Goal: Feedback & Contribution: Contribute content

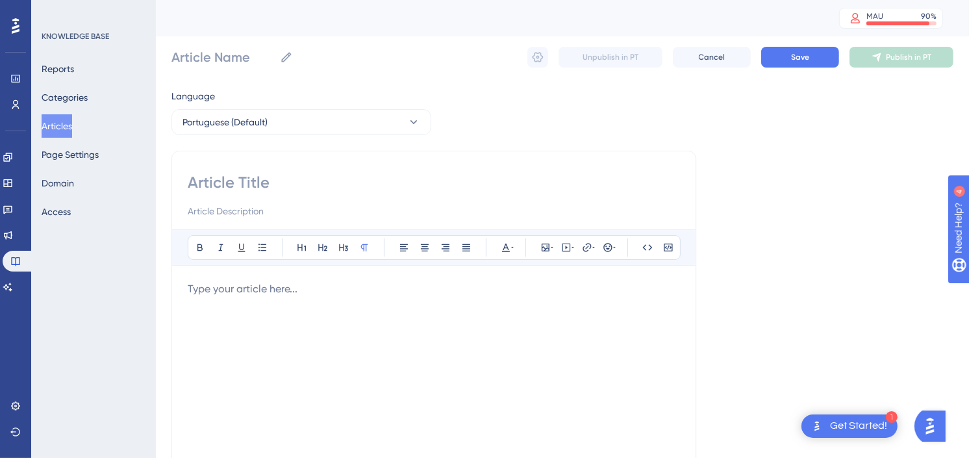
click at [164, 240] on div "Performance Users Engagement Widgets Feedback Product Updates Knowledge Base AI…" at bounding box center [562, 341] width 813 height 682
click at [747, 205] on div "Language Portuguese (Default) Bold Italic Underline Bullet Point Heading 1 Head…" at bounding box center [562, 374] width 782 height 573
click at [366, 179] on input at bounding box center [434, 182] width 492 height 21
type input "Re"
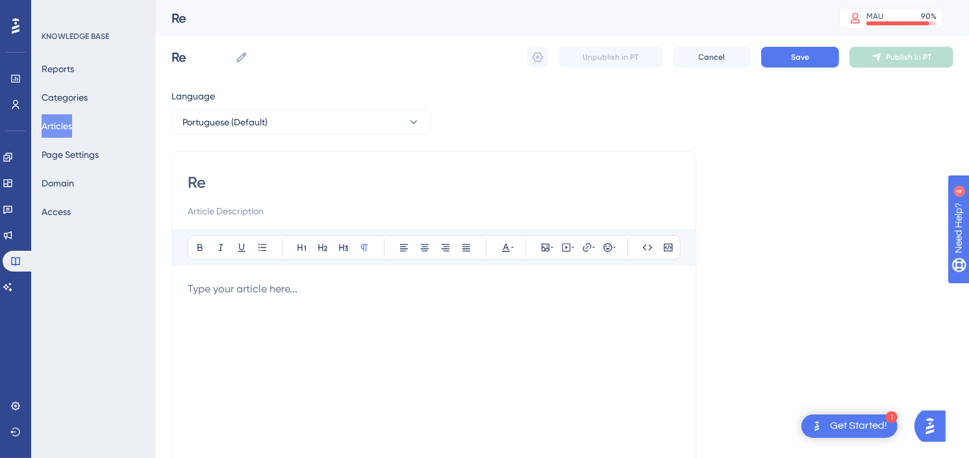
type input "Rem"
type input "Rema"
type input "Rematricula"
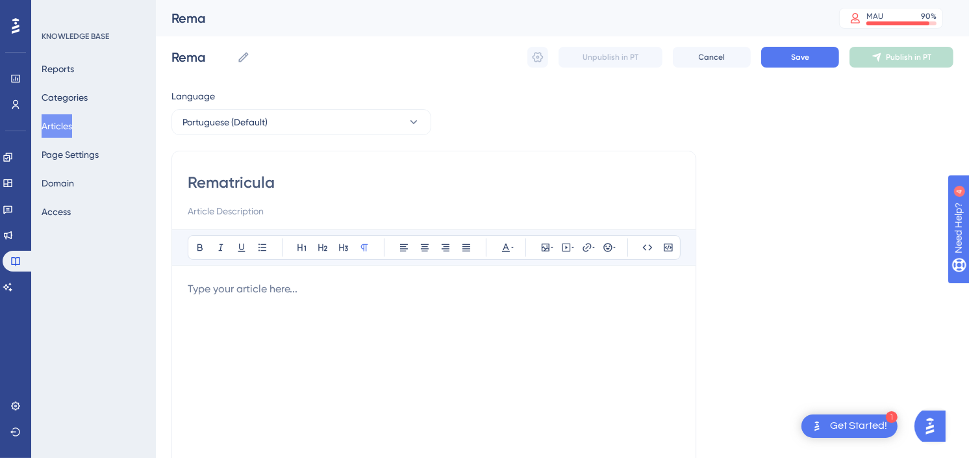
type input "Rematricula"
type input "Rematricula Wizard"
type input "Rematricula Wizard.On"
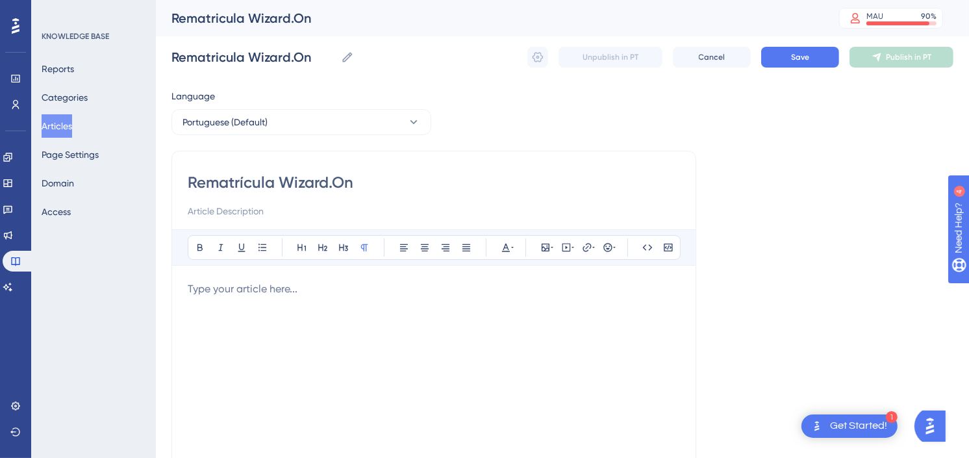
type input "Rematrícula Wizard.On"
click at [310, 313] on div at bounding box center [434, 424] width 492 height 286
click at [569, 290] on p at bounding box center [434, 289] width 492 height 16
click at [568, 245] on icon at bounding box center [566, 247] width 10 height 10
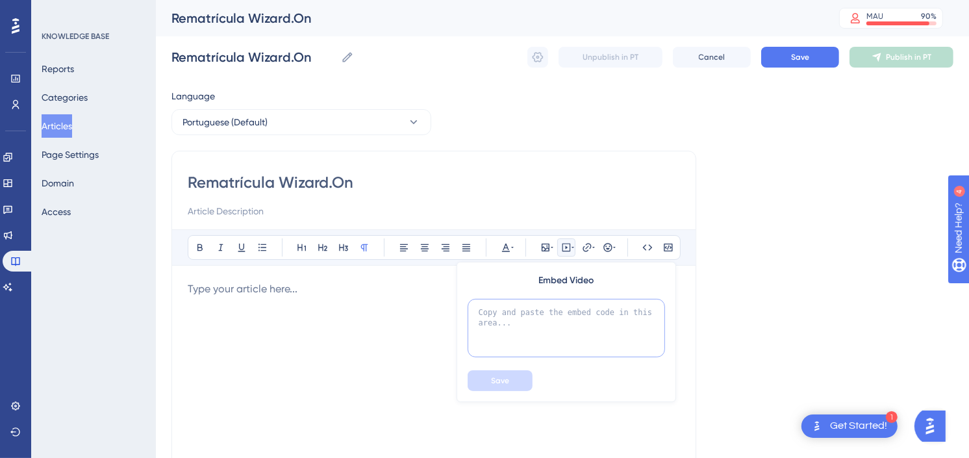
click at [573, 328] on textarea at bounding box center [566, 328] width 197 height 58
paste textarea "<iframe width="560" height="315" src="[URL][DOMAIN_NAME]" title="YouTube video …"
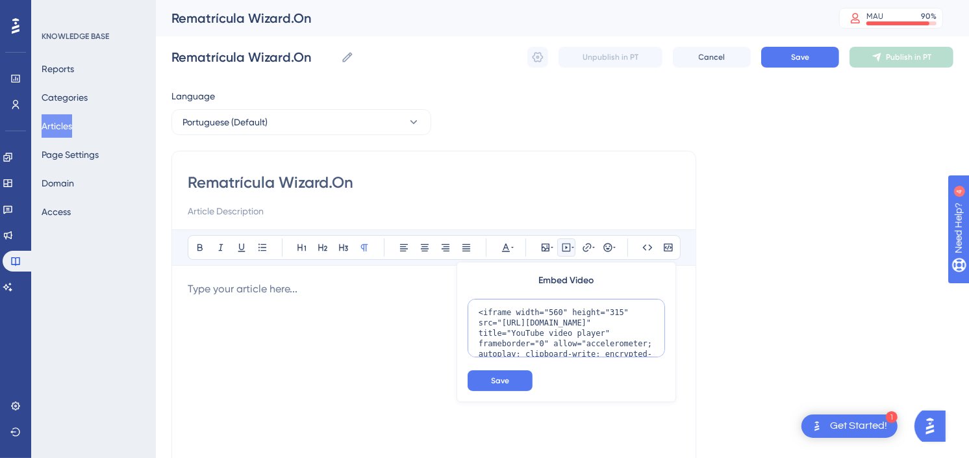
scroll to position [53, 0]
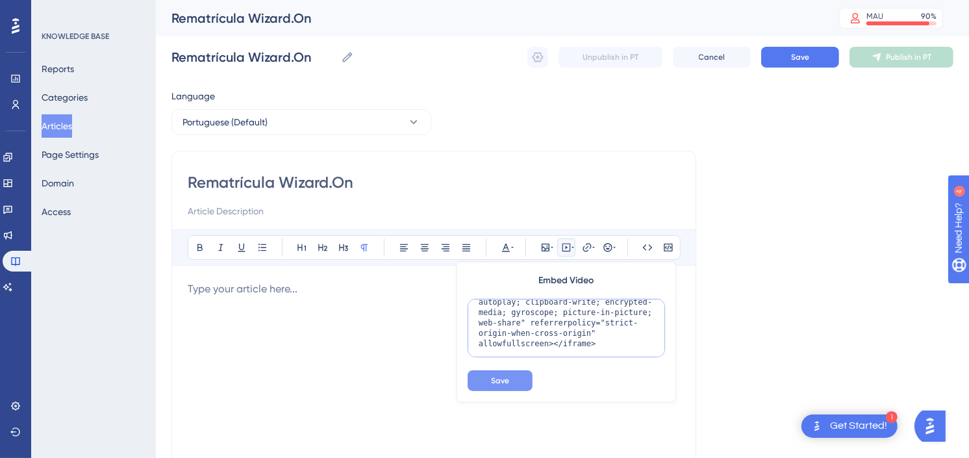
type textarea "<iframe width="560" height="315" src="[URL][DOMAIN_NAME]" title="YouTube video …"
click at [507, 375] on span "Save" at bounding box center [500, 380] width 18 height 10
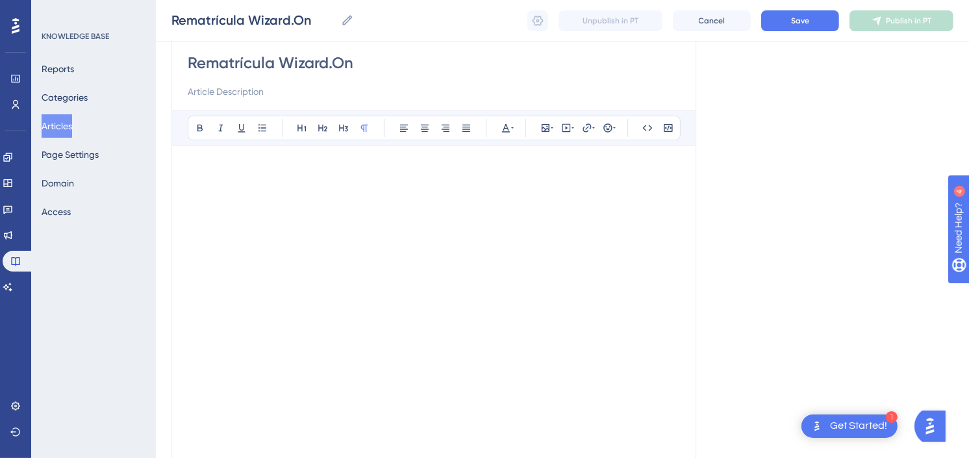
scroll to position [47, 0]
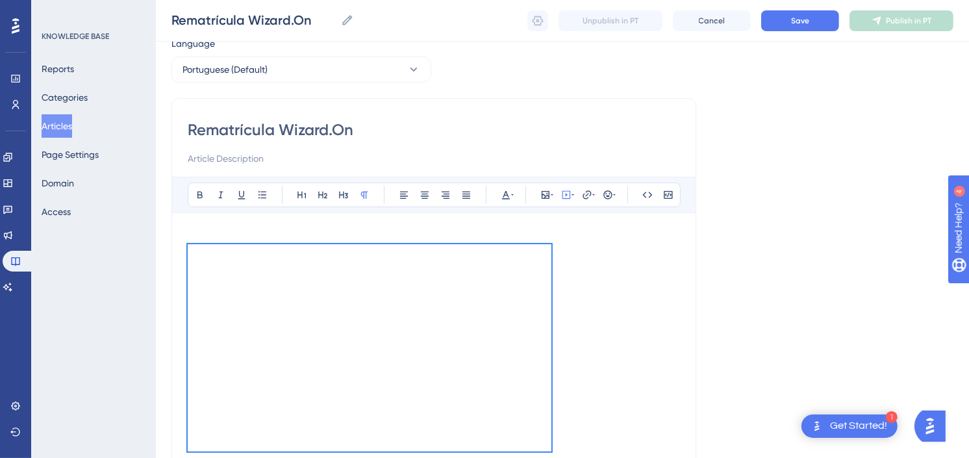
click at [307, 221] on div "Bold Italic Underline Bullet Point Heading 1 Heading 2 Heading 3 Normal Align L…" at bounding box center [434, 346] width 492 height 338
click at [303, 227] on div "Bold Italic Underline Bullet Point Heading 1 Heading 2 Heading 3 Normal Align L…" at bounding box center [434, 346] width 492 height 338
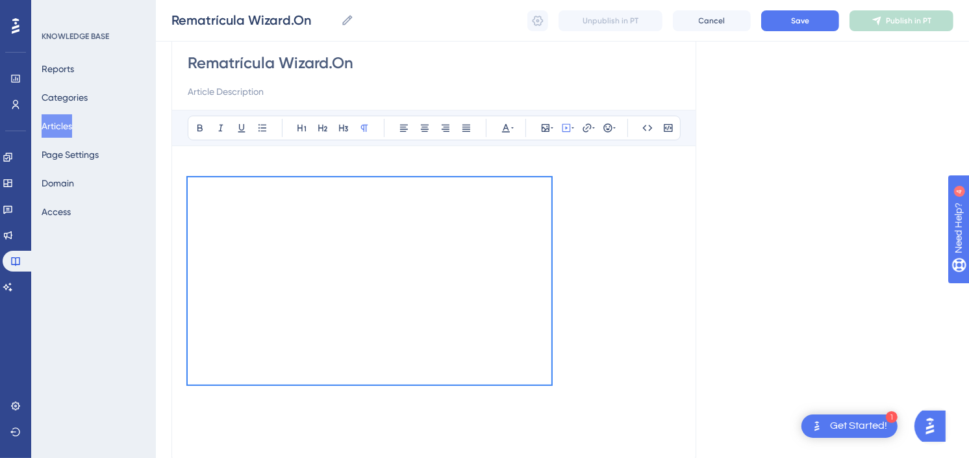
scroll to position [192, 0]
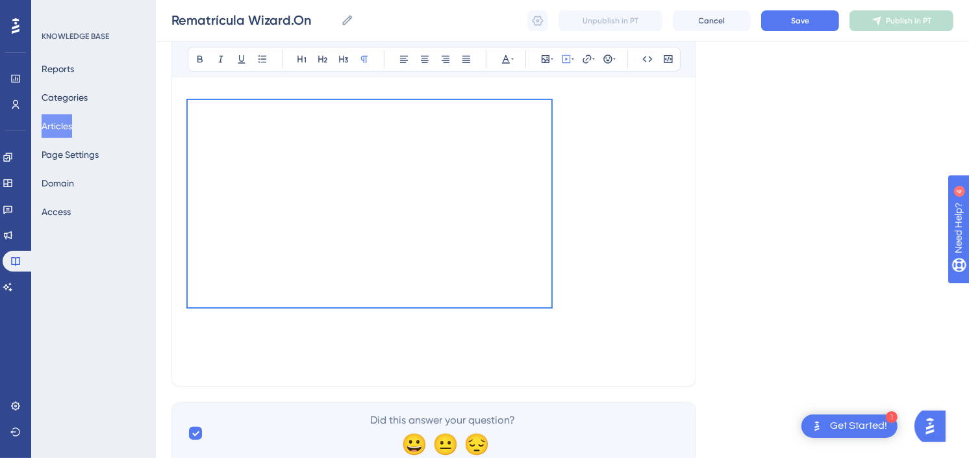
click at [604, 301] on div at bounding box center [434, 203] width 492 height 207
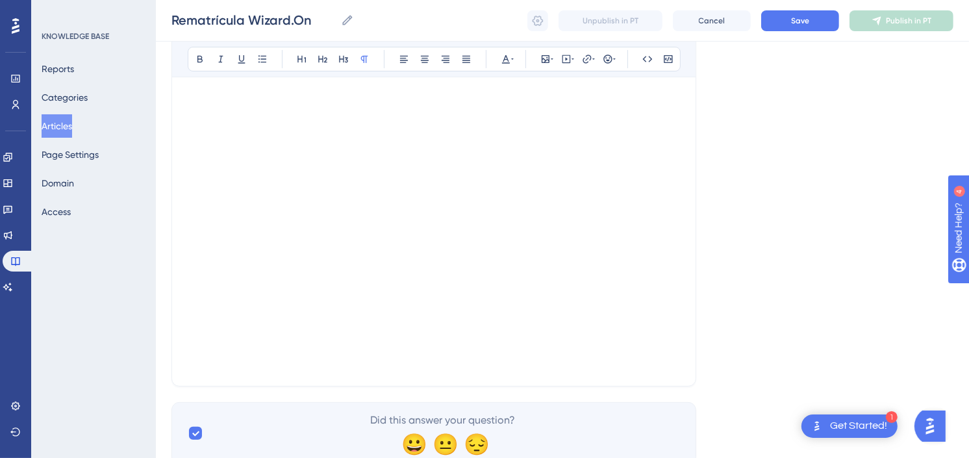
click at [490, 334] on div at bounding box center [434, 227] width 492 height 286
click at [488, 319] on div at bounding box center [434, 227] width 492 height 286
click at [492, 307] on div at bounding box center [434, 227] width 492 height 286
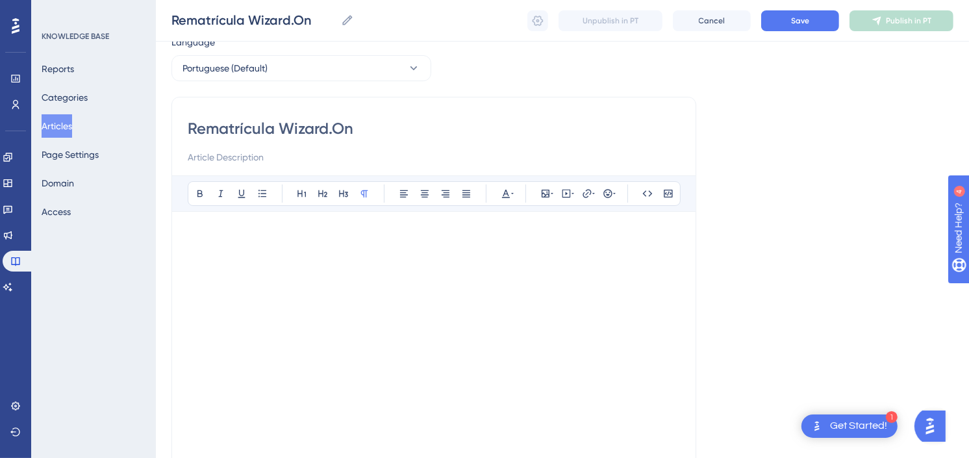
scroll to position [47, 0]
click at [556, 270] on div at bounding box center [434, 332] width 492 height 207
click at [570, 284] on div at bounding box center [434, 332] width 492 height 207
click at [562, 195] on icon at bounding box center [566, 195] width 8 height 8
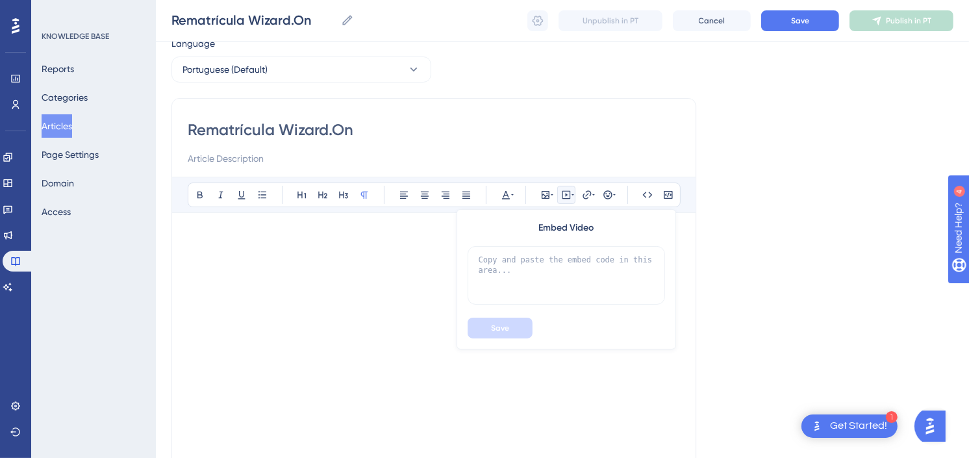
click at [599, 388] on div at bounding box center [434, 332] width 492 height 207
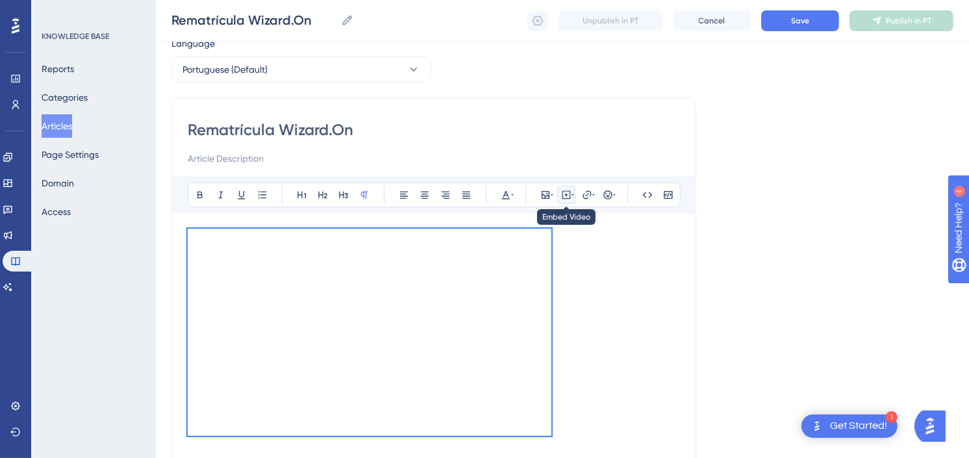
click at [569, 195] on icon at bounding box center [566, 195] width 10 height 10
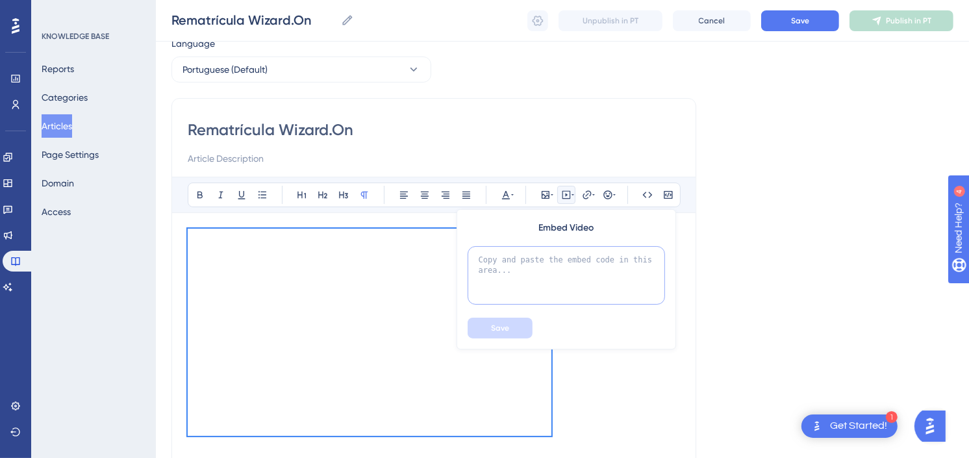
click at [562, 278] on textarea at bounding box center [566, 275] width 197 height 58
click at [566, 195] on icon at bounding box center [567, 194] width 2 height 3
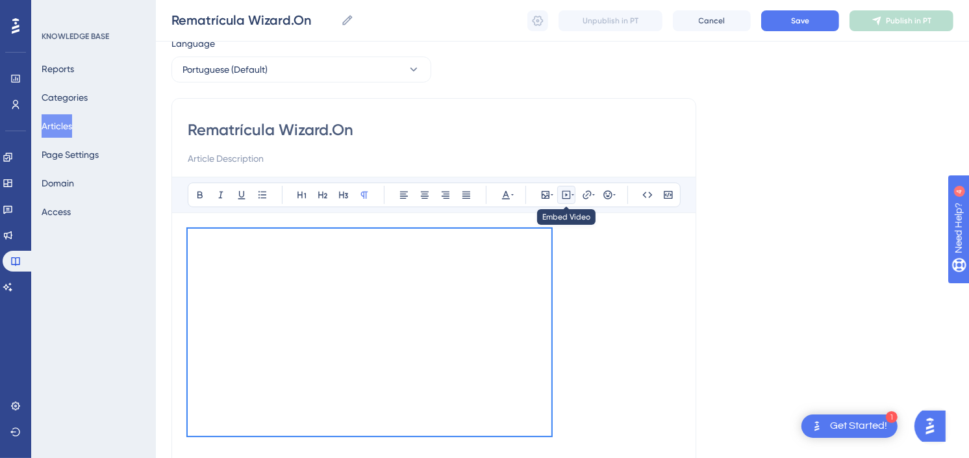
click at [568, 192] on icon at bounding box center [566, 195] width 10 height 10
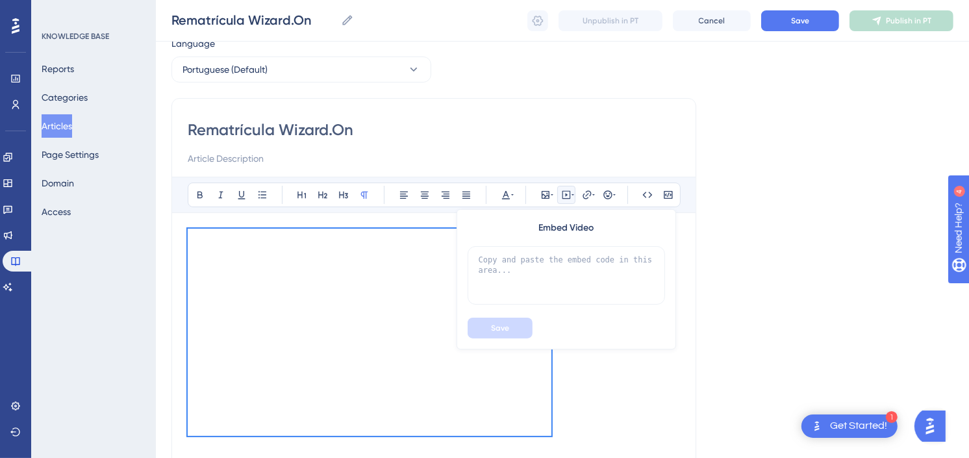
click at [637, 395] on div at bounding box center [434, 332] width 492 height 207
click at [584, 416] on div at bounding box center [434, 332] width 492 height 207
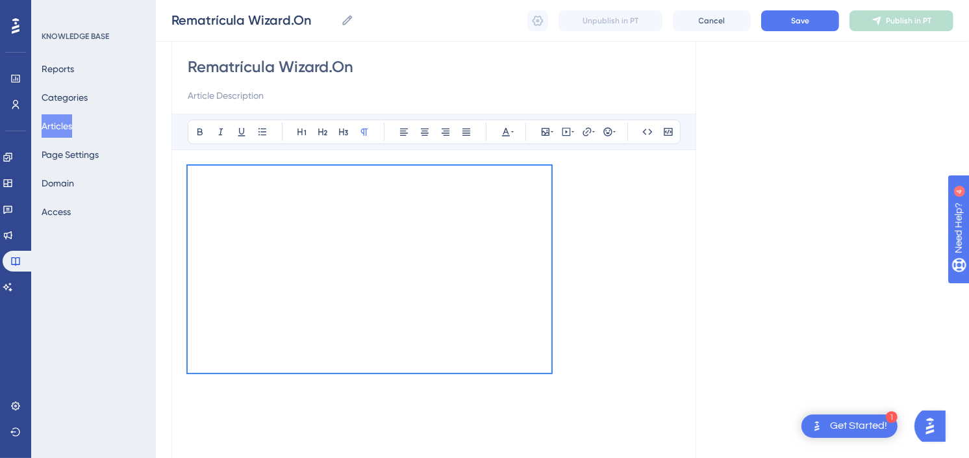
scroll to position [192, 0]
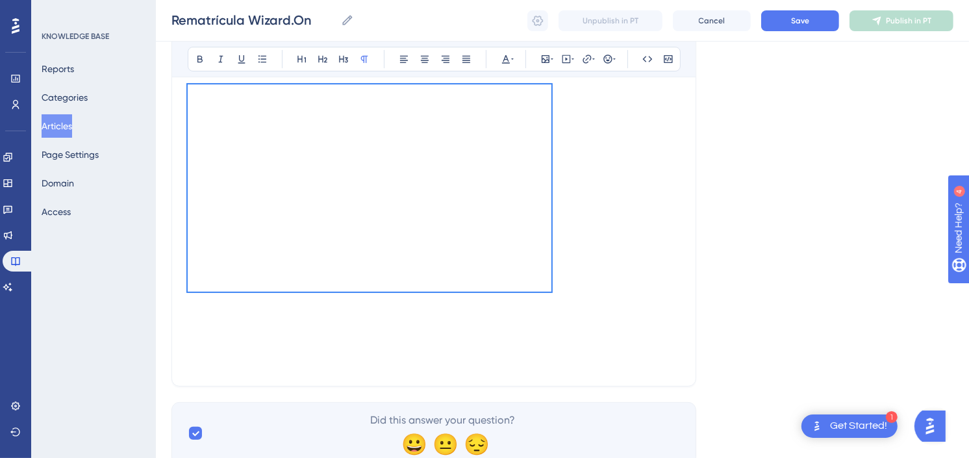
click at [341, 333] on div at bounding box center [434, 227] width 492 height 286
click at [569, 62] on icon at bounding box center [566, 59] width 10 height 10
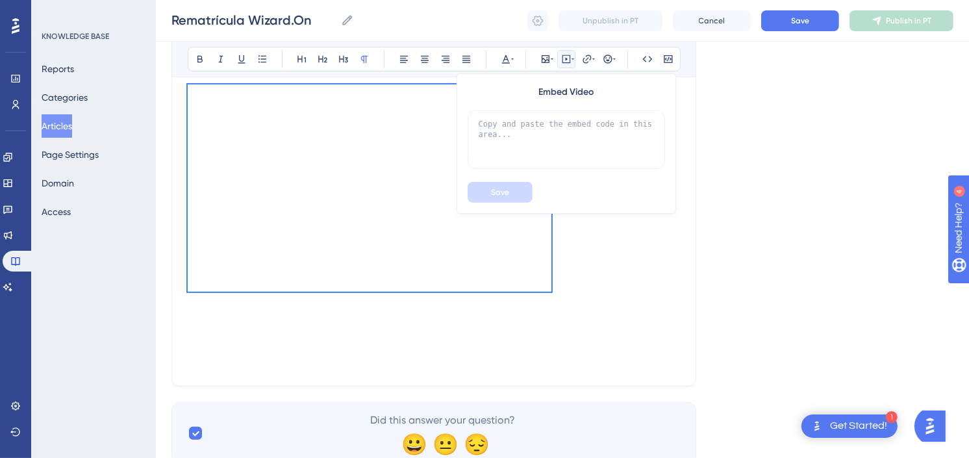
click at [601, 342] on div at bounding box center [434, 227] width 492 height 286
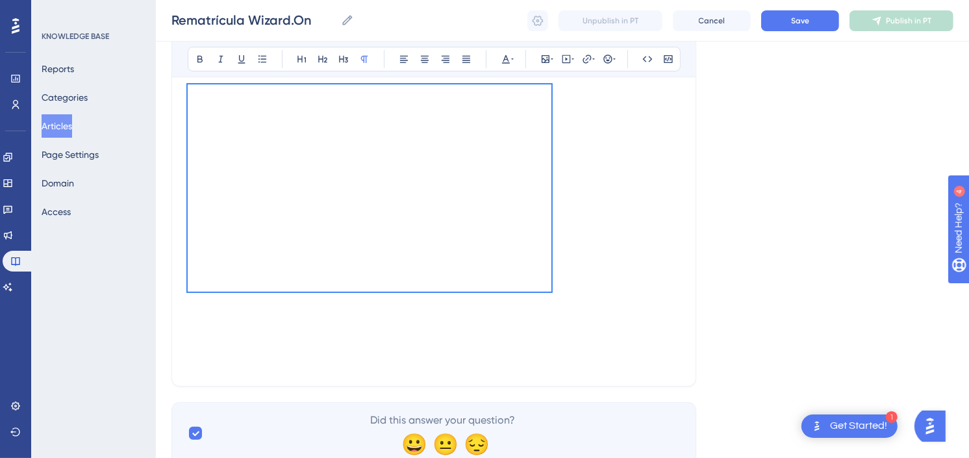
click at [549, 313] on div at bounding box center [434, 227] width 492 height 286
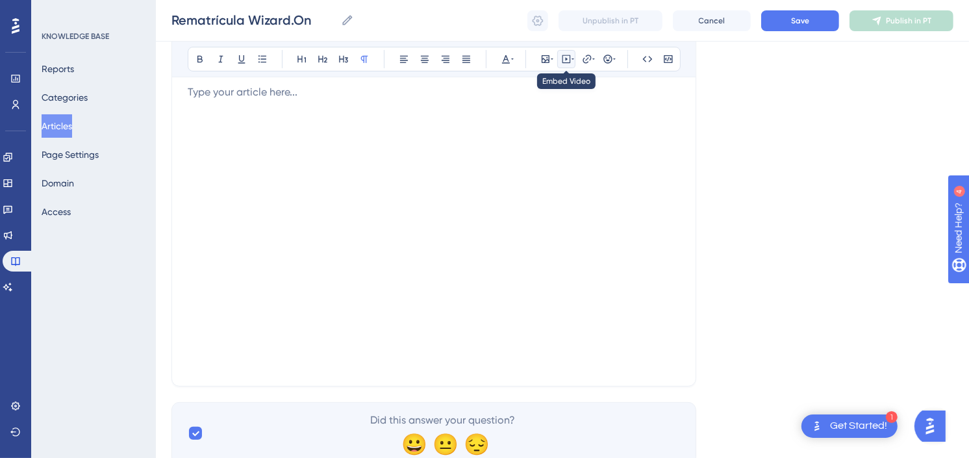
click at [561, 56] on icon at bounding box center [566, 59] width 10 height 10
click at [573, 134] on textarea at bounding box center [566, 139] width 197 height 58
paste textarea "<iframe width="560" height="315" src="[URL][DOMAIN_NAME]" title="YouTube video …"
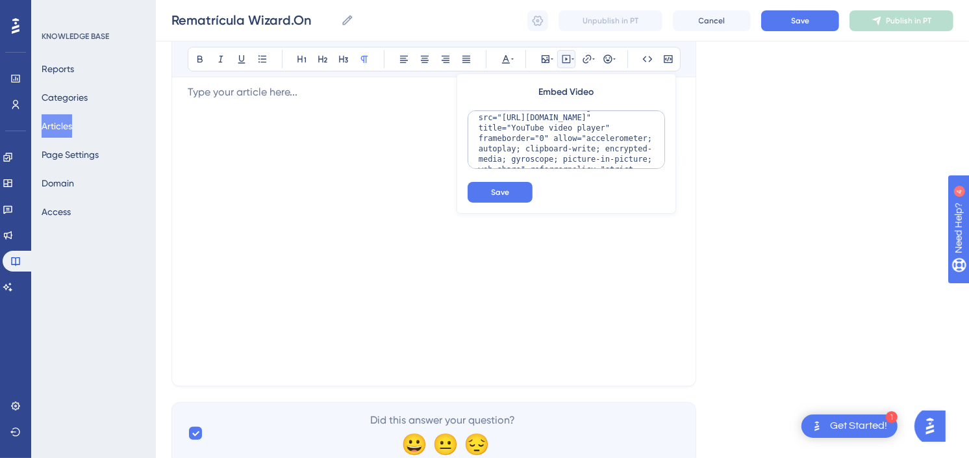
scroll to position [0, 0]
click at [544, 121] on textarea "<iframe width="560" height="315" src="[URL][DOMAIN_NAME]" title="YouTube video …" at bounding box center [566, 139] width 197 height 58
drag, startPoint x: 612, startPoint y: 124, endPoint x: 604, endPoint y: 124, distance: 8.4
click at [604, 124] on textarea "<iframe width="700" height="315" src="[URL][DOMAIN_NAME]" title="YouTube video …" at bounding box center [566, 139] width 197 height 58
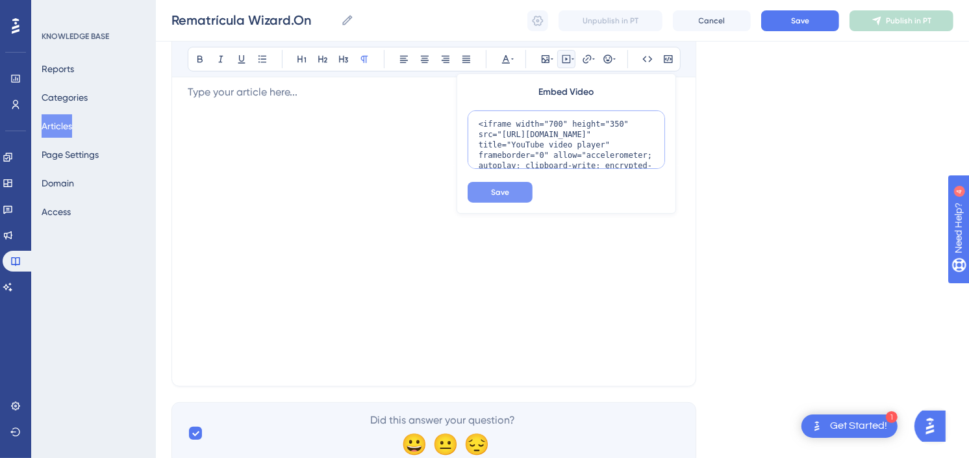
type textarea "<iframe width="700" height="350" src="[URL][DOMAIN_NAME]" title="YouTube video …"
click at [495, 185] on button "Save" at bounding box center [500, 192] width 65 height 21
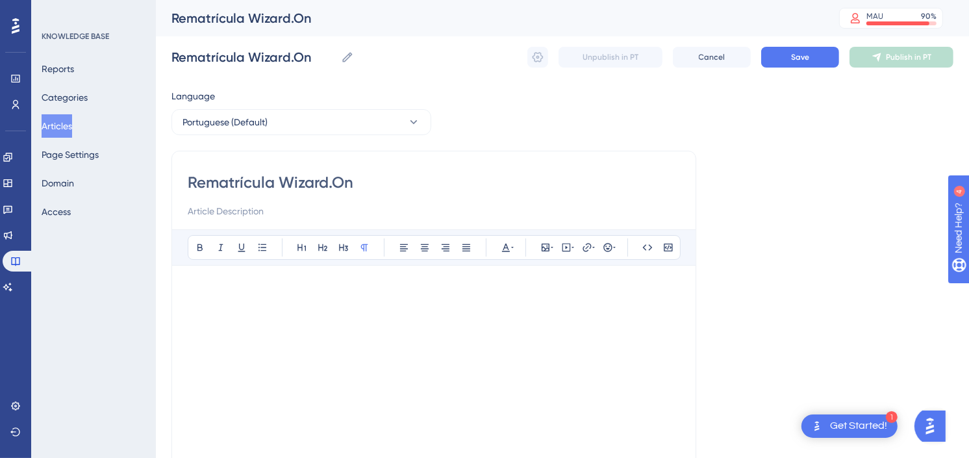
click at [647, 340] on div at bounding box center [434, 412] width 492 height 230
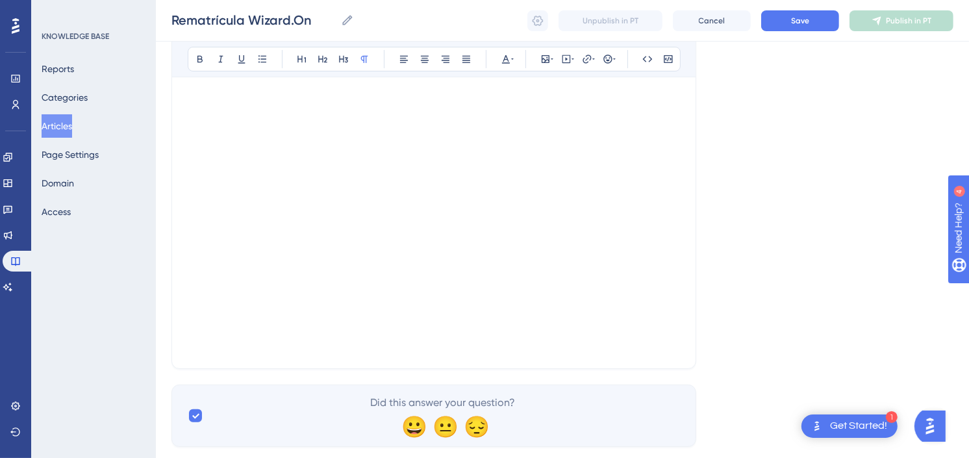
scroll to position [216, 0]
click at [280, 326] on div at bounding box center [434, 203] width 492 height 286
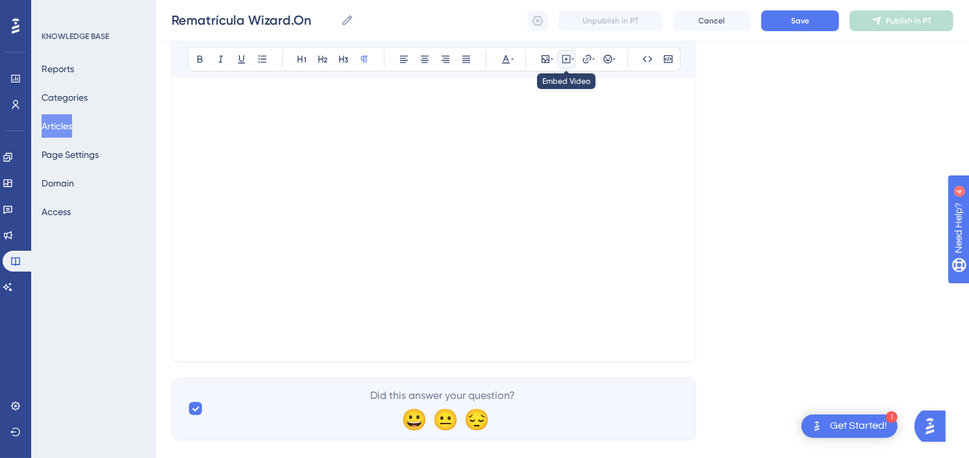
click at [562, 60] on icon at bounding box center [566, 59] width 8 height 8
click at [590, 139] on textarea at bounding box center [566, 139] width 197 height 58
paste textarea "<iframe width="560" height="315" src="[URL][DOMAIN_NAME]" title="YouTube video …"
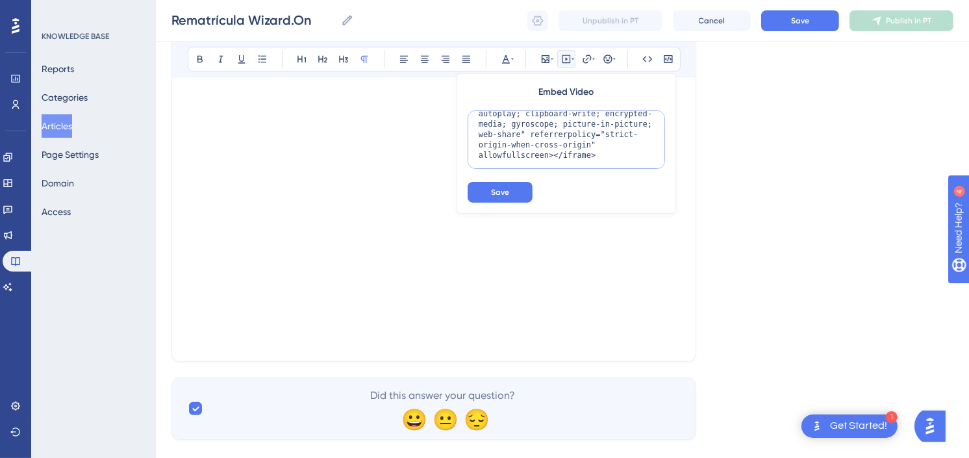
scroll to position [0, 0]
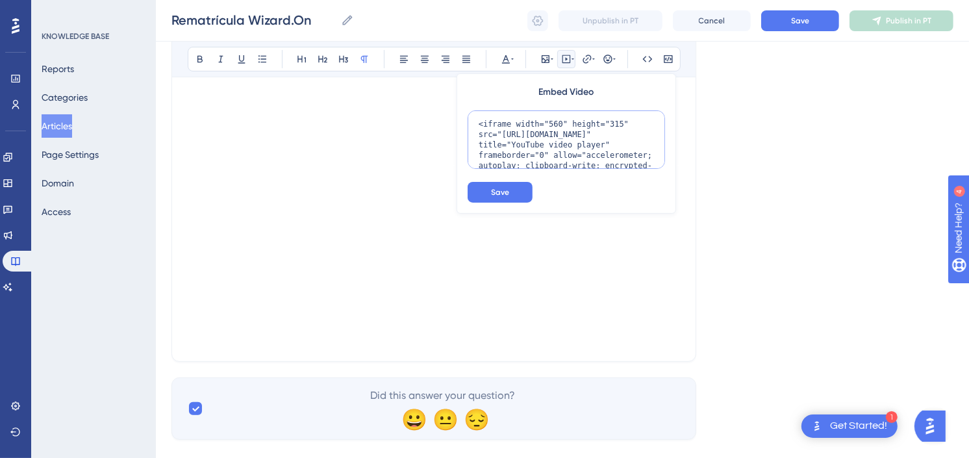
drag, startPoint x: 611, startPoint y: 125, endPoint x: 599, endPoint y: 125, distance: 12.3
click at [599, 125] on textarea "<iframe width="560" height="315" src="[URL][DOMAIN_NAME]" title="YouTube video …" at bounding box center [566, 139] width 197 height 58
drag, startPoint x: 550, startPoint y: 123, endPoint x: 542, endPoint y: 123, distance: 7.8
click at [542, 123] on textarea "<iframe width="560" height="400" src="[URL][DOMAIN_NAME]" title="YouTube video …" at bounding box center [566, 139] width 197 height 58
type textarea "<iframe width="700" height="400" src="[URL][DOMAIN_NAME]" title="YouTube video …"
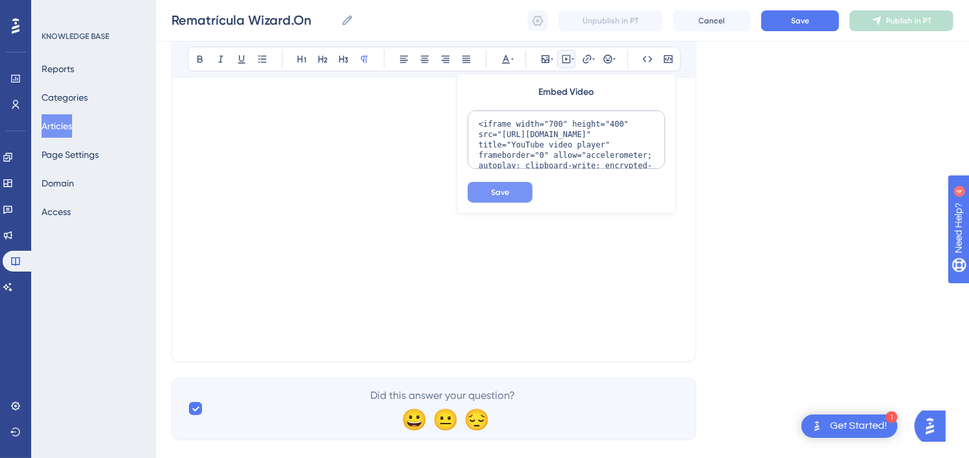
click at [509, 190] on button "Save" at bounding box center [500, 192] width 65 height 21
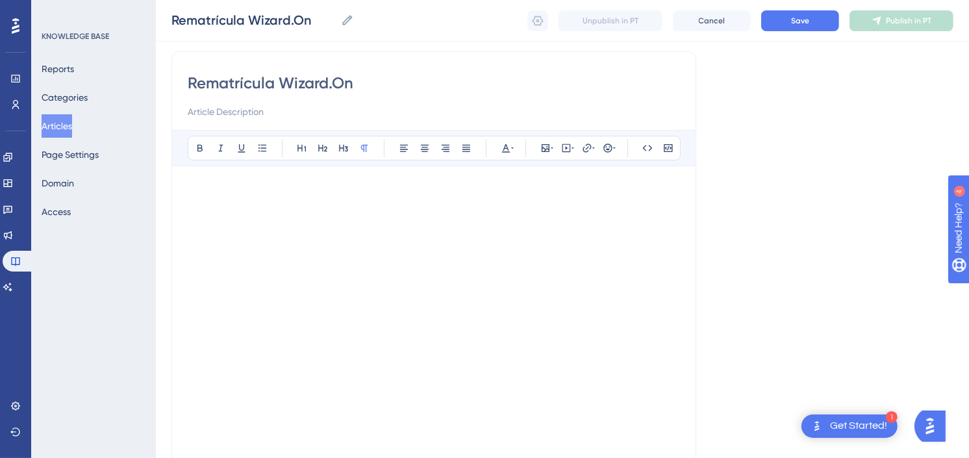
scroll to position [216, 0]
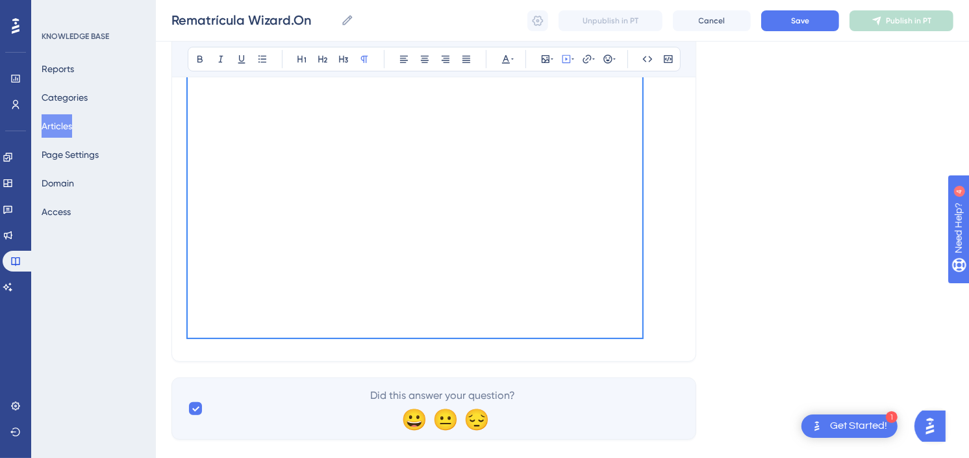
click at [752, 301] on div "Language Portuguese (Default) Rematrícula Wizard.On Bold Italic Underline Bulle…" at bounding box center [562, 153] width 782 height 573
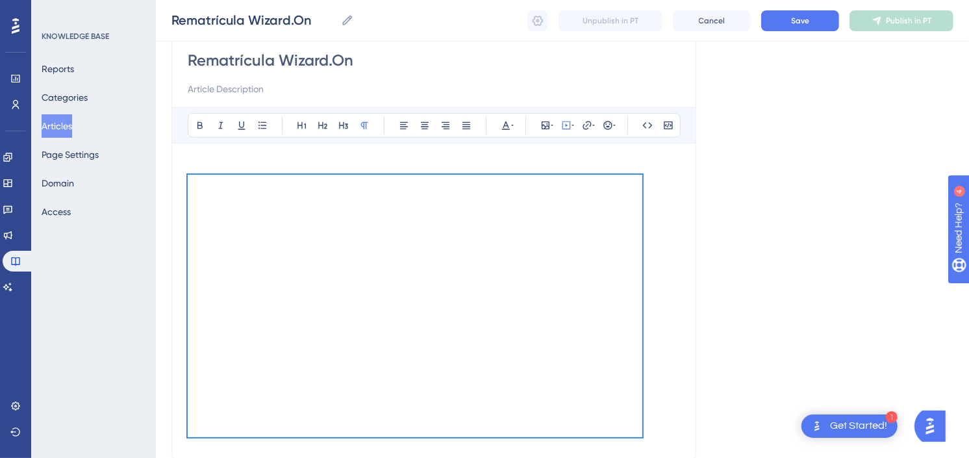
scroll to position [0, 0]
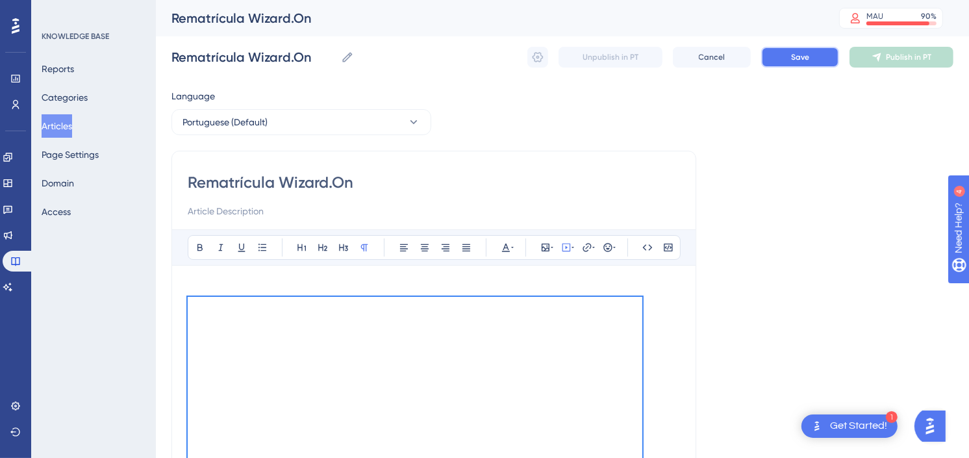
click at [793, 57] on span "Save" at bounding box center [800, 57] width 18 height 10
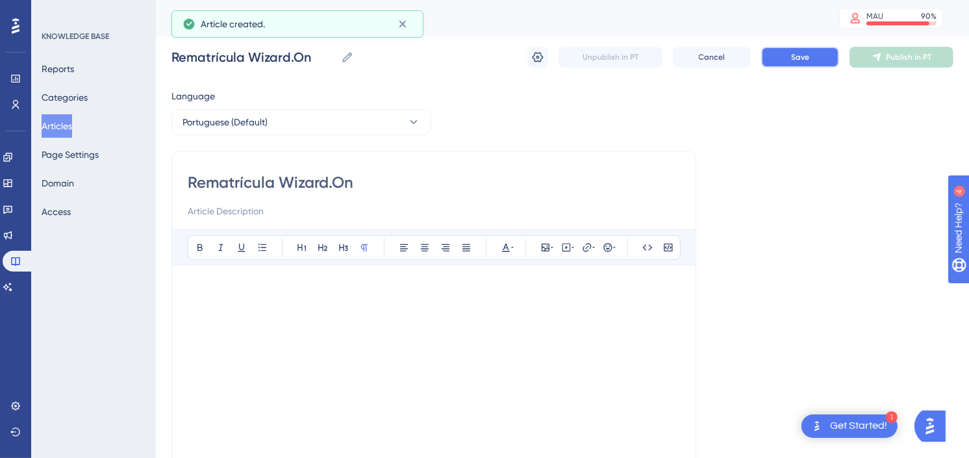
click at [802, 53] on span "Save" at bounding box center [800, 57] width 18 height 10
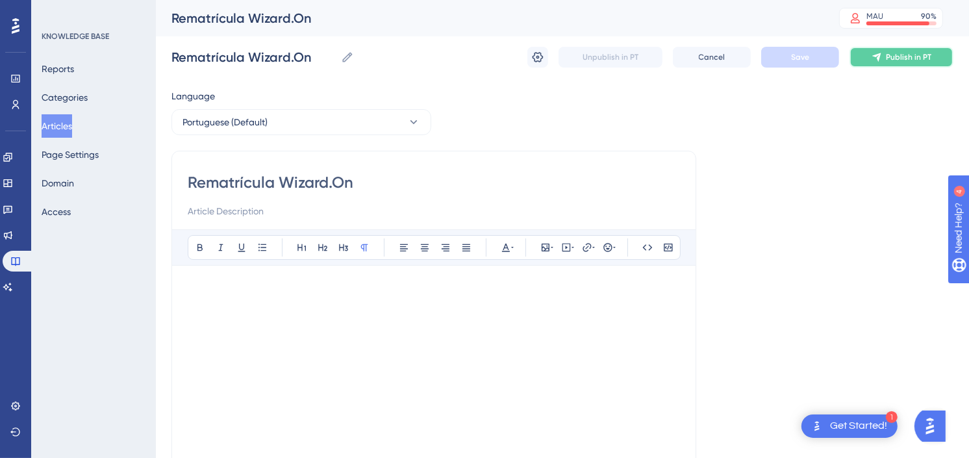
click at [914, 57] on span "Publish in PT" at bounding box center [908, 57] width 45 height 10
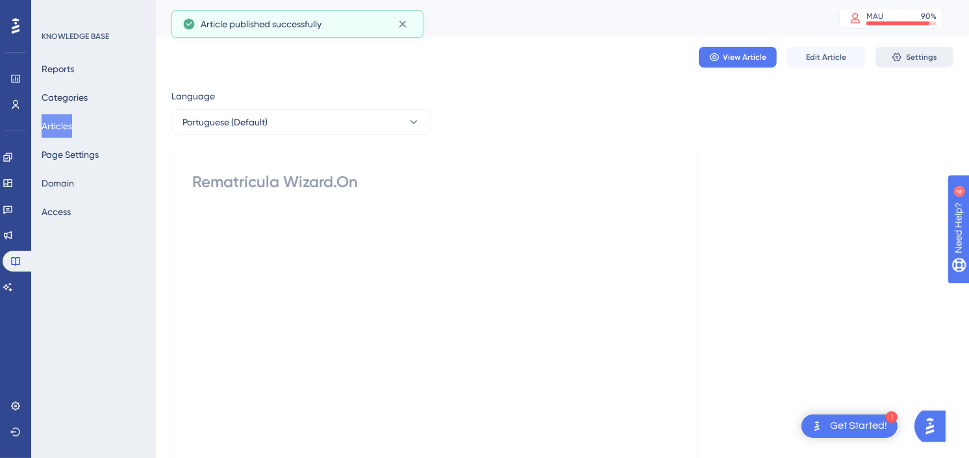
click at [934, 53] on span "Settings" at bounding box center [921, 57] width 31 height 10
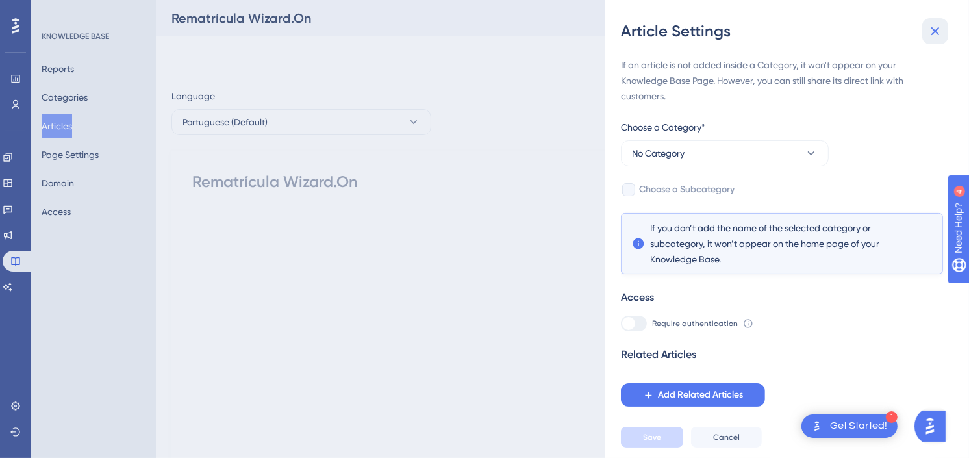
click at [936, 32] on icon at bounding box center [935, 31] width 8 height 8
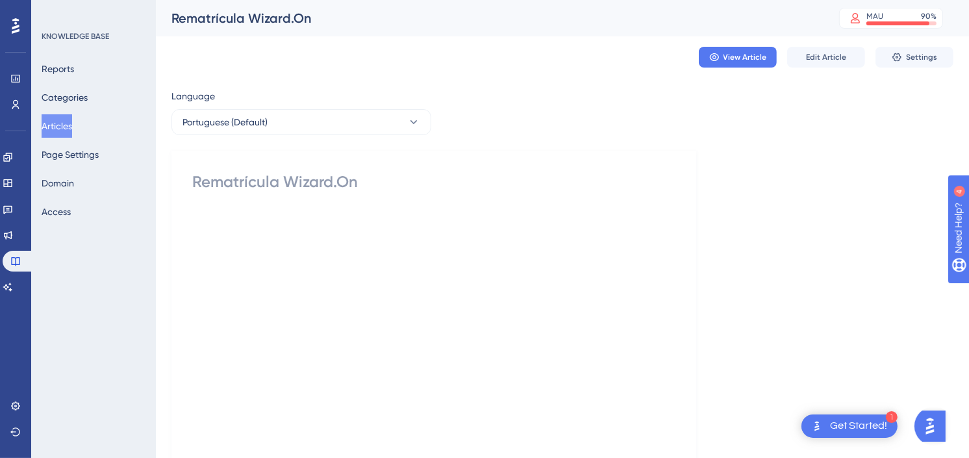
click at [749, 288] on div "Language Portuguese (Default) Rematrícula Wizard.On Did this answer your questi…" at bounding box center [562, 341] width 782 height 507
click at [11, 258] on icon at bounding box center [15, 261] width 8 height 8
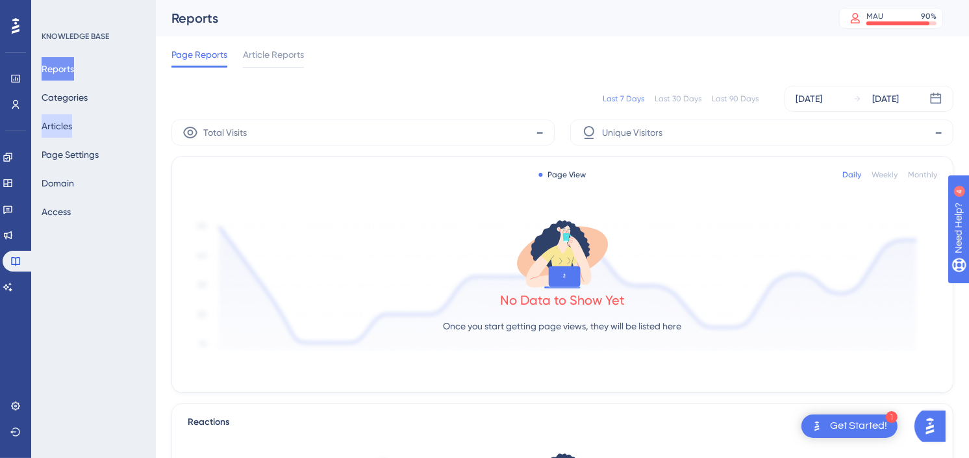
click at [63, 125] on button "Articles" at bounding box center [57, 125] width 31 height 23
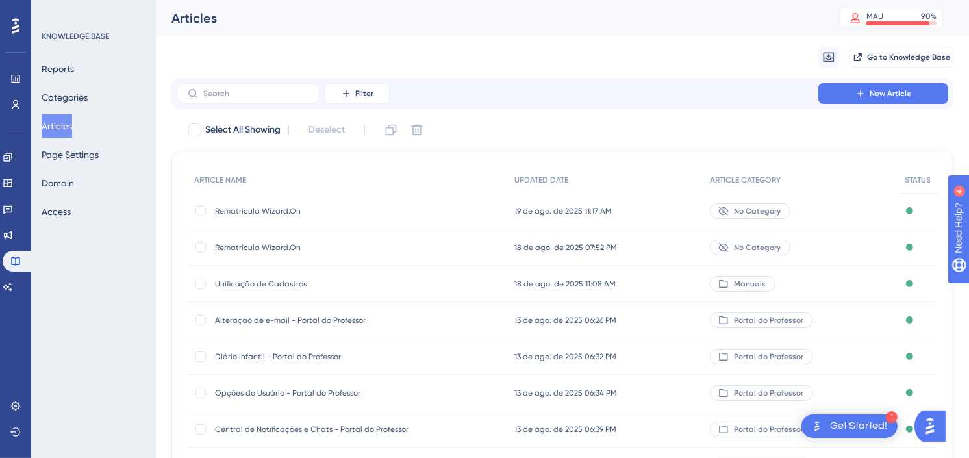
click at [294, 208] on span "Rematrícula Wizard.On" at bounding box center [319, 211] width 208 height 10
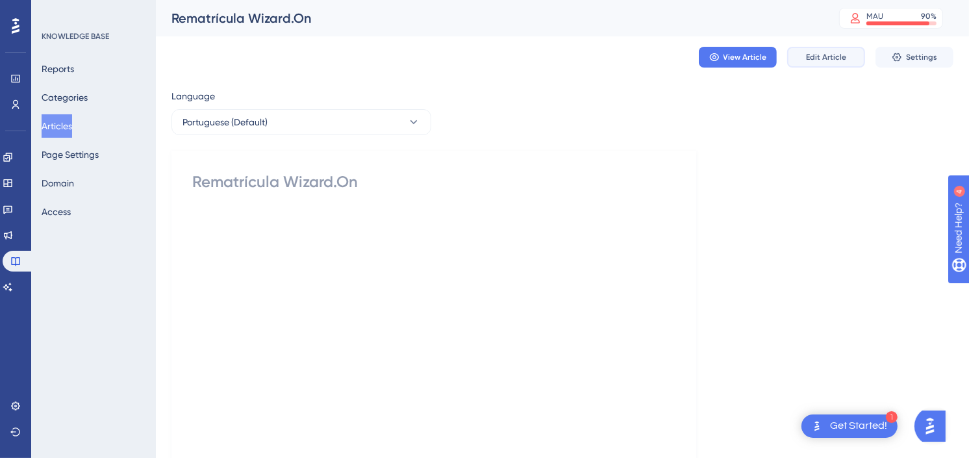
click at [833, 52] on span "Edit Article" at bounding box center [826, 57] width 40 height 10
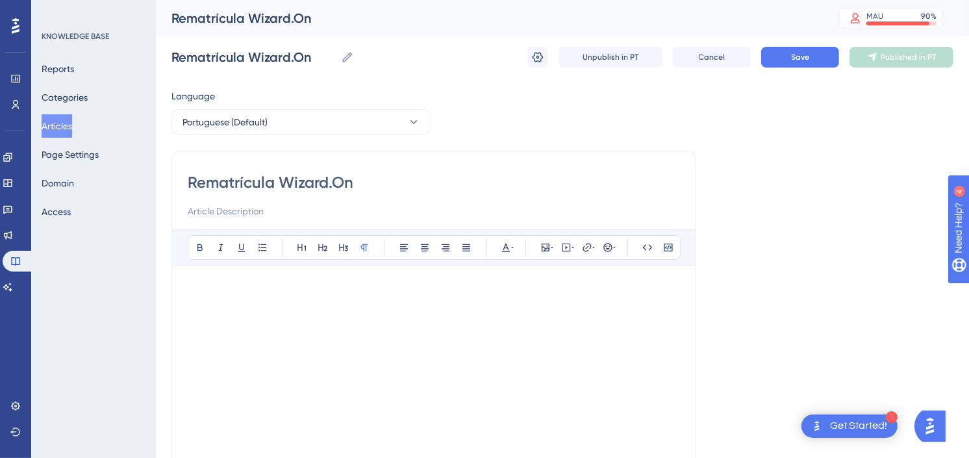
click at [192, 184] on input "Rematrícula Wizard.On" at bounding box center [434, 182] width 492 height 21
type input "VRematrícula Wizard.On"
type input "Vídeo Rematrícula Wizard.On"
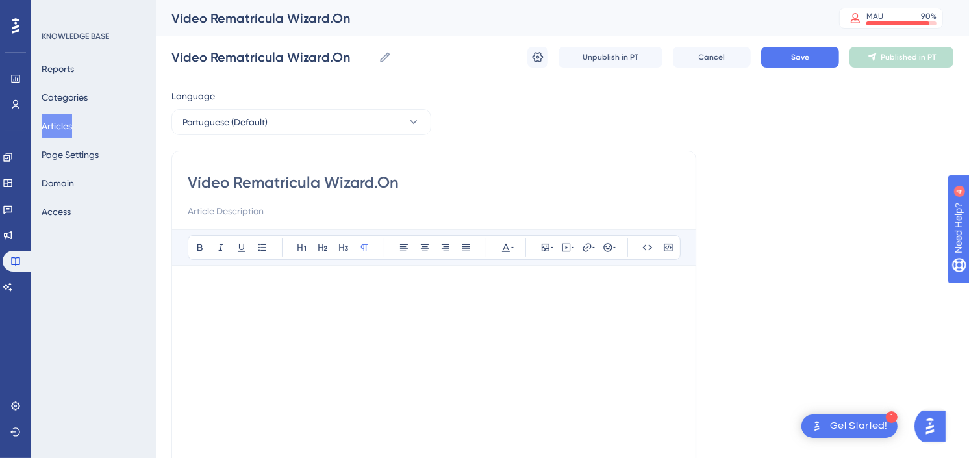
type input "Vídeo -Rematrícula Wizard.On"
type input "Vídeo - Rematrícula Wizard.On"
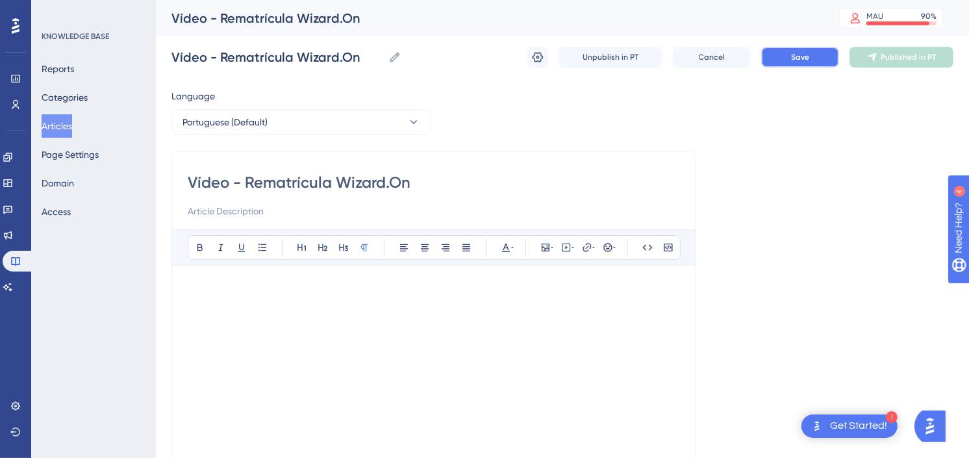
click at [809, 57] on button "Save" at bounding box center [800, 57] width 78 height 21
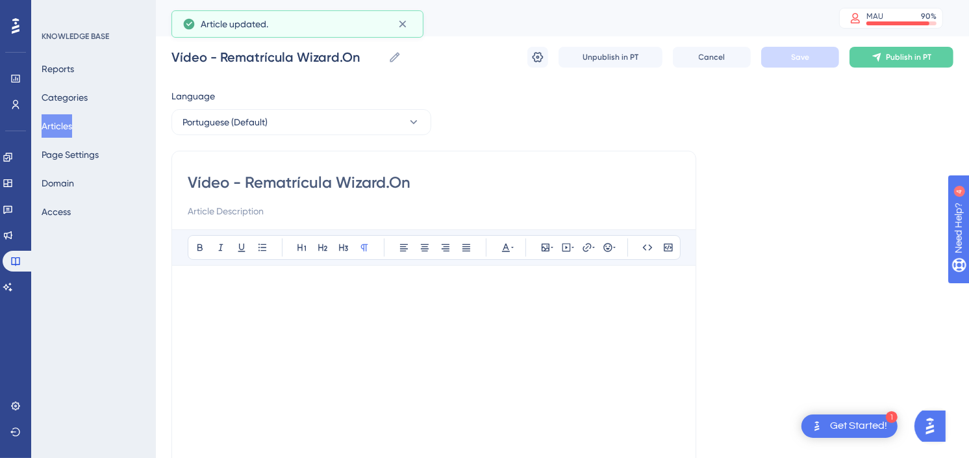
click at [45, 131] on button "Articles" at bounding box center [57, 125] width 31 height 23
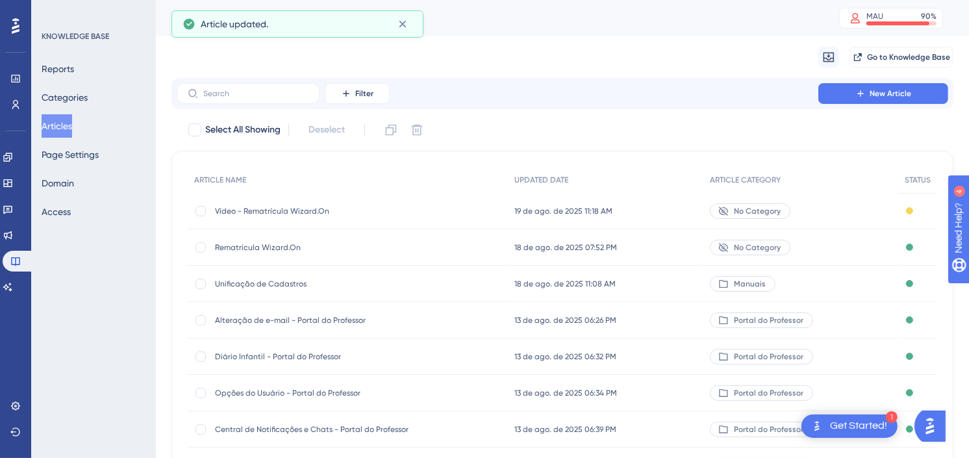
click at [282, 242] on span "Rematrícula Wizard.On" at bounding box center [319, 247] width 208 height 10
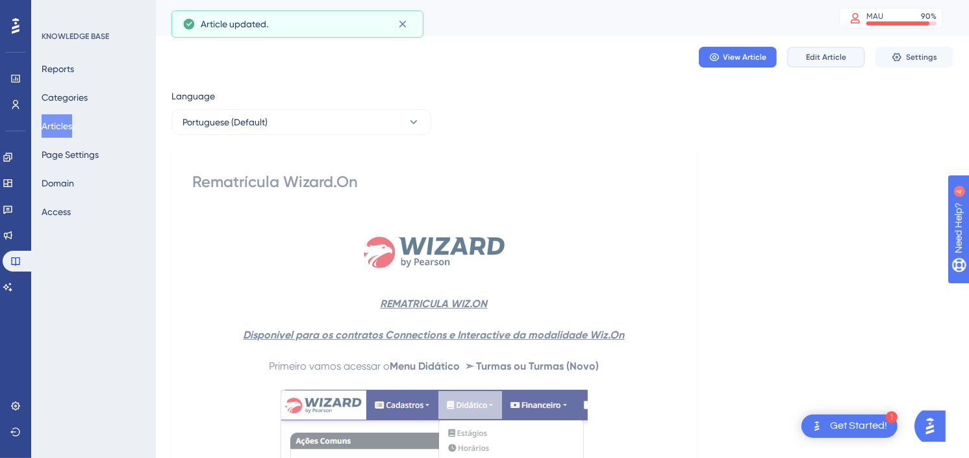
click at [803, 56] on button "Edit Article" at bounding box center [826, 57] width 78 height 21
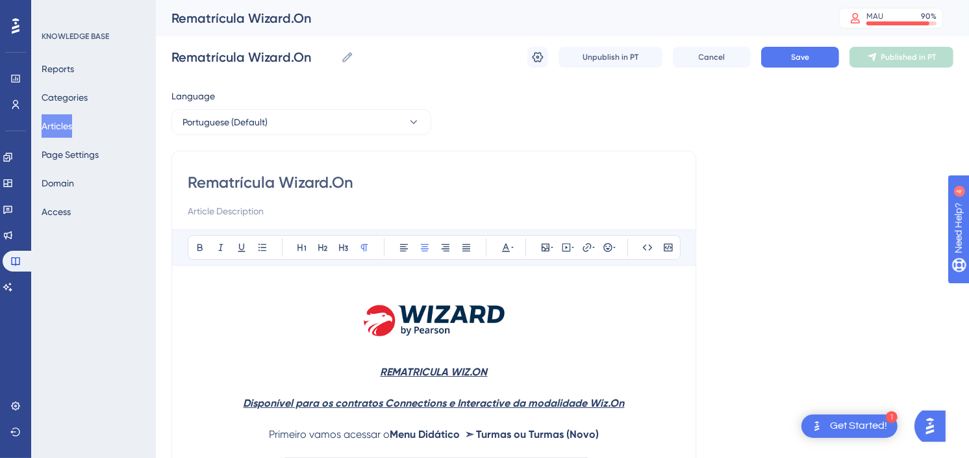
click at [192, 184] on input "Rematrícula Wizard.On" at bounding box center [434, 182] width 492 height 21
type input "Manual - Rematrícula Wizard.On"
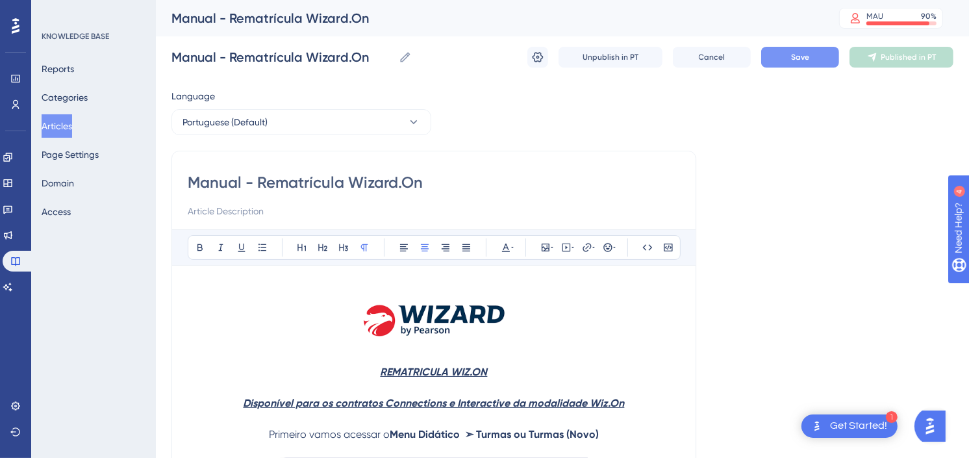
type input "Manual - Rematrícula Wizard.On"
click at [808, 63] on button "Save" at bounding box center [800, 57] width 78 height 21
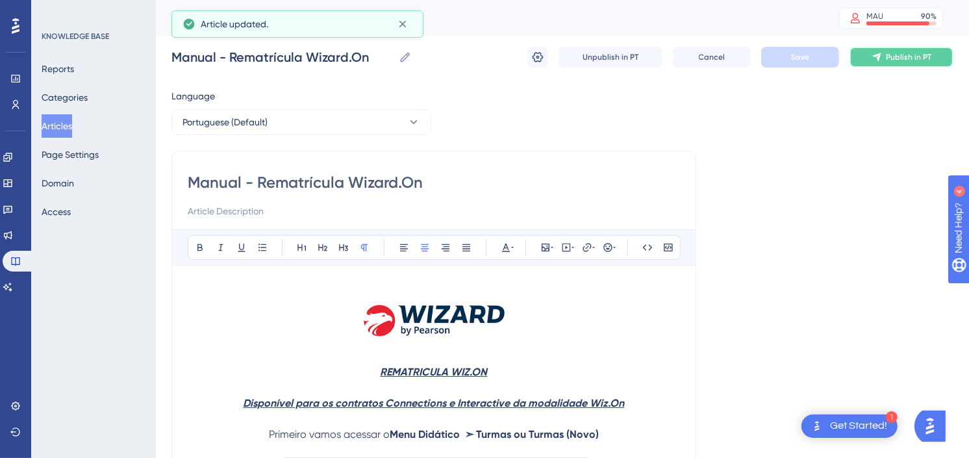
click at [918, 47] on button "Publish in PT" at bounding box center [901, 57] width 104 height 21
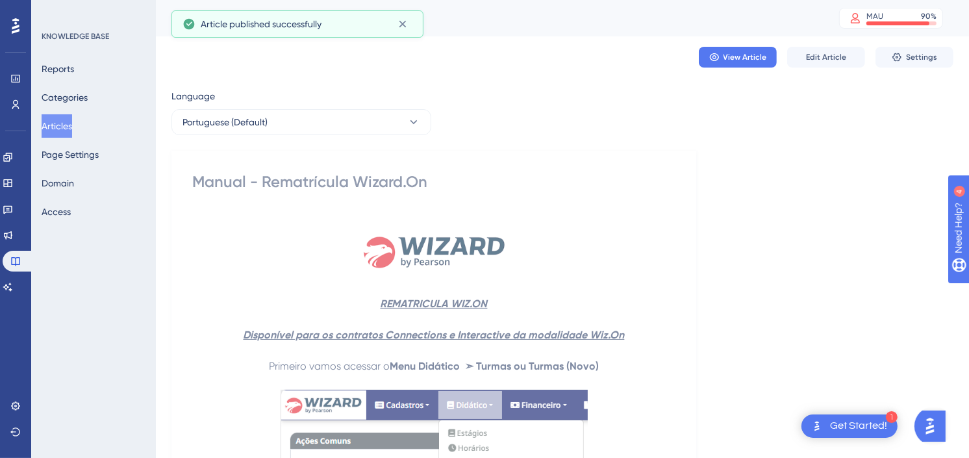
click at [69, 129] on button "Articles" at bounding box center [57, 125] width 31 height 23
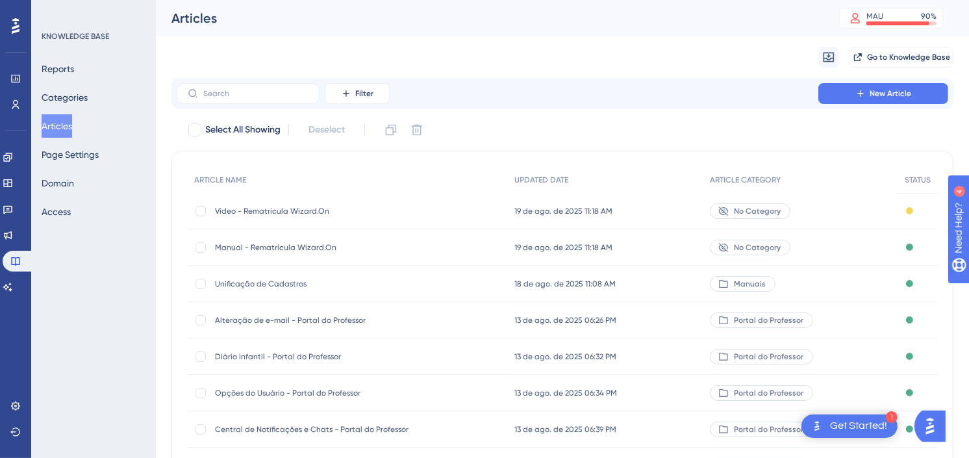
click at [256, 215] on span "Vídeo - Rematrícula Wizard.On" at bounding box center [319, 211] width 208 height 10
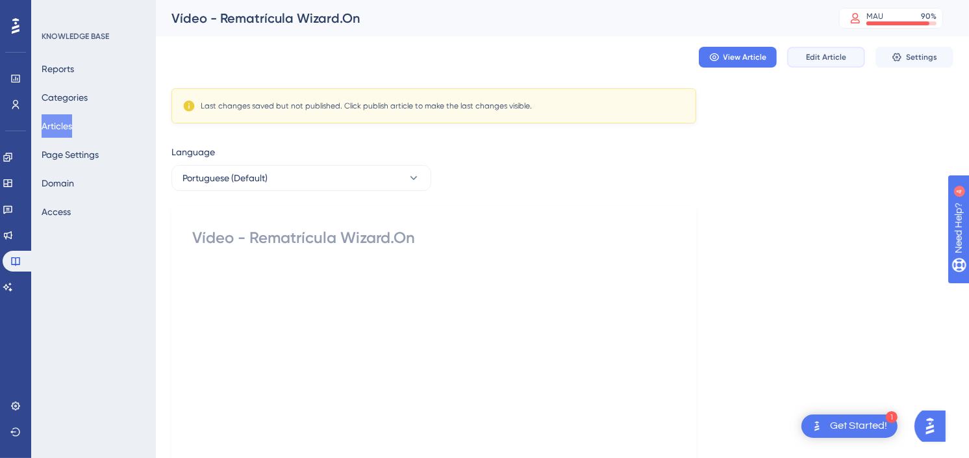
click at [827, 53] on span "Edit Article" at bounding box center [826, 57] width 40 height 10
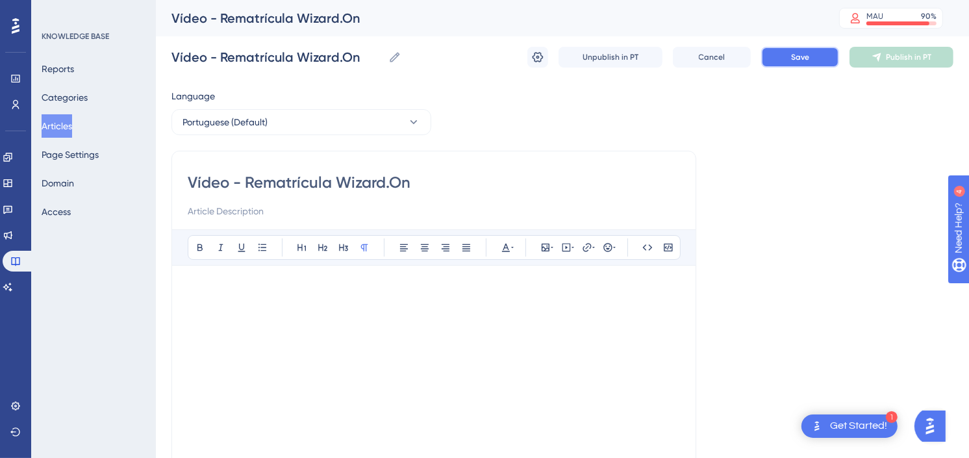
click at [814, 64] on button "Save" at bounding box center [800, 57] width 78 height 21
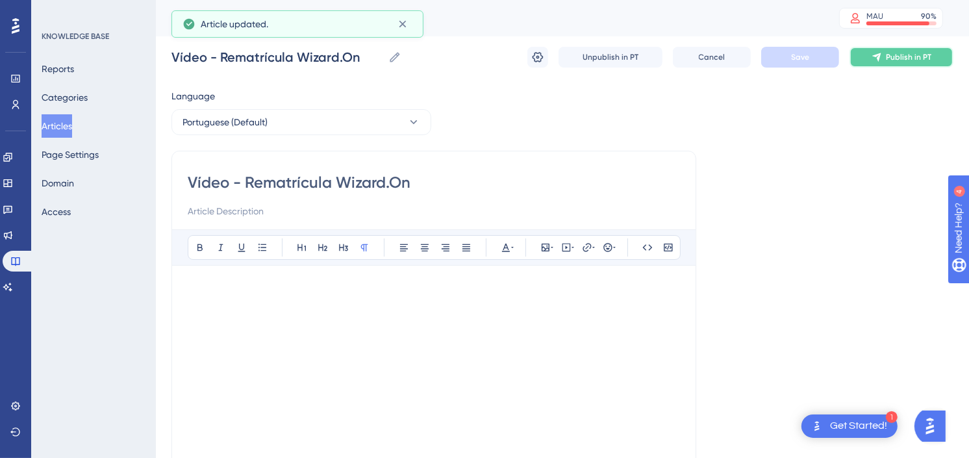
click at [921, 60] on span "Publish in PT" at bounding box center [908, 57] width 45 height 10
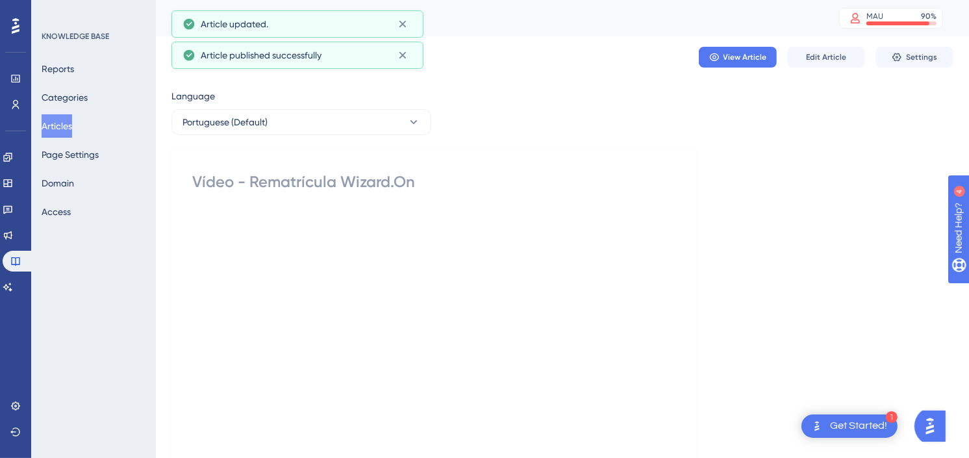
click at [48, 124] on button "Articles" at bounding box center [57, 125] width 31 height 23
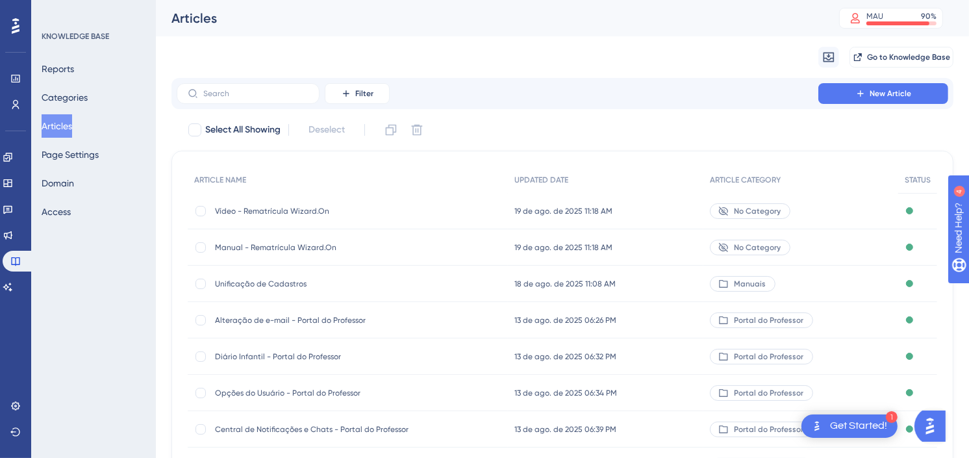
click at [640, 62] on div "Migrate from Go to Knowledge Base" at bounding box center [562, 57] width 782 height 42
click at [691, 59] on div "Migrate from Go to Knowledge Base" at bounding box center [562, 57] width 782 height 42
click at [10, 152] on icon at bounding box center [8, 157] width 10 height 10
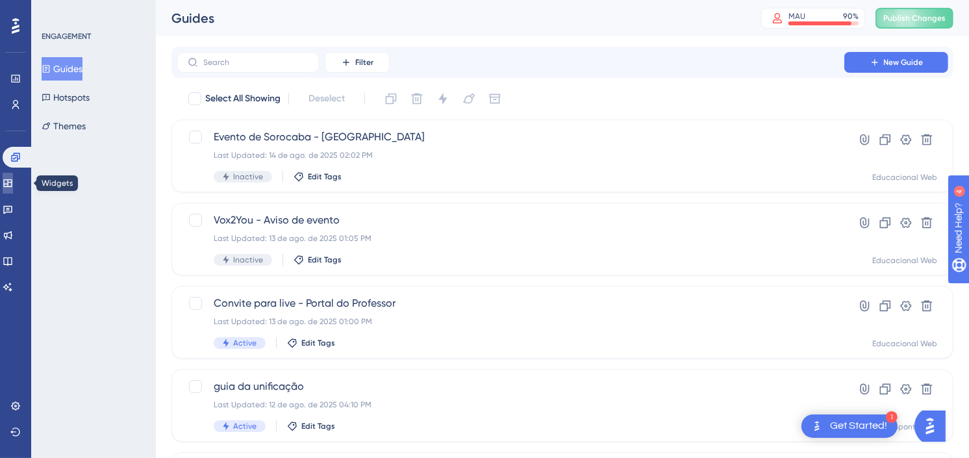
click at [13, 183] on icon at bounding box center [8, 183] width 10 height 10
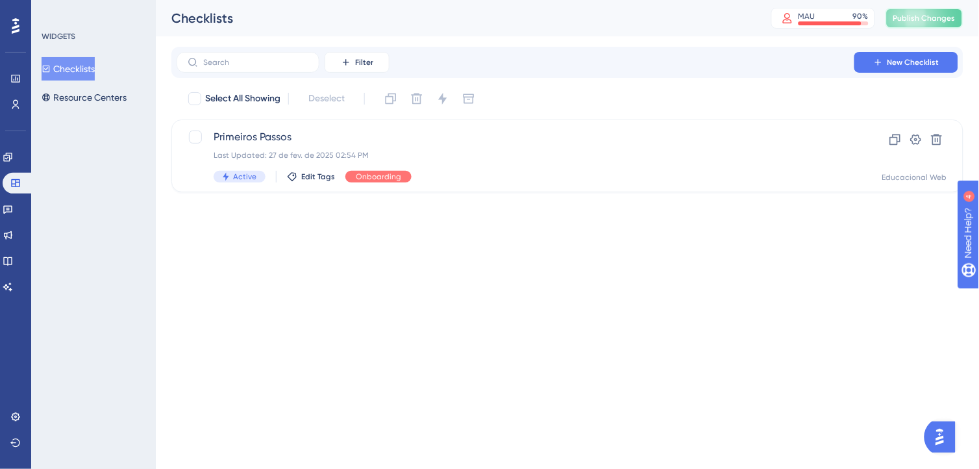
click at [949, 14] on span "Publish Changes" at bounding box center [925, 18] width 62 height 10
click at [116, 95] on button "Resource Centers" at bounding box center [84, 97] width 85 height 23
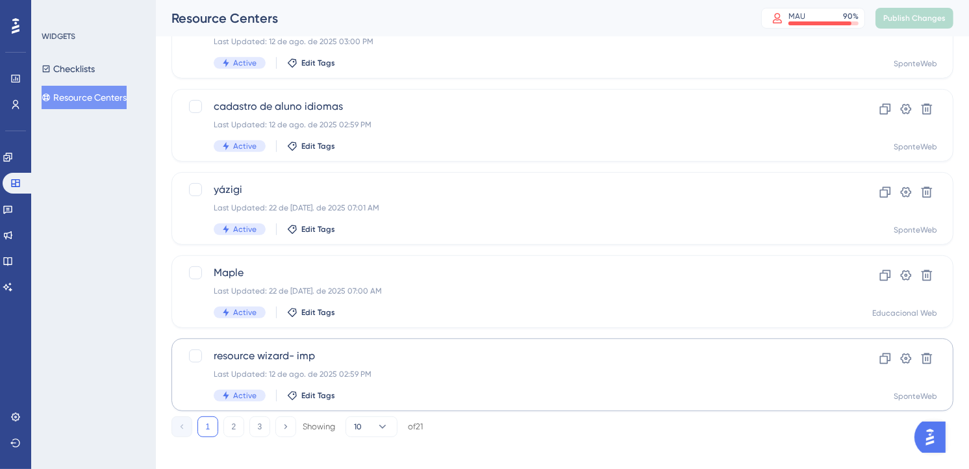
scroll to position [539, 0]
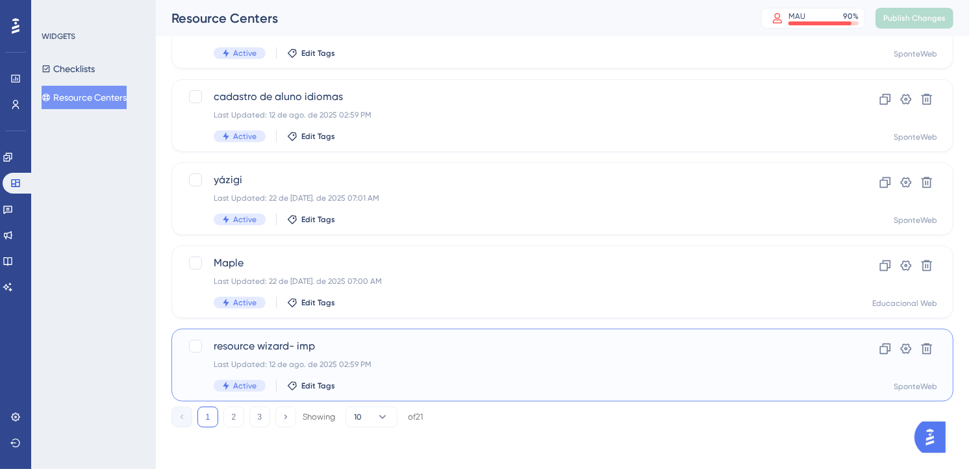
click at [419, 361] on div "Last Updated: 12 de ago. de 2025 02:59 PM" at bounding box center [511, 364] width 594 height 10
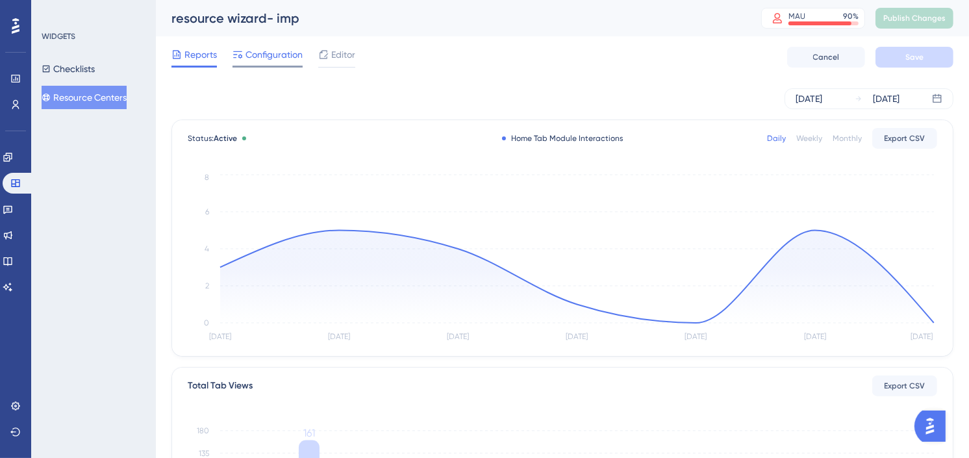
click at [281, 55] on span "Configuration" at bounding box center [273, 55] width 57 height 16
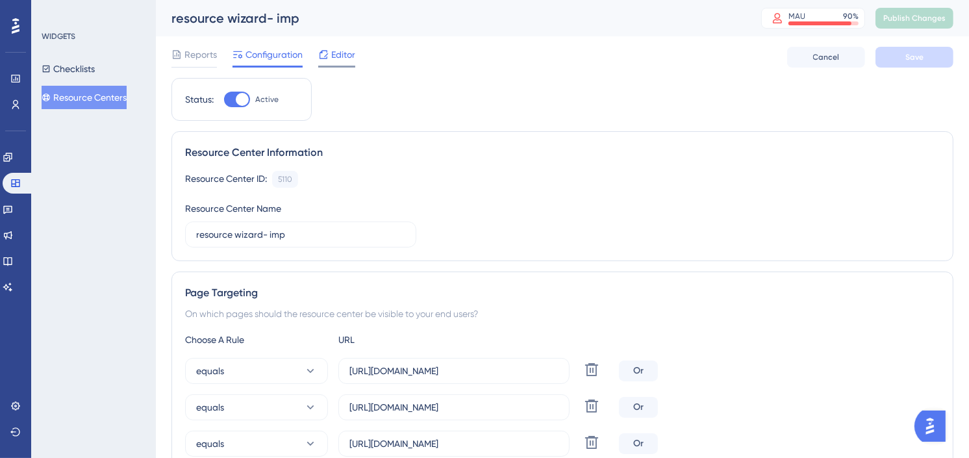
click at [349, 51] on span "Editor" at bounding box center [343, 55] width 24 height 16
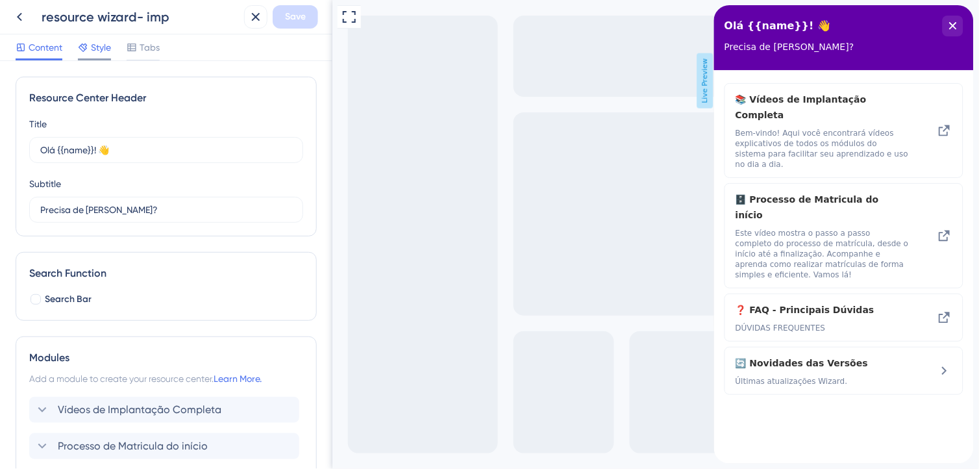
click at [102, 54] on span "Style" at bounding box center [101, 48] width 20 height 16
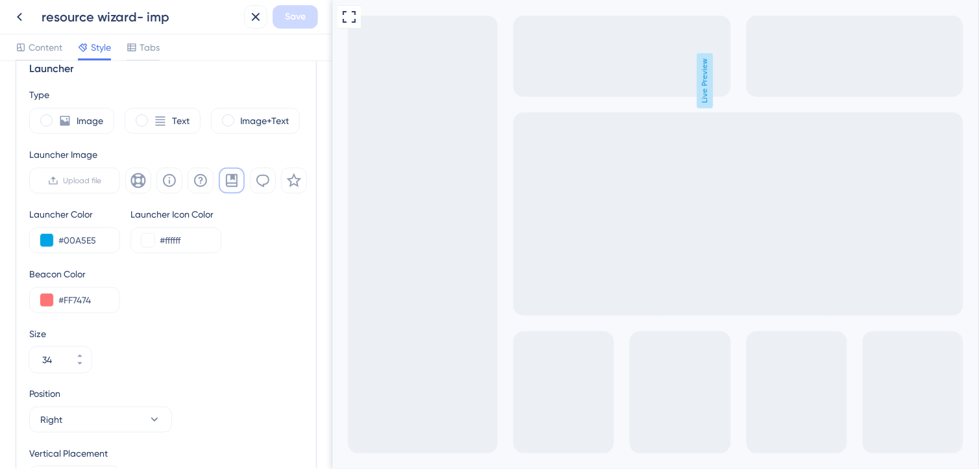
click at [169, 290] on div "Beacon Color #FF7474" at bounding box center [166, 289] width 274 height 47
click at [93, 238] on input "#00A5E5" at bounding box center [83, 240] width 51 height 16
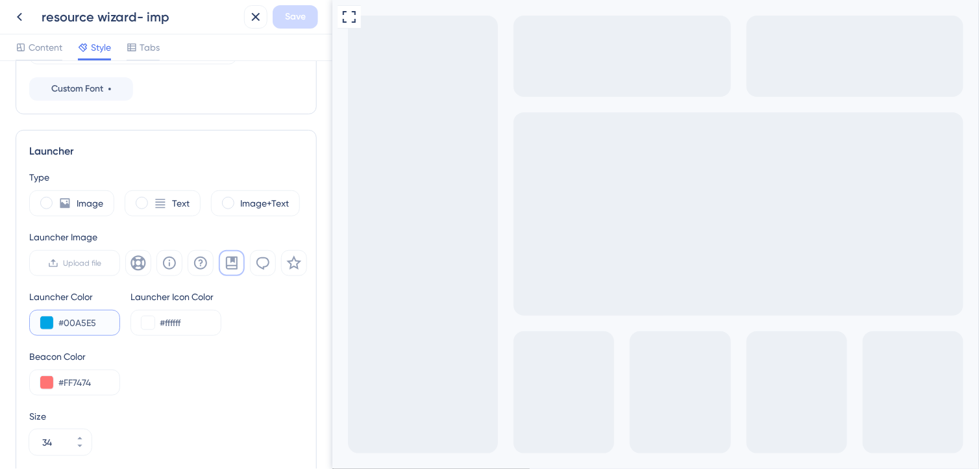
scroll to position [288, 0]
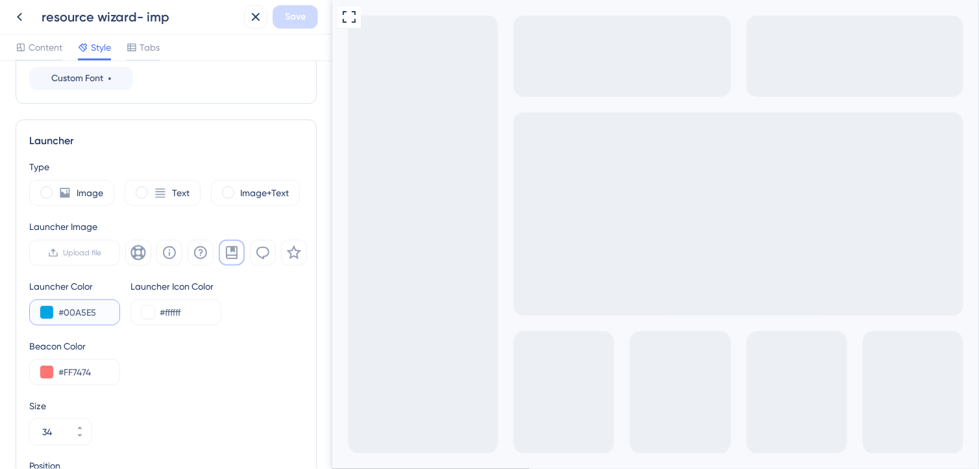
drag, startPoint x: 99, startPoint y: 314, endPoint x: 66, endPoint y: 316, distance: 33.9
click at [66, 316] on input "#00A5E5" at bounding box center [83, 313] width 51 height 16
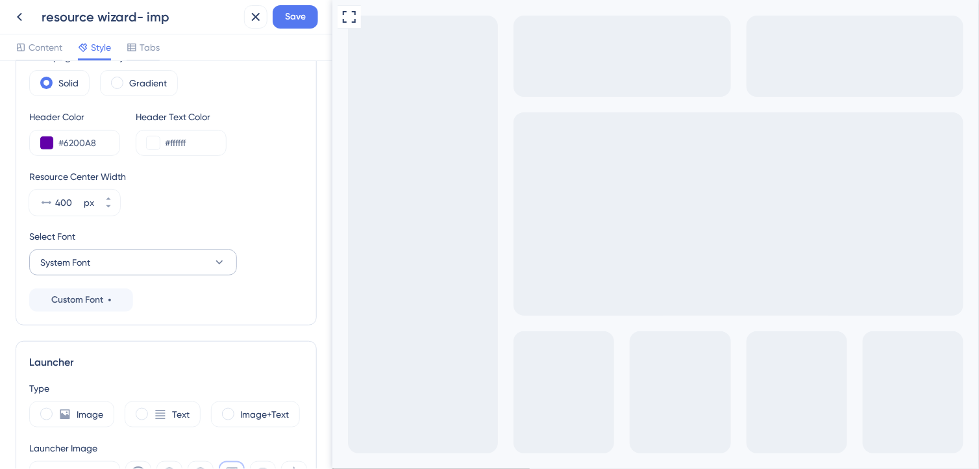
scroll to position [0, 0]
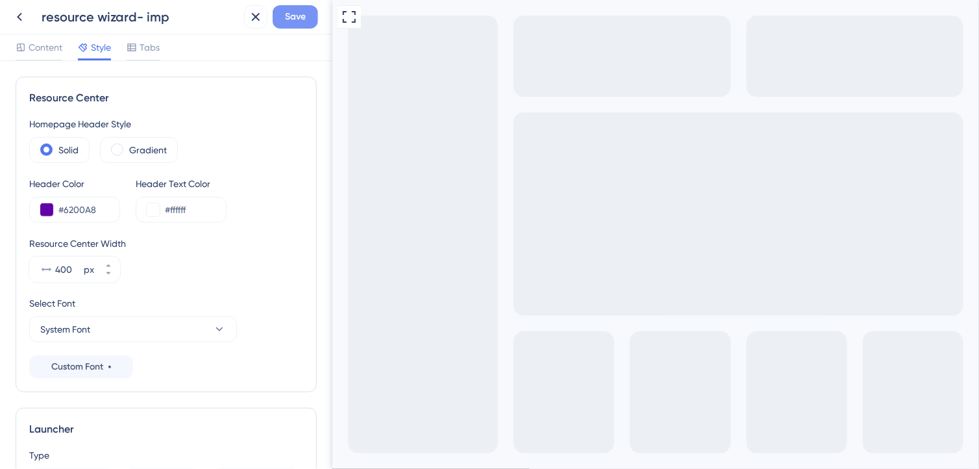
type input "#6200A8"
click at [295, 20] on span "Save" at bounding box center [295, 17] width 21 height 16
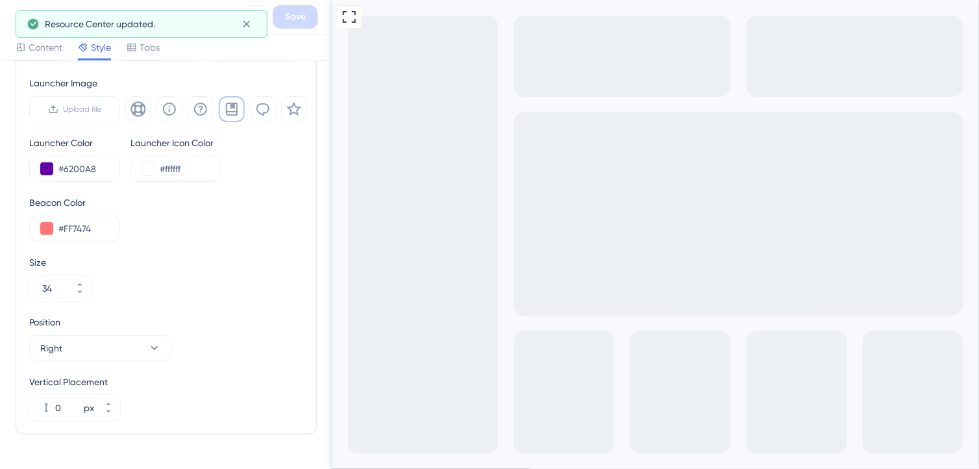
scroll to position [465, 0]
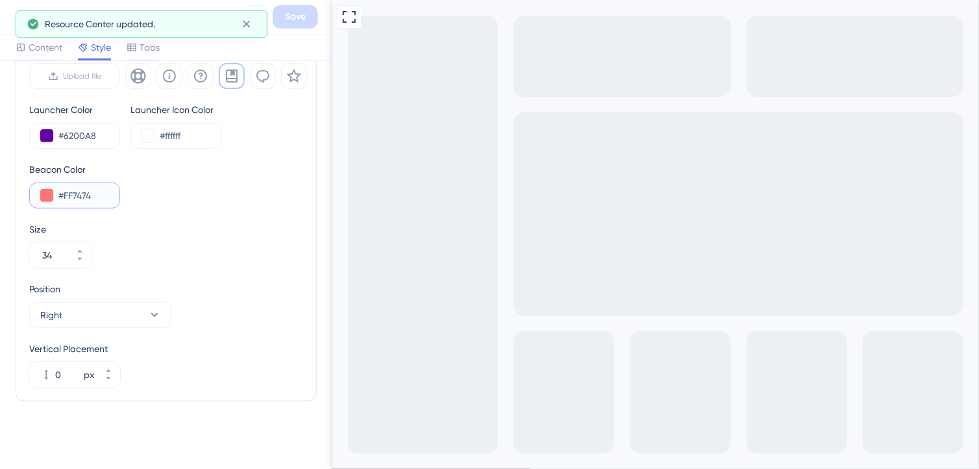
click at [95, 192] on input "#FF7474" at bounding box center [83, 196] width 51 height 16
click at [75, 195] on input "#FF7474" at bounding box center [83, 196] width 51 height 16
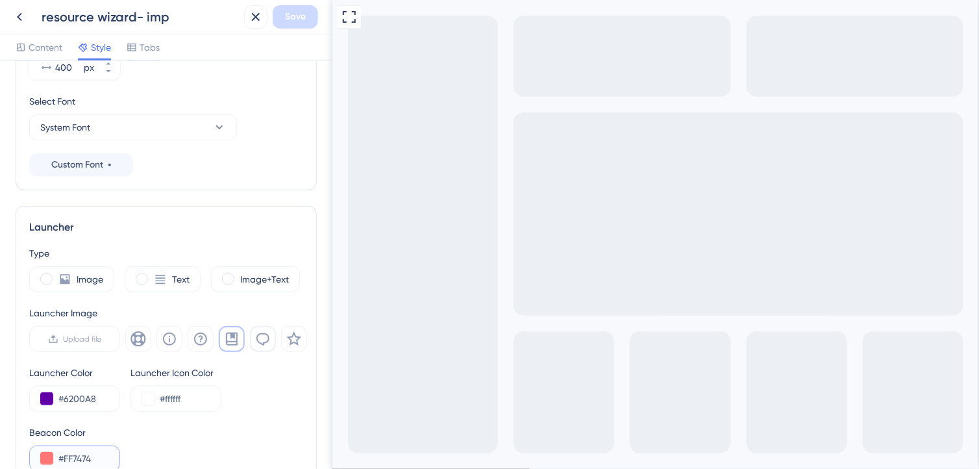
scroll to position [177, 0]
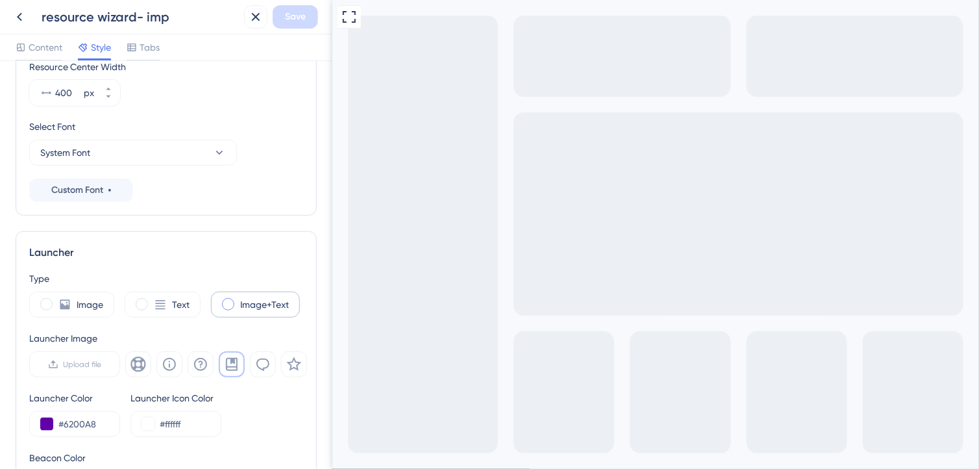
click at [223, 299] on span at bounding box center [228, 304] width 12 height 12
click at [238, 300] on input "radio" at bounding box center [238, 300] width 0 height 0
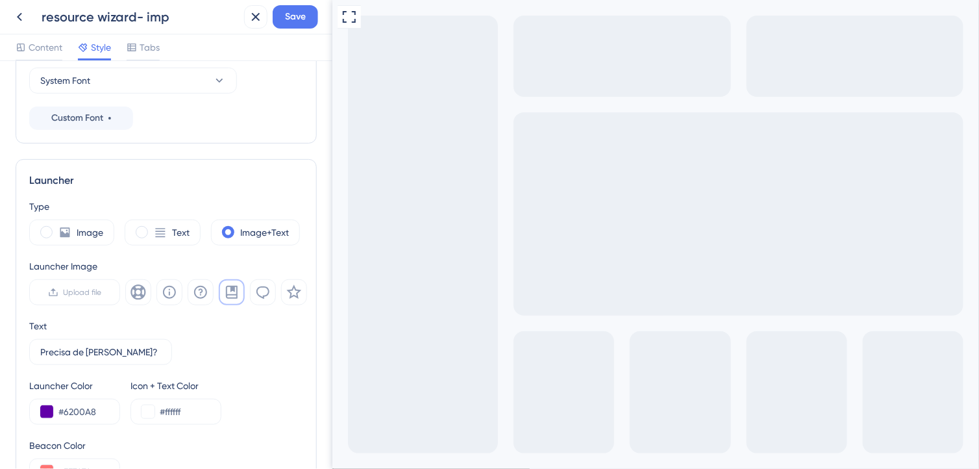
scroll to position [321, 0]
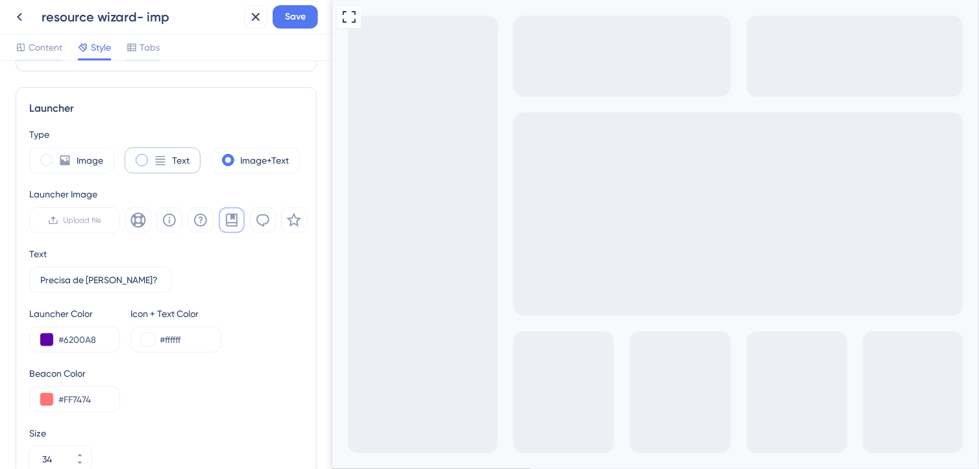
click at [164, 159] on icon at bounding box center [161, 160] width 10 height 9
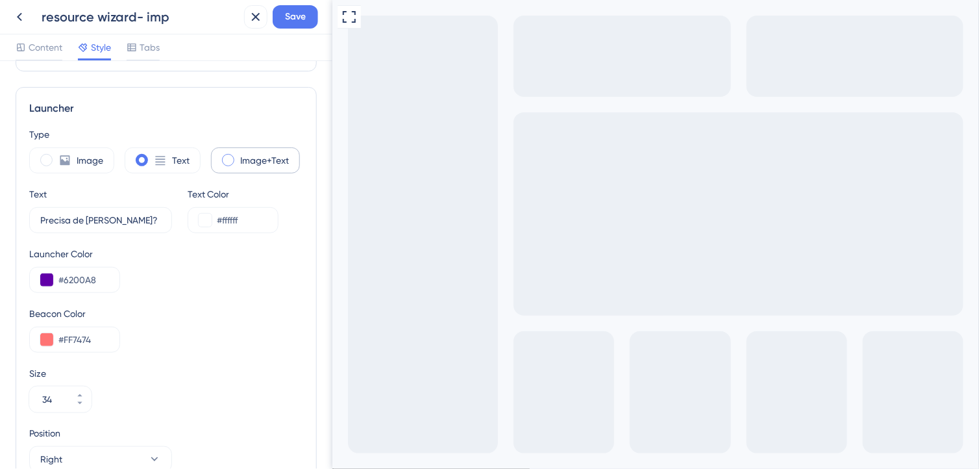
click at [234, 161] on span at bounding box center [228, 160] width 12 height 12
click at [238, 156] on input "radio" at bounding box center [238, 156] width 0 height 0
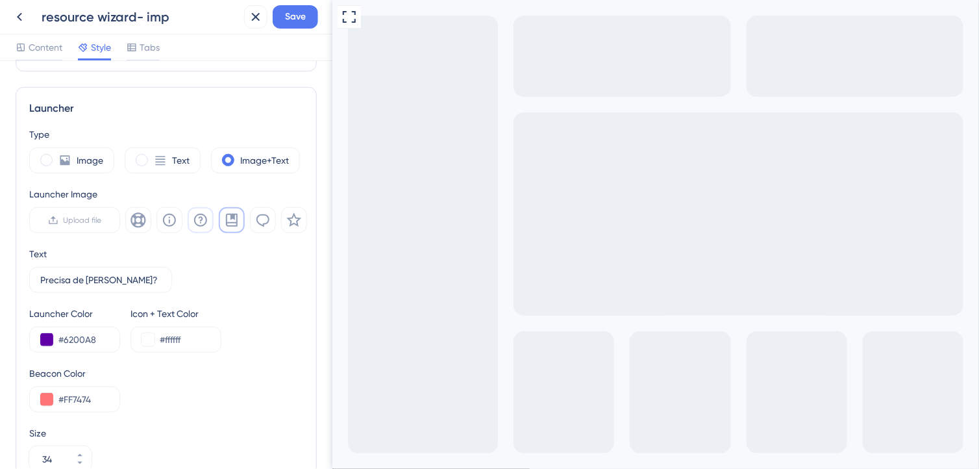
click at [211, 218] on button at bounding box center [201, 220] width 26 height 26
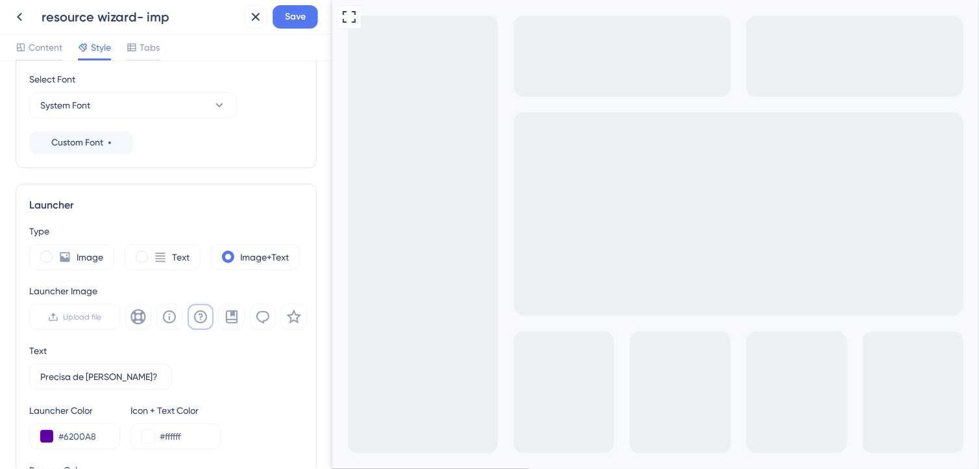
scroll to position [0, 0]
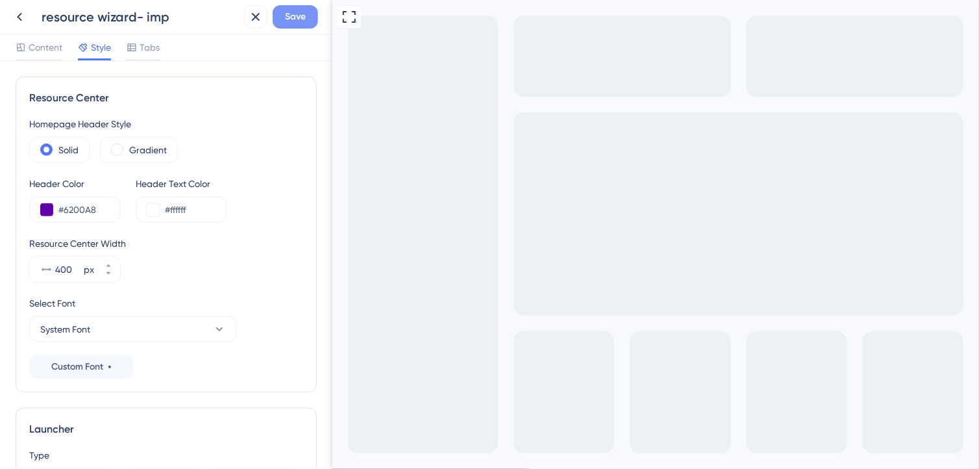
click at [294, 15] on span "Save" at bounding box center [295, 17] width 21 height 16
click at [42, 40] on span "Content" at bounding box center [46, 48] width 34 height 16
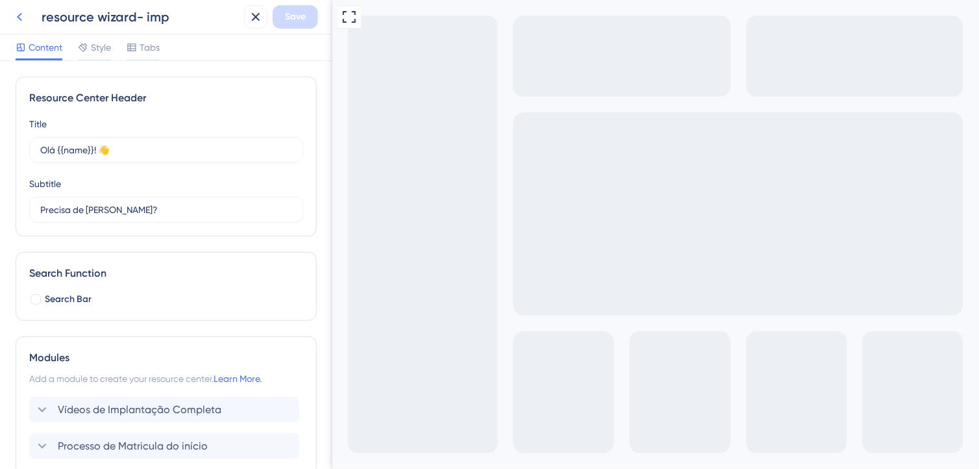
click at [21, 16] on icon at bounding box center [20, 17] width 16 height 16
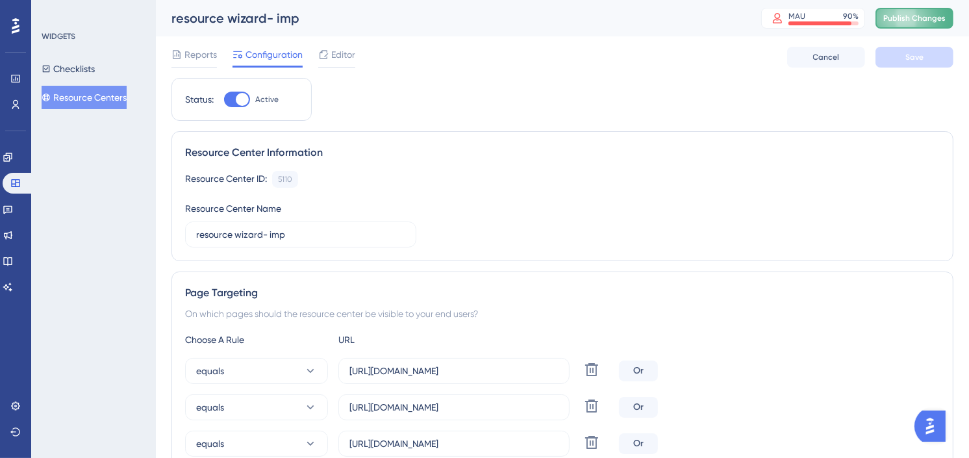
click at [945, 18] on span "Publish Changes" at bounding box center [914, 18] width 62 height 10
click at [336, 54] on span "Editor" at bounding box center [343, 55] width 24 height 16
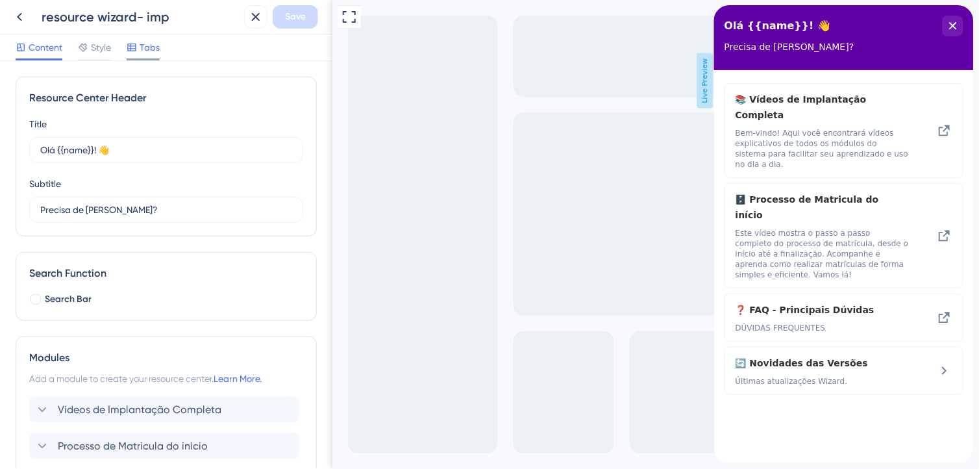
click at [144, 50] on span "Tabs" at bounding box center [150, 48] width 20 height 16
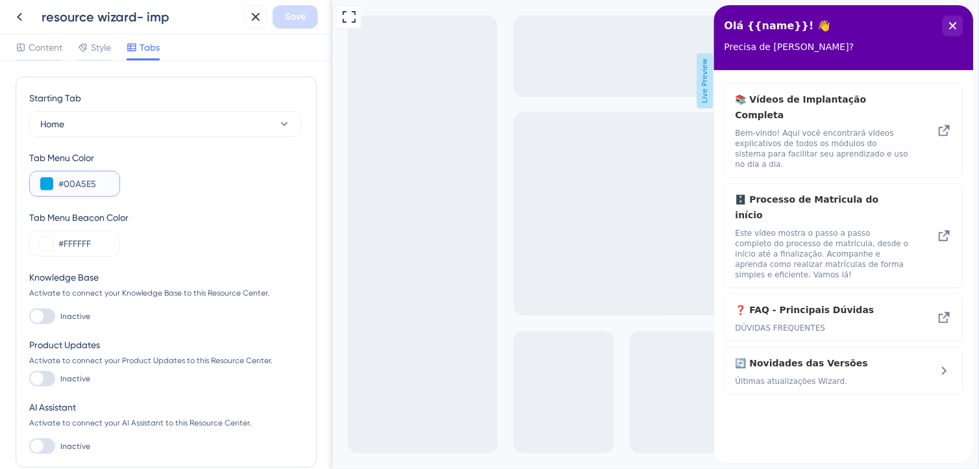
click at [102, 188] on input "#00A5E5" at bounding box center [83, 184] width 51 height 16
click at [76, 184] on input "#00A5E5" at bounding box center [83, 184] width 51 height 16
click at [203, 216] on div "Tab Menu Beacon Color" at bounding box center [166, 218] width 274 height 16
click at [94, 51] on span "Style" at bounding box center [101, 48] width 20 height 16
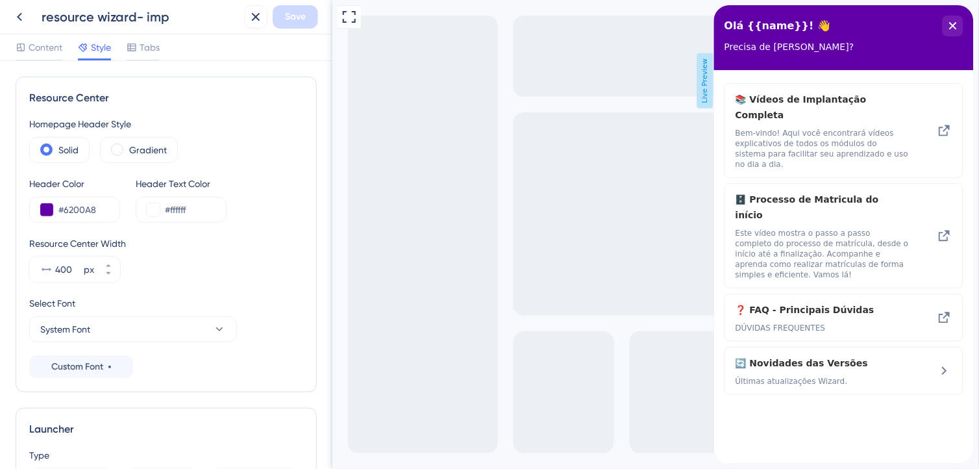
click at [265, 257] on div "Resource Center Width 400 px" at bounding box center [166, 259] width 274 height 47
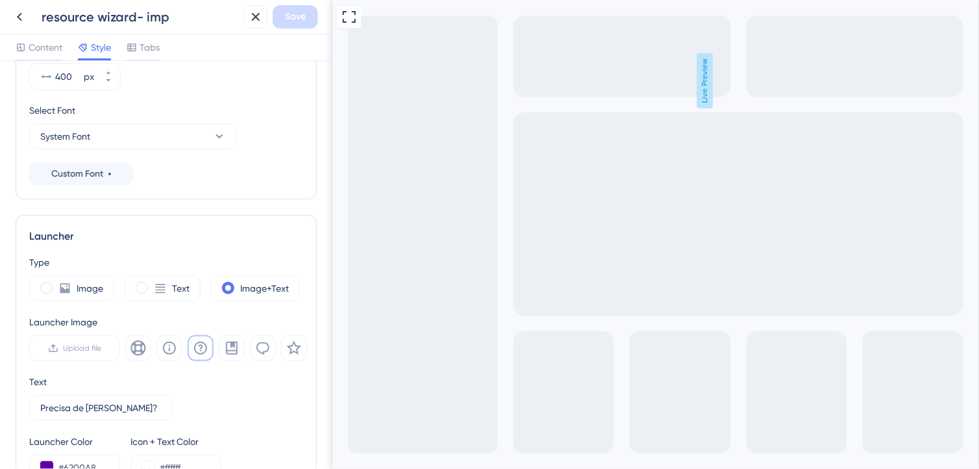
scroll to position [360, 0]
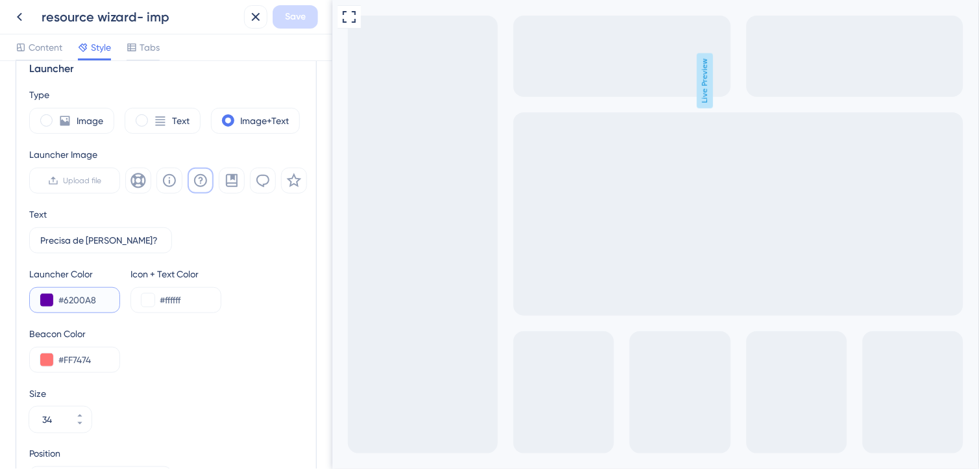
click at [86, 292] on input "#6200A8" at bounding box center [83, 300] width 51 height 16
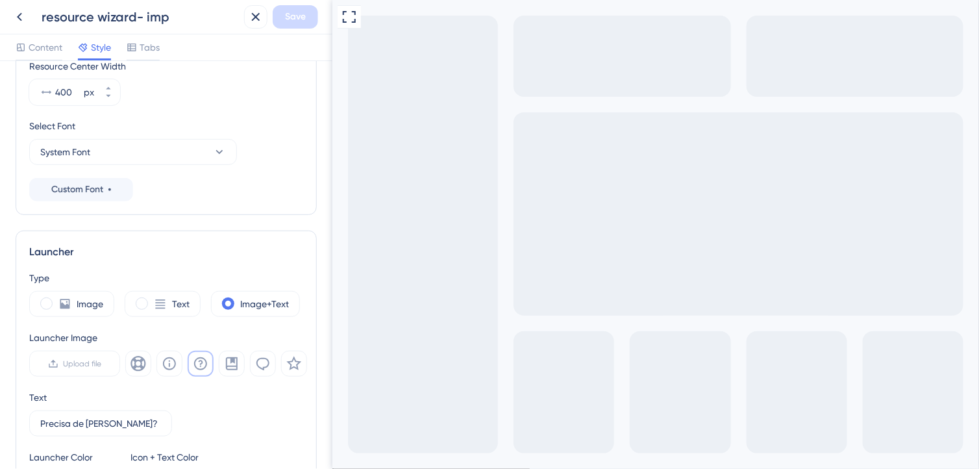
scroll to position [0, 0]
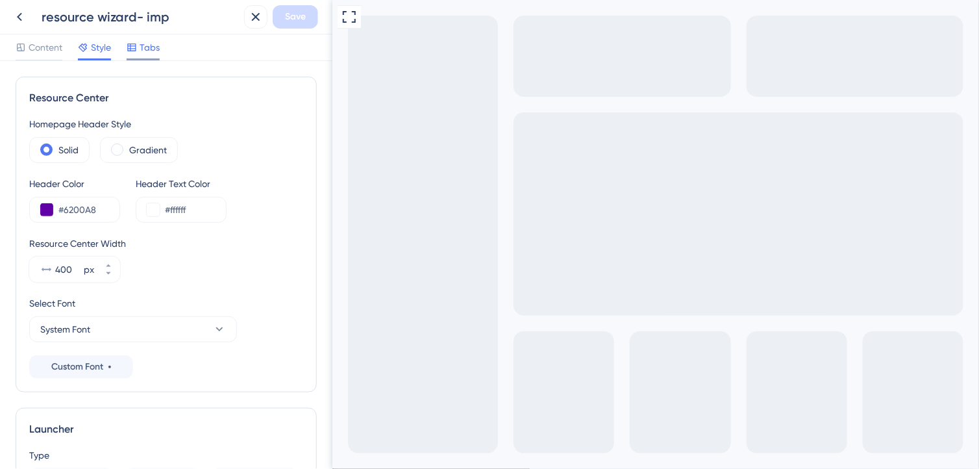
click at [144, 47] on span "Tabs" at bounding box center [150, 48] width 20 height 16
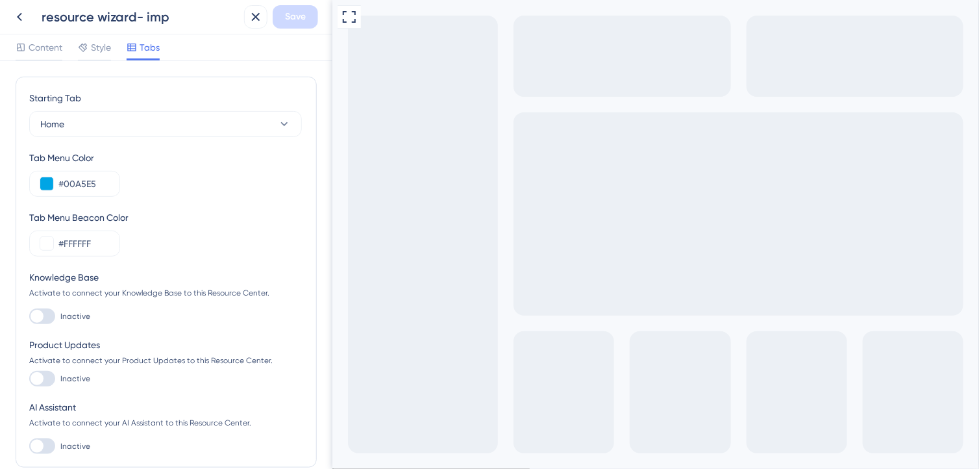
click at [195, 211] on div "Tab Menu Beacon Color" at bounding box center [166, 218] width 274 height 16
click at [90, 182] on input "#00A5E5" at bounding box center [83, 184] width 51 height 16
drag, startPoint x: 94, startPoint y: 183, endPoint x: 65, endPoint y: 184, distance: 29.2
click at [65, 184] on input "#00A5E5" at bounding box center [83, 184] width 51 height 16
type input "#6200A8"
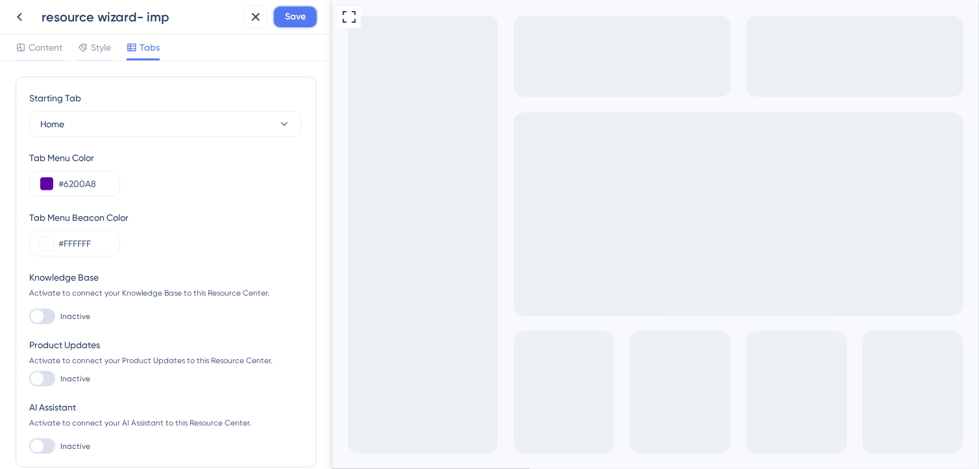
click at [301, 19] on span "Save" at bounding box center [295, 17] width 21 height 16
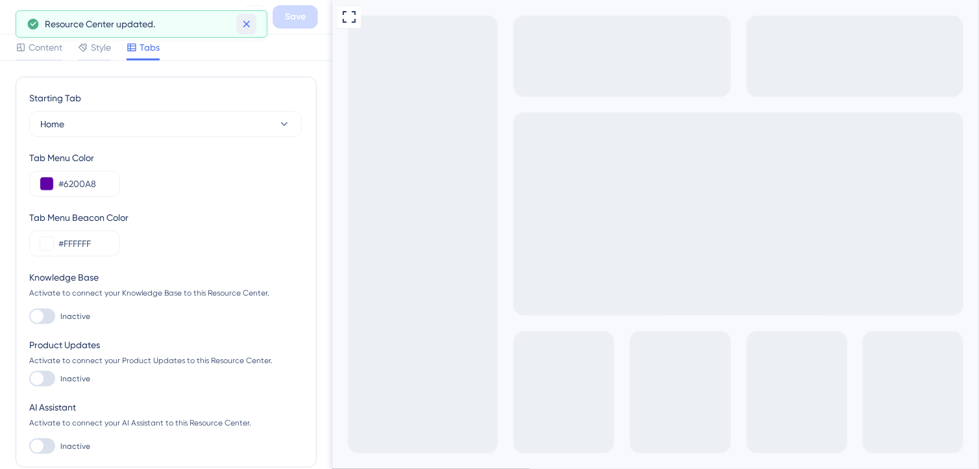
click at [243, 24] on icon at bounding box center [246, 24] width 13 height 13
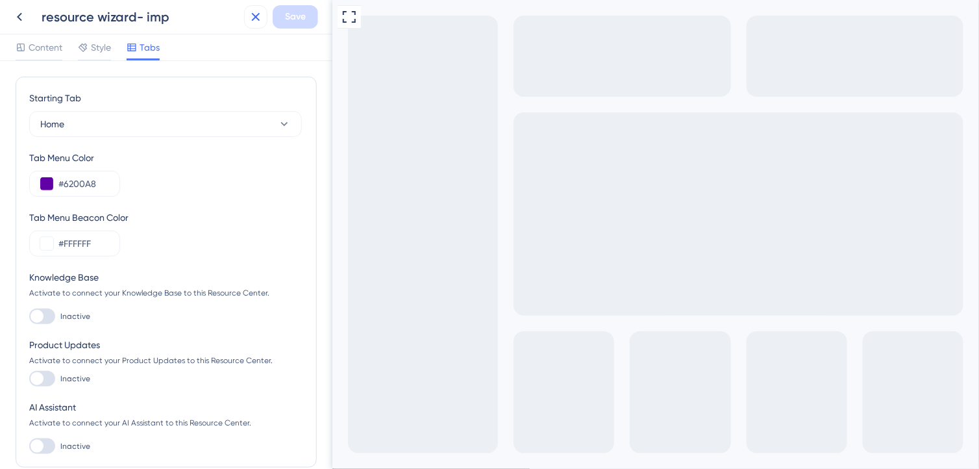
click at [258, 23] on icon at bounding box center [256, 17] width 16 height 16
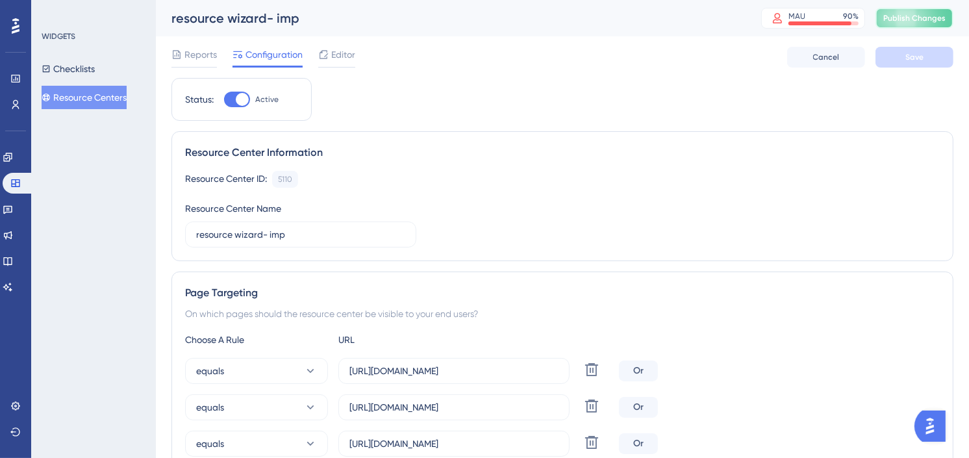
click at [930, 23] on button "Publish Changes" at bounding box center [914, 18] width 78 height 21
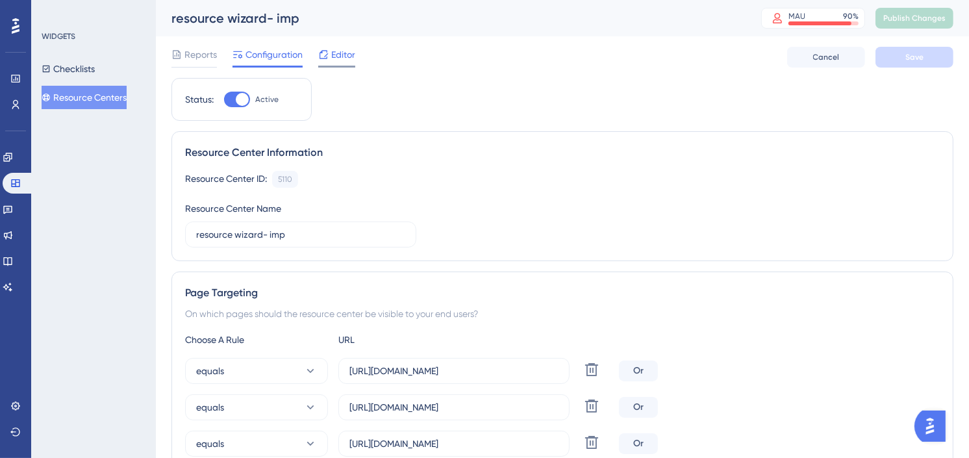
click at [327, 57] on icon at bounding box center [323, 54] width 8 height 8
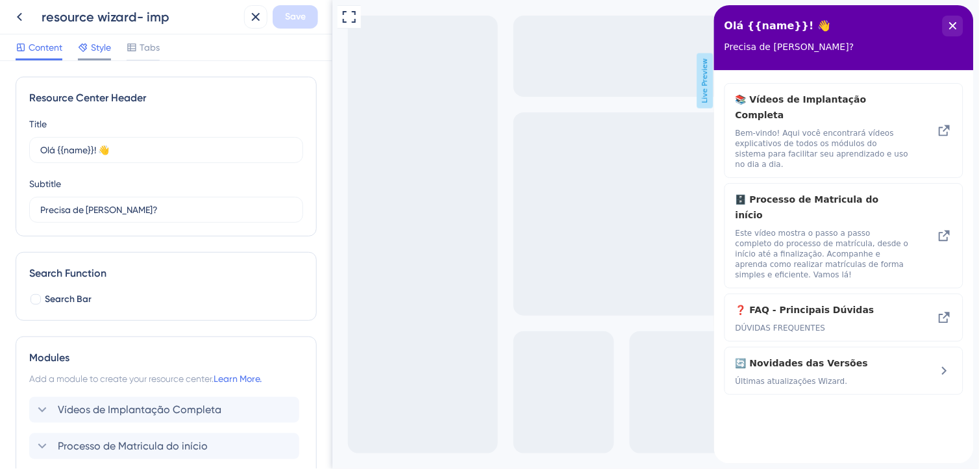
click at [99, 51] on span "Style" at bounding box center [101, 48] width 20 height 16
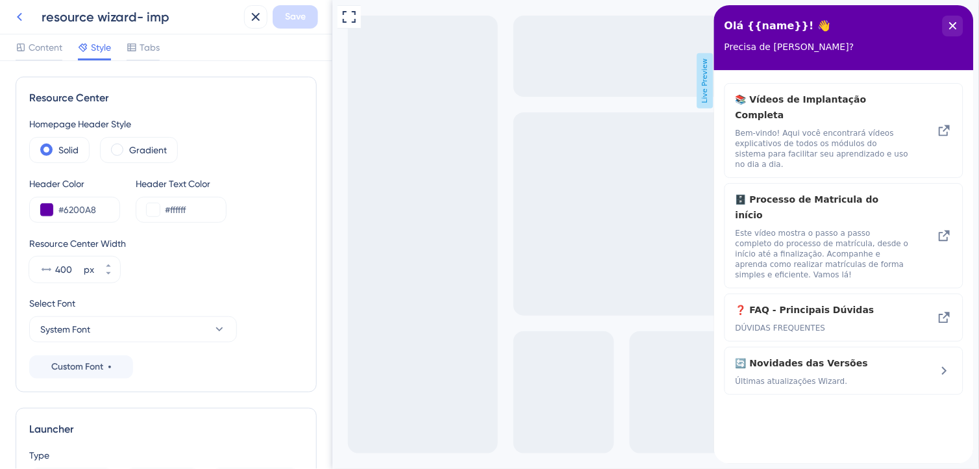
click at [17, 10] on icon at bounding box center [20, 17] width 16 height 16
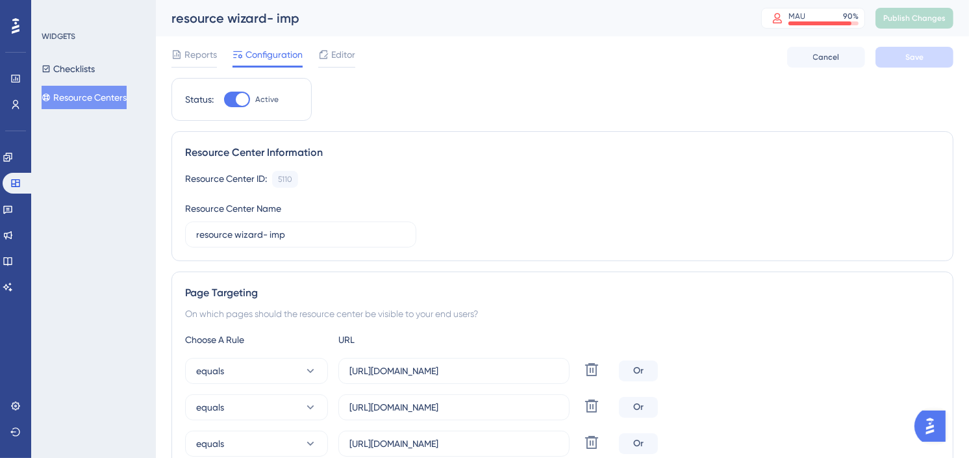
click at [65, 97] on button "Resource Centers" at bounding box center [84, 97] width 85 height 23
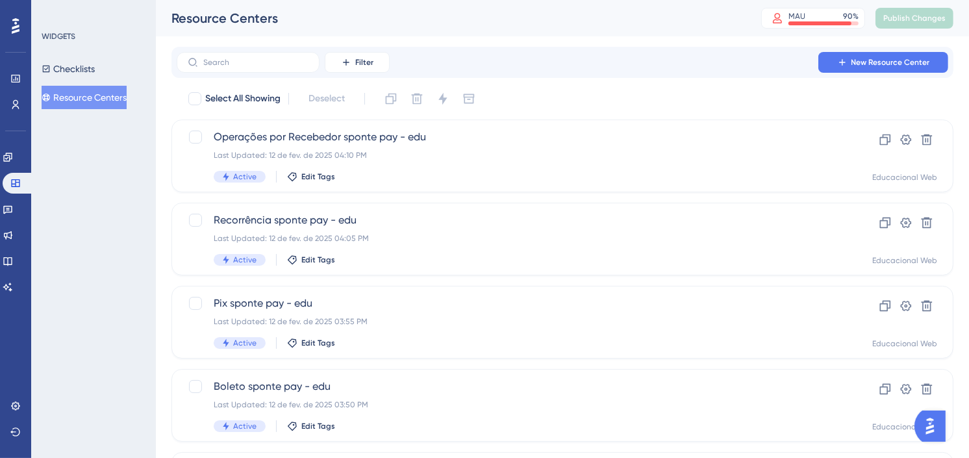
click at [721, 34] on div "Resource Centers MAU 90 % Click to see add-on and upgrade options Publish Chang…" at bounding box center [562, 18] width 813 height 36
click at [614, 13] on div "Resource Centers" at bounding box center [449, 18] width 557 height 18
click at [10, 83] on link at bounding box center [15, 78] width 10 height 21
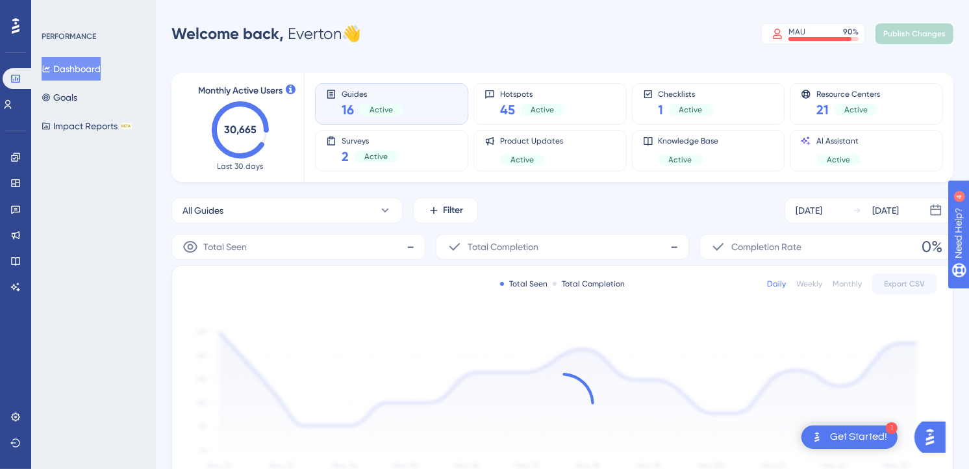
click at [601, 42] on div "Welcome back, Everton 👋 MAU 90 % Click to see add-on and upgrade options Publis…" at bounding box center [562, 34] width 782 height 26
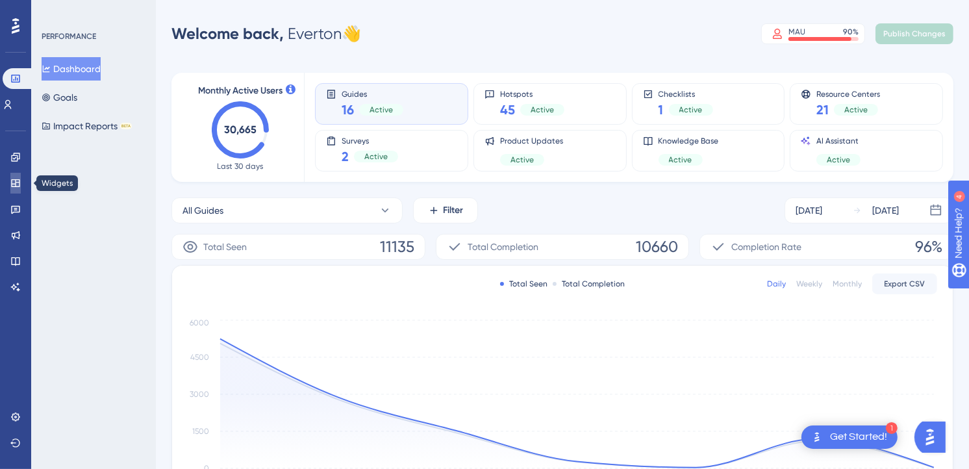
drag, startPoint x: 16, startPoint y: 184, endPoint x: 45, endPoint y: 175, distance: 30.4
click at [16, 184] on icon at bounding box center [15, 183] width 10 height 10
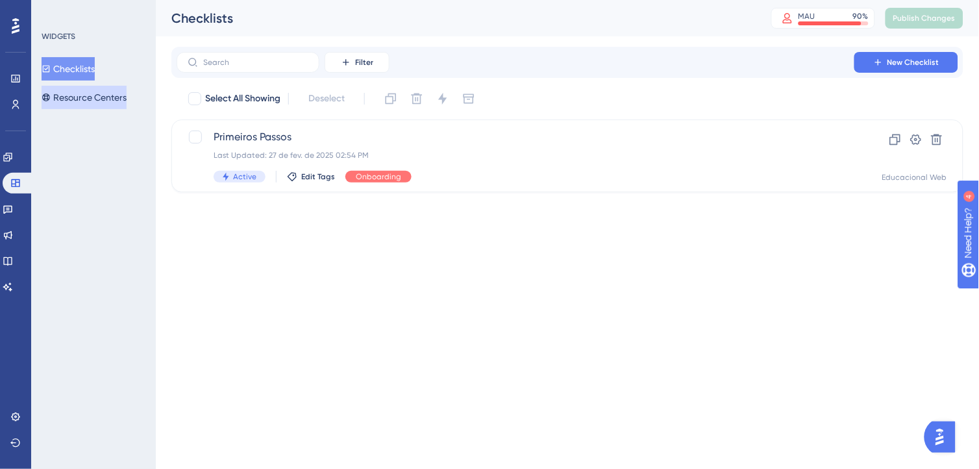
drag, startPoint x: 110, startPoint y: 94, endPoint x: 119, endPoint y: 98, distance: 9.9
click at [110, 94] on button "Resource Centers" at bounding box center [84, 97] width 85 height 23
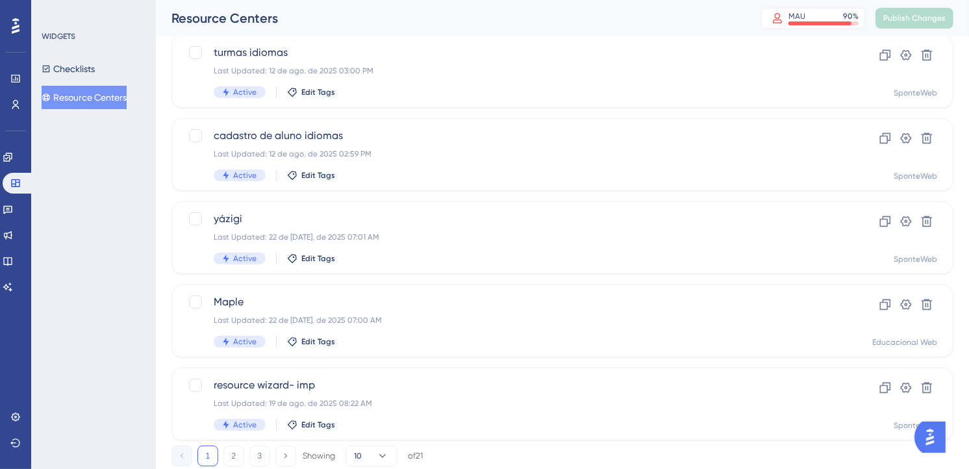
scroll to position [539, 0]
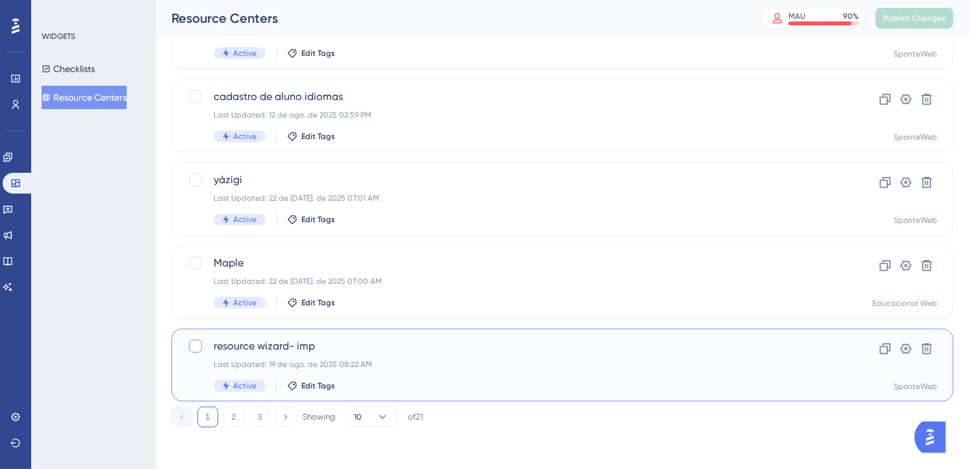
click at [195, 347] on div at bounding box center [195, 346] width 13 height 13
checkbox input "true"
click at [888, 349] on icon at bounding box center [885, 348] width 13 height 13
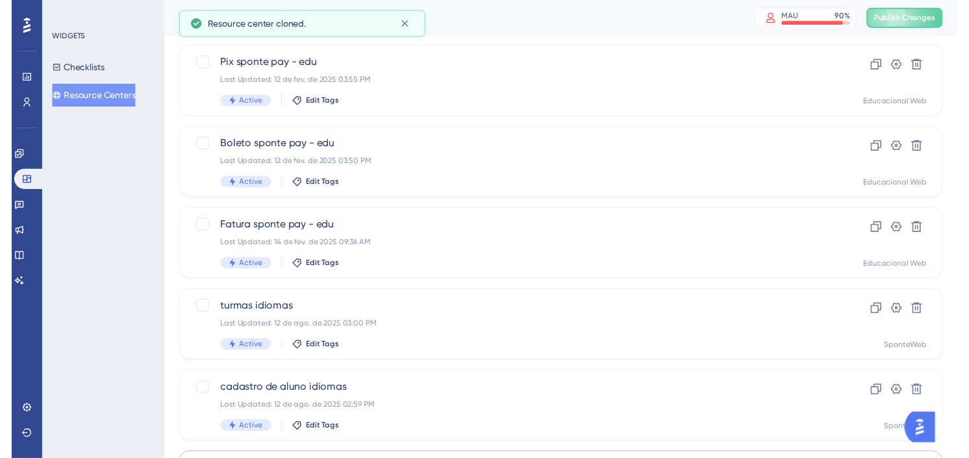
scroll to position [0, 0]
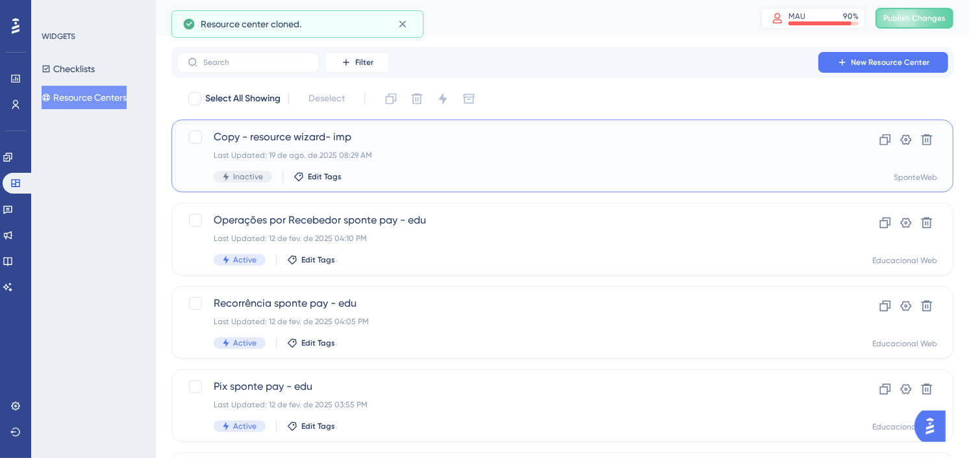
click at [387, 150] on div "Last Updated: 19 de ago. de 2025 08:29 AM" at bounding box center [511, 155] width 594 height 10
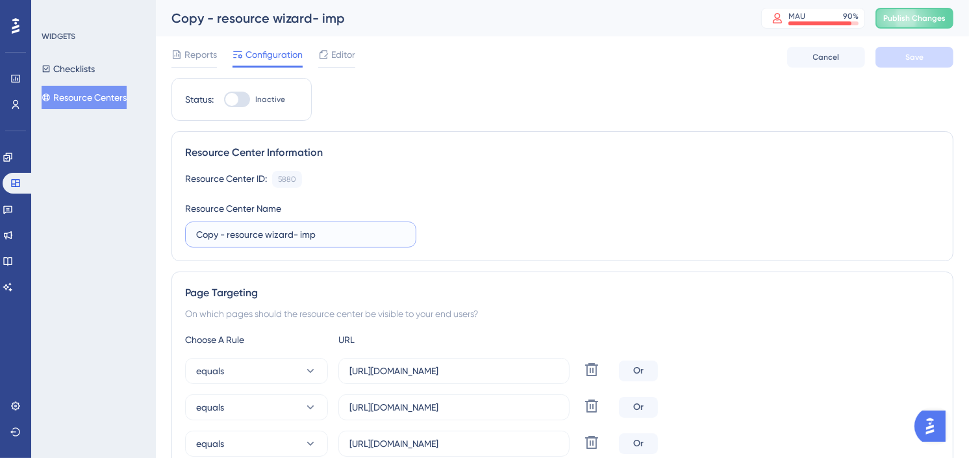
drag, startPoint x: 198, startPoint y: 231, endPoint x: 172, endPoint y: 230, distance: 26.0
click at [172, 230] on div "Resource Center Information Resource Center ID: 5880 Copy Resource Center Name …" at bounding box center [562, 196] width 782 height 130
click at [369, 236] on input "turmas - resource wizard- imp" at bounding box center [300, 234] width 209 height 14
type input "turmas - resource wizard"
click at [708, 221] on div "Resource Center ID: 5880 Copy Resource Center Name turmas - resource wizard" at bounding box center [562, 209] width 755 height 77
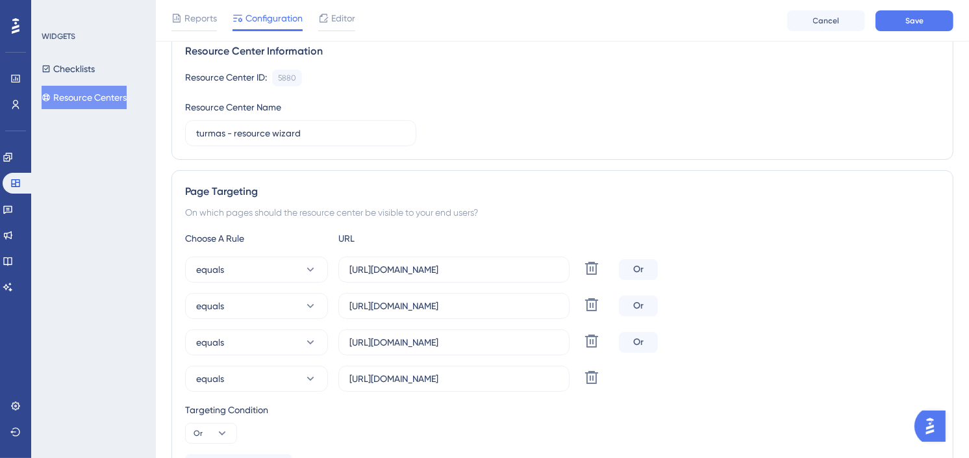
scroll to position [144, 0]
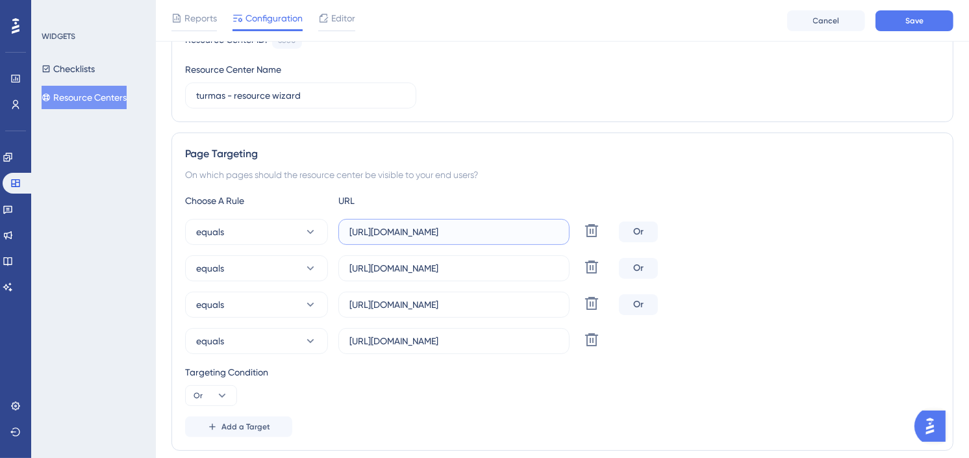
click at [505, 230] on input "[URL][DOMAIN_NAME]" at bounding box center [453, 232] width 209 height 14
click at [505, 229] on input "[URL][DOMAIN_NAME]" at bounding box center [453, 232] width 209 height 14
paste input "Did/Turma"
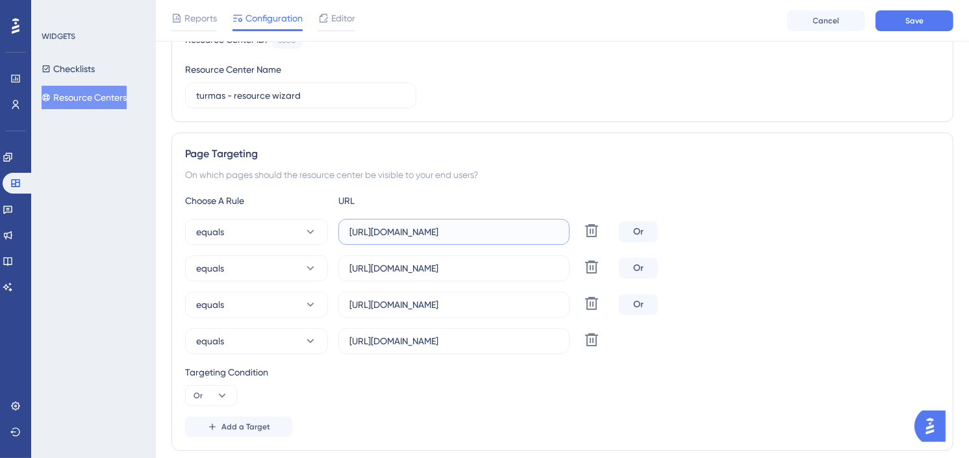
type input "[URL][DOMAIN_NAME]"
click at [464, 264] on input "[URL][DOMAIN_NAME]" at bounding box center [453, 268] width 209 height 14
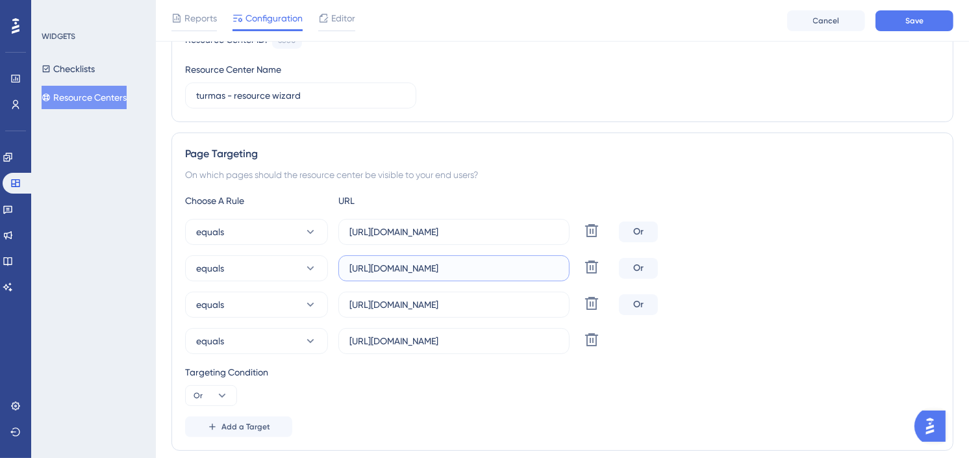
click at [464, 264] on input "[URL][DOMAIN_NAME]" at bounding box center [453, 268] width 209 height 14
paste input "V2"
type input "[URL][DOMAIN_NAME]"
click at [584, 238] on icon at bounding box center [592, 231] width 16 height 16
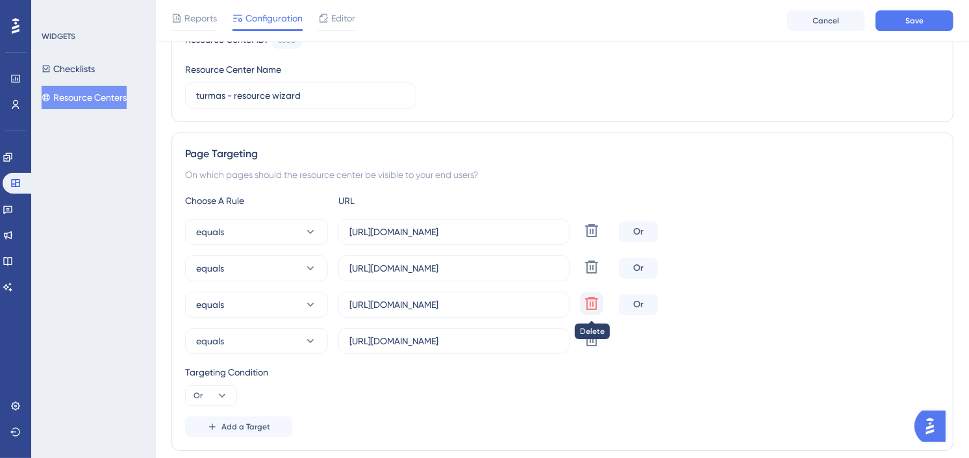
type input "[URL][DOMAIN_NAME]"
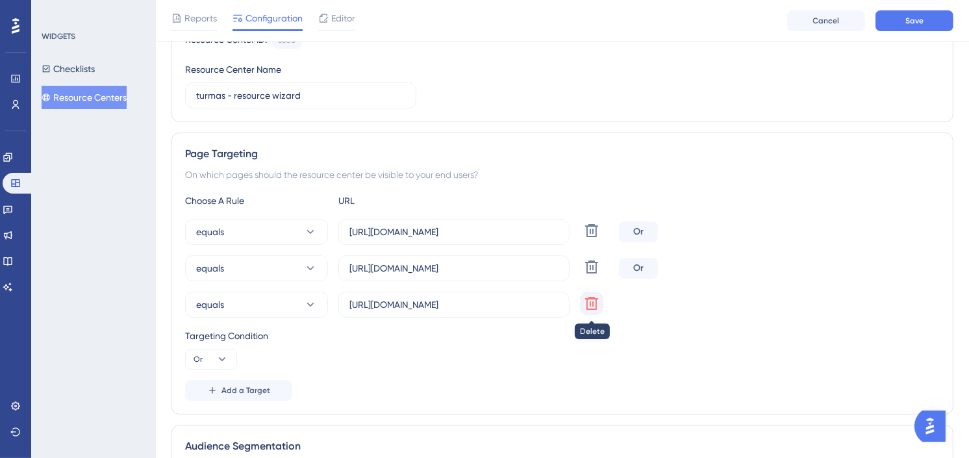
scroll to position [0, 0]
click at [586, 237] on icon at bounding box center [591, 230] width 13 height 13
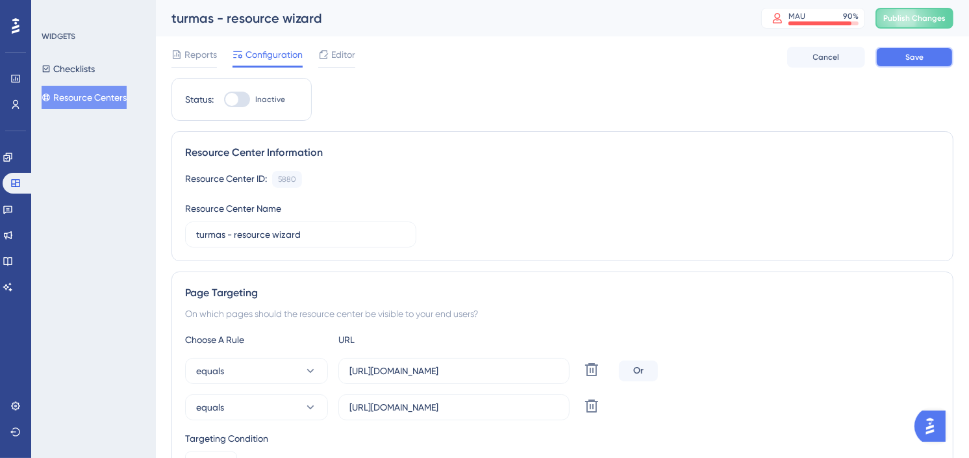
click at [934, 60] on button "Save" at bounding box center [914, 57] width 78 height 21
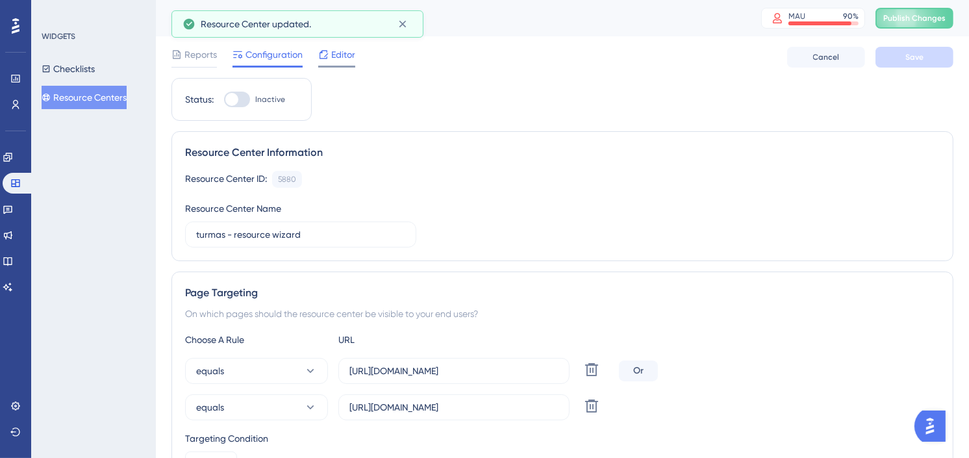
click at [331, 51] on span "Editor" at bounding box center [343, 55] width 24 height 16
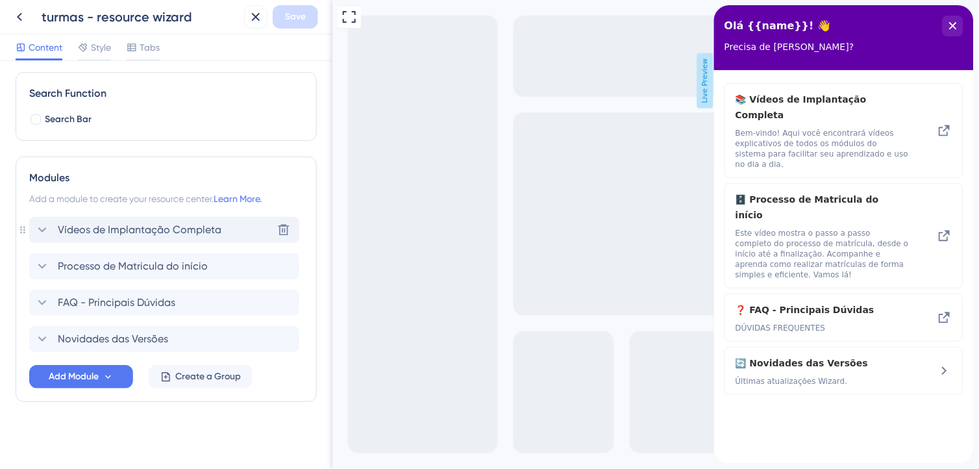
click at [55, 227] on div "Vídeos de Implantação Completa" at bounding box center [127, 230] width 187 height 16
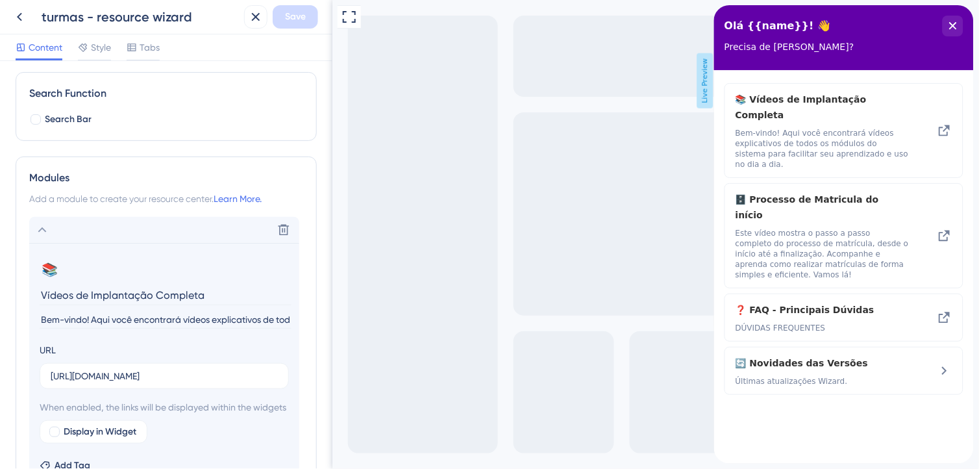
drag, startPoint x: 213, startPoint y: 292, endPoint x: 27, endPoint y: 293, distance: 185.7
click at [27, 293] on div "Modules Add a module to create your resource center. Learn More. Delete 📚 Chang…" at bounding box center [166, 403] width 301 height 492
click at [19, 16] on icon at bounding box center [19, 17] width 5 height 8
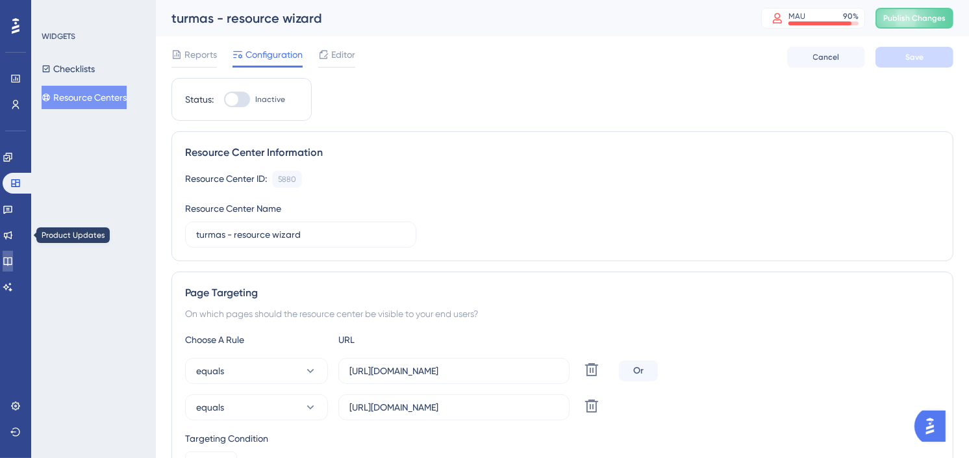
click at [9, 255] on link at bounding box center [8, 261] width 10 height 21
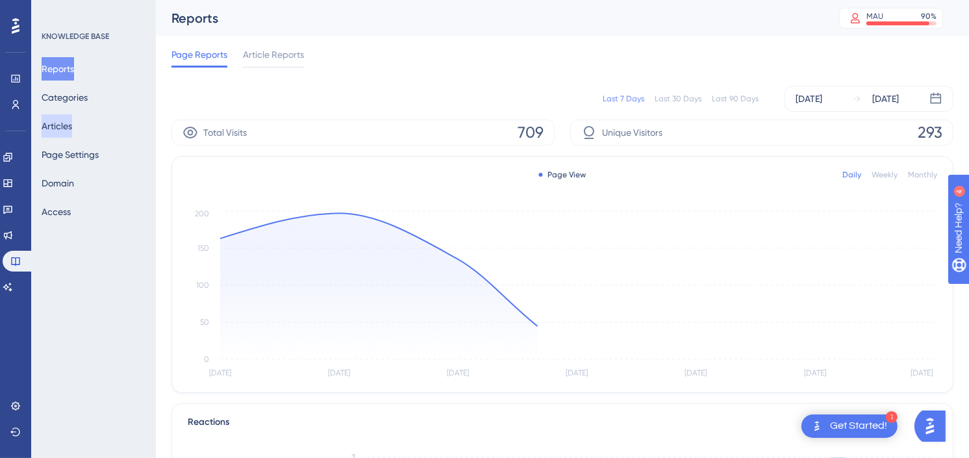
click at [62, 119] on button "Articles" at bounding box center [57, 125] width 31 height 23
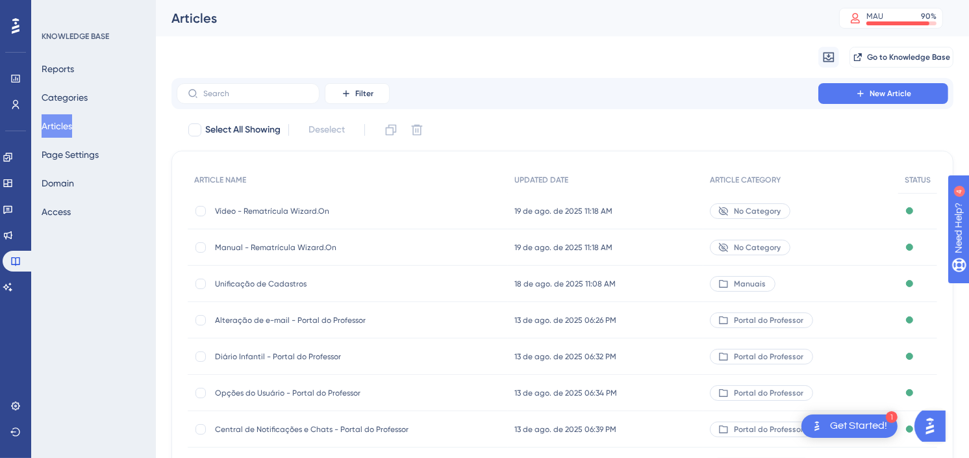
click at [321, 209] on span "Vídeo - Rematrícula Wizard.On" at bounding box center [319, 211] width 208 height 10
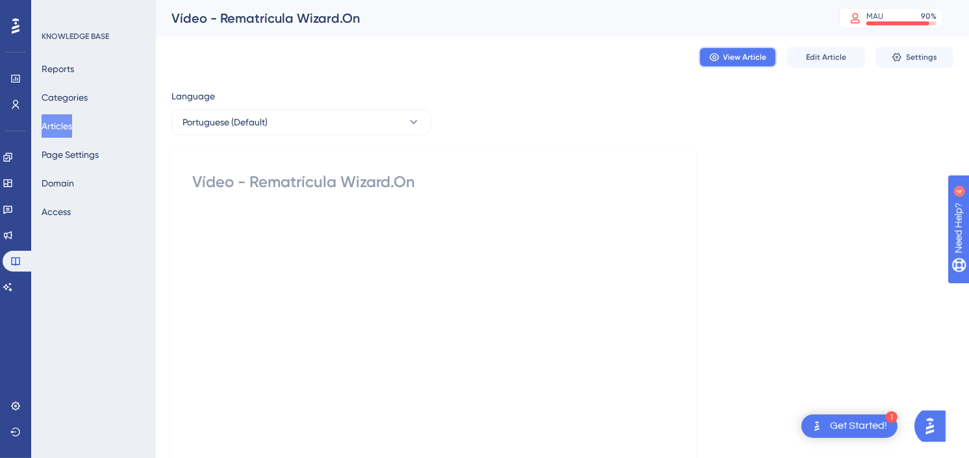
click at [745, 60] on span "View Article" at bounding box center [745, 57] width 44 height 10
click at [12, 179] on icon at bounding box center [7, 183] width 8 height 8
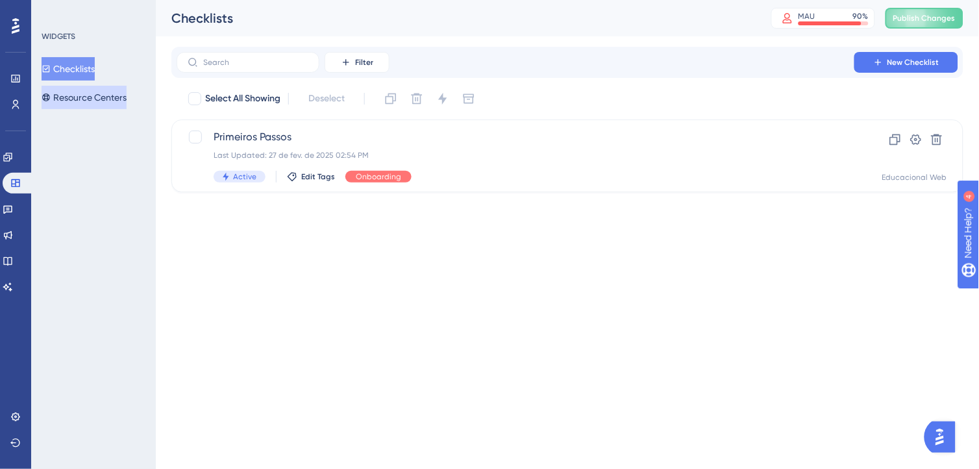
click at [85, 96] on button "Resource Centers" at bounding box center [84, 97] width 85 height 23
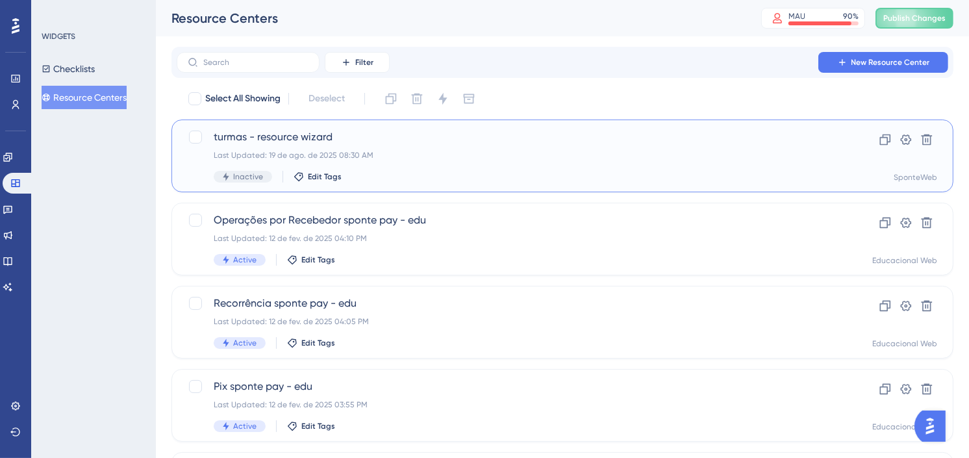
click at [448, 138] on span "turmas - resource wizard" at bounding box center [511, 137] width 594 height 16
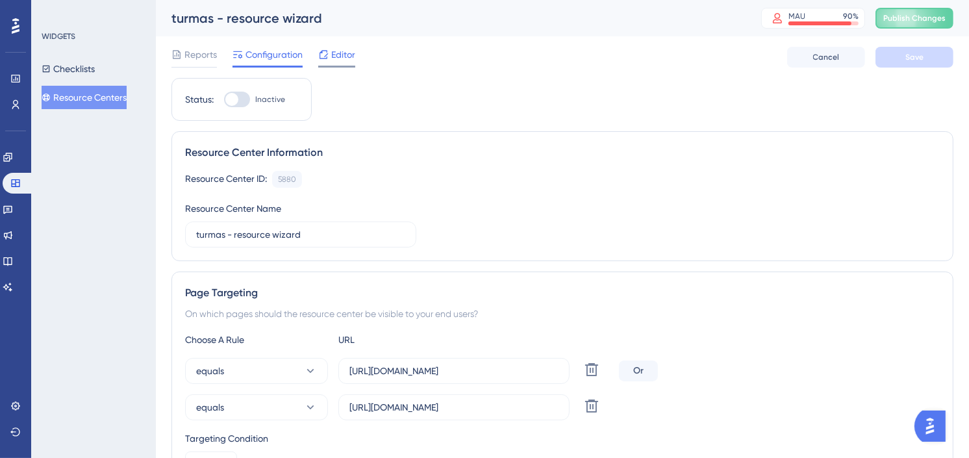
click at [338, 48] on span "Editor" at bounding box center [343, 55] width 24 height 16
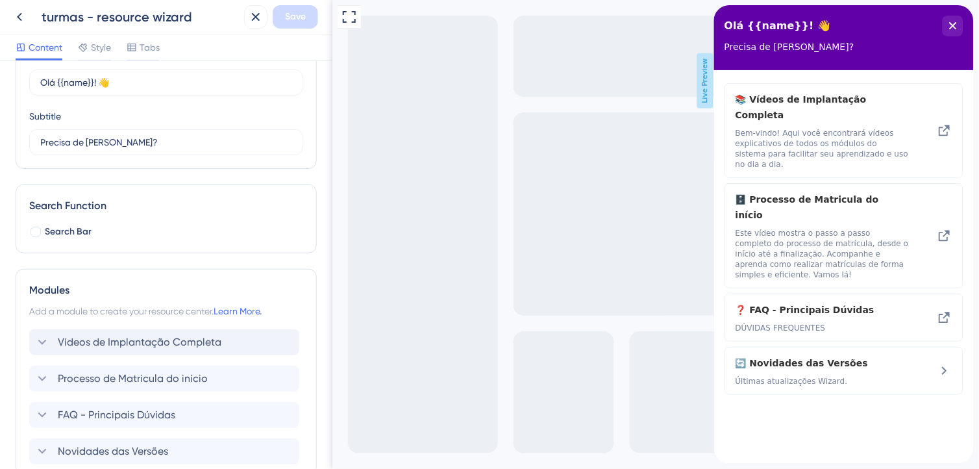
scroll to position [144, 0]
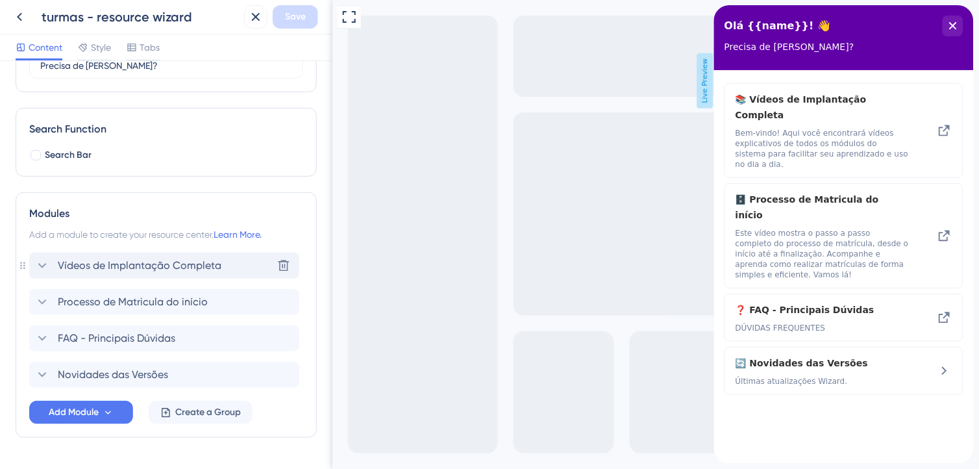
click at [50, 264] on div "Vídeos de Implantação Completa" at bounding box center [127, 266] width 187 height 16
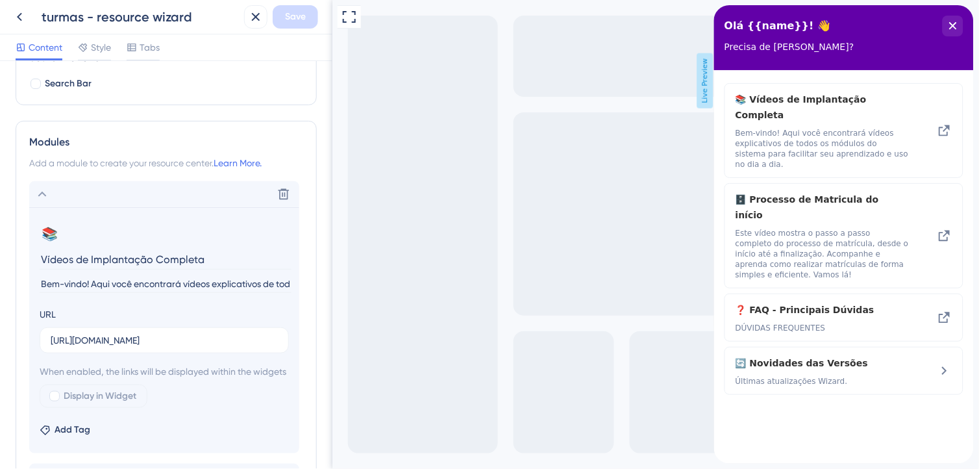
scroll to position [216, 0]
drag, startPoint x: 217, startPoint y: 253, endPoint x: 34, endPoint y: 256, distance: 183.1
click at [34, 256] on section "📚 Change emoji Remove emoji Vídeos de Implantação Completa Bem-vindo! Aqui você…" at bounding box center [164, 330] width 270 height 246
type input "Vídeo da rematrícula wizard.on"
click at [131, 333] on input "[URL][DOMAIN_NAME]" at bounding box center [164, 339] width 227 height 14
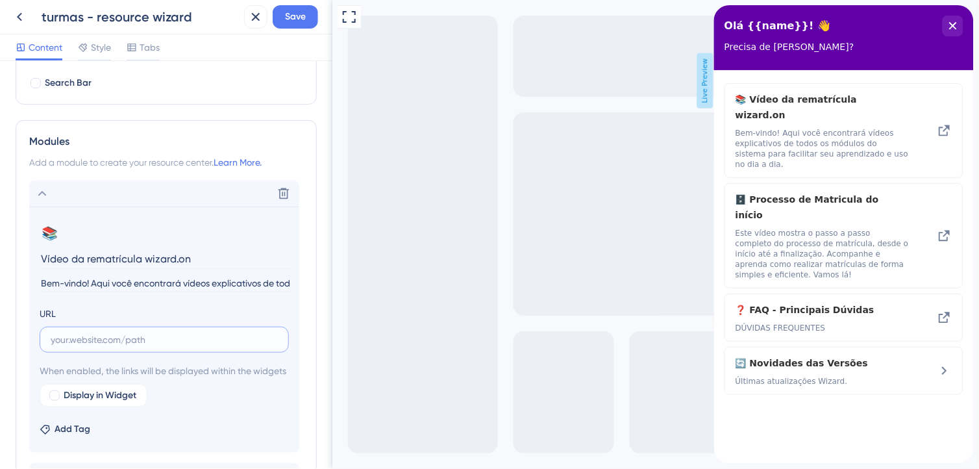
paste input "[URL][DOMAIN_NAME]"
type input "[URL][DOMAIN_NAME]"
drag, startPoint x: 134, startPoint y: 341, endPoint x: 23, endPoint y: 349, distance: 111.4
click at [5, 355] on div "Resource Center Header Title Olá {{name}}! 👋 12 Olá {{name}}! 👋 Subtitle Precis…" at bounding box center [166, 265] width 332 height 408
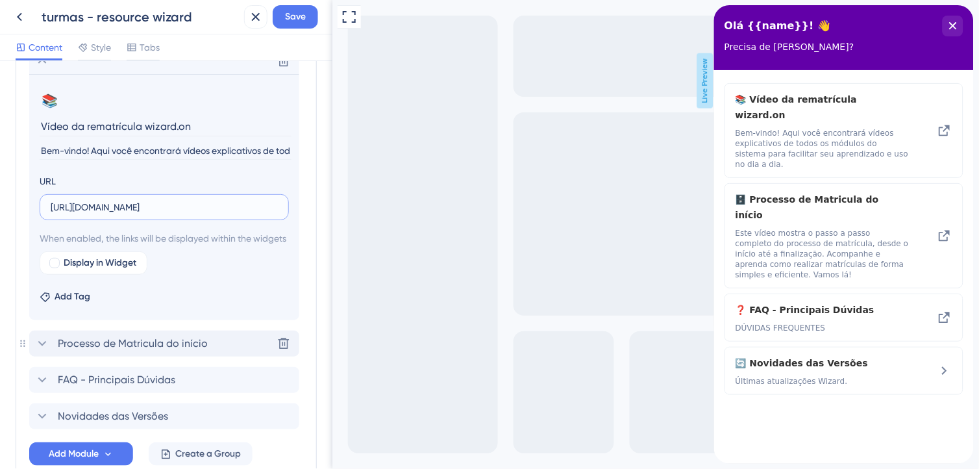
scroll to position [360, 0]
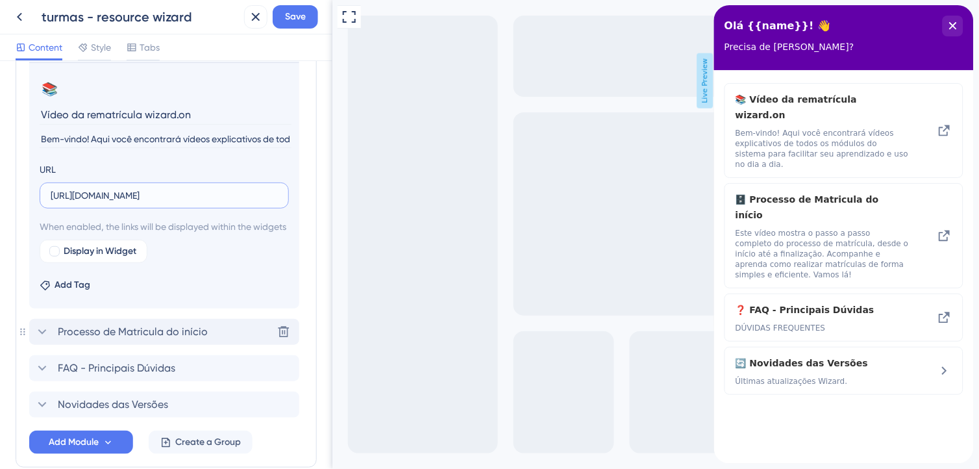
click at [49, 340] on icon at bounding box center [42, 332] width 16 height 16
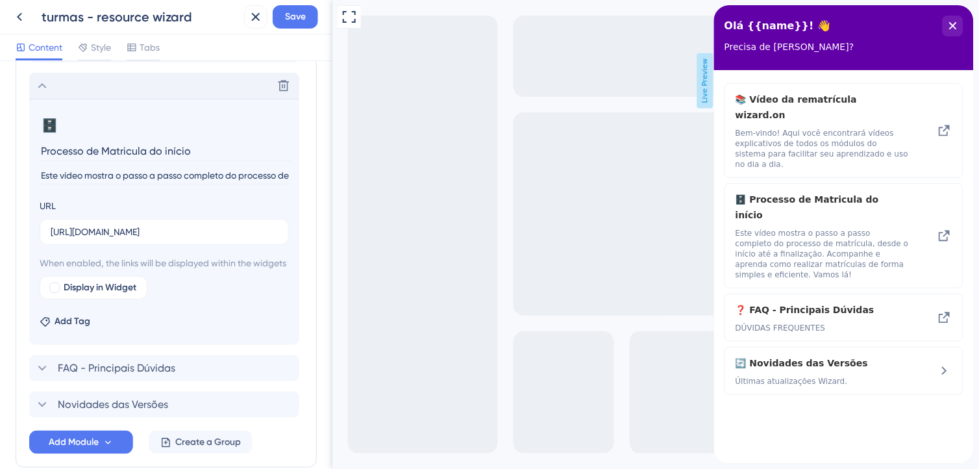
drag, startPoint x: 196, startPoint y: 150, endPoint x: 21, endPoint y: 150, distance: 174.7
click at [21, 150] on div "Modules Add a module to create your resource center. Learn More. Vídeo da remat…" at bounding box center [166, 222] width 301 height 492
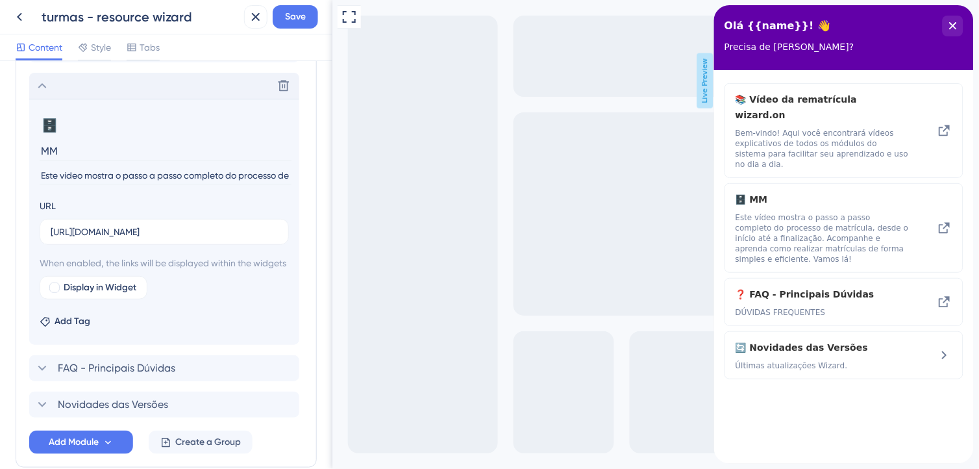
type input "M"
type input "a"
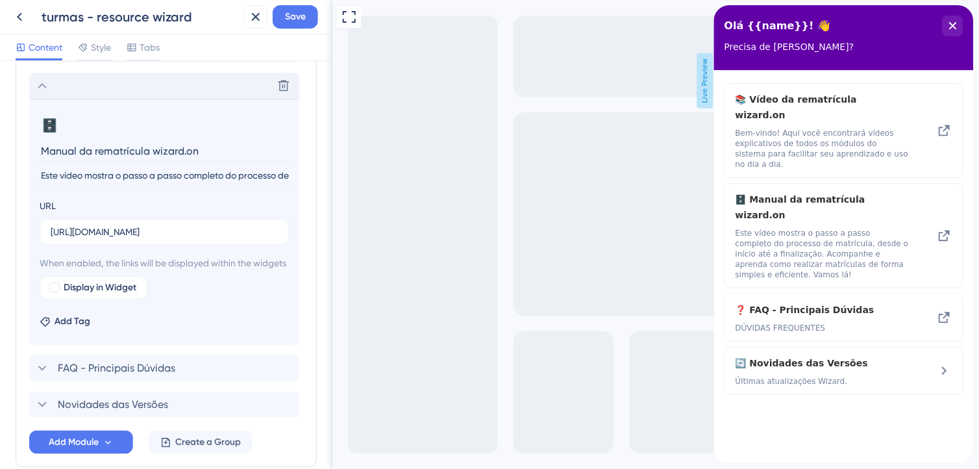
type input "Manual da rematrícula wizard.on"
click at [195, 228] on input "[URL][DOMAIN_NAME]" at bounding box center [164, 232] width 227 height 14
paste input "[URL][DOMAIN_NAME]"
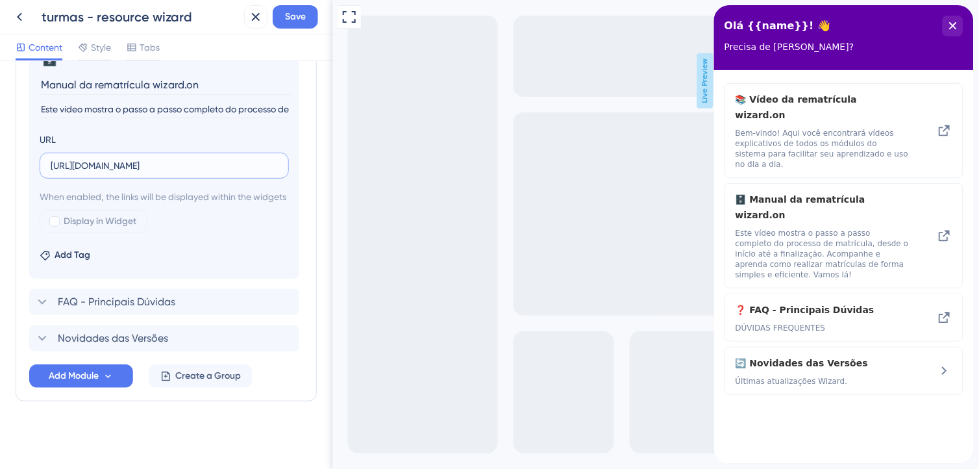
scroll to position [442, 0]
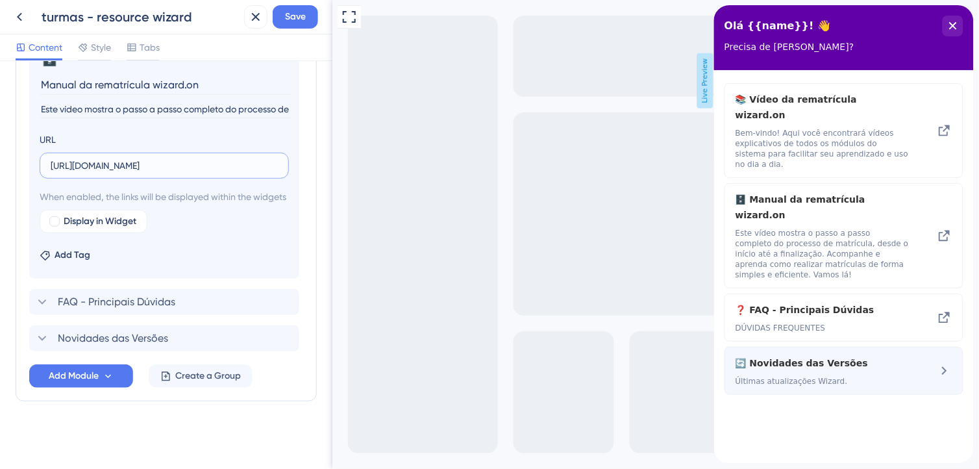
type input "[URL][DOMAIN_NAME]"
click at [947, 363] on icon at bounding box center [944, 371] width 16 height 16
click at [845, 355] on span "🔄 Novidades das Versões" at bounding box center [811, 363] width 153 height 16
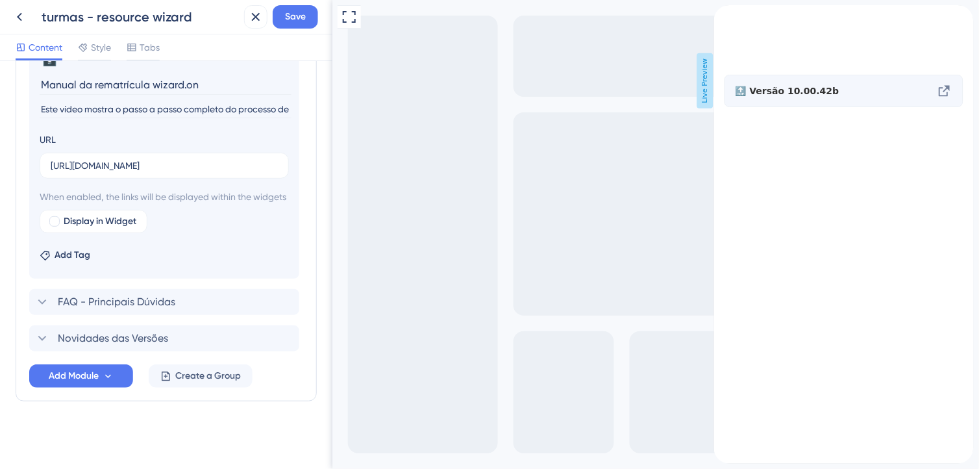
click at [942, 99] on icon at bounding box center [944, 91] width 16 height 16
click at [788, 99] on span "🔝 Versão 10.00.42b" at bounding box center [811, 91] width 153 height 16
click at [151, 333] on span "Novidades das Versões" at bounding box center [113, 339] width 110 height 16
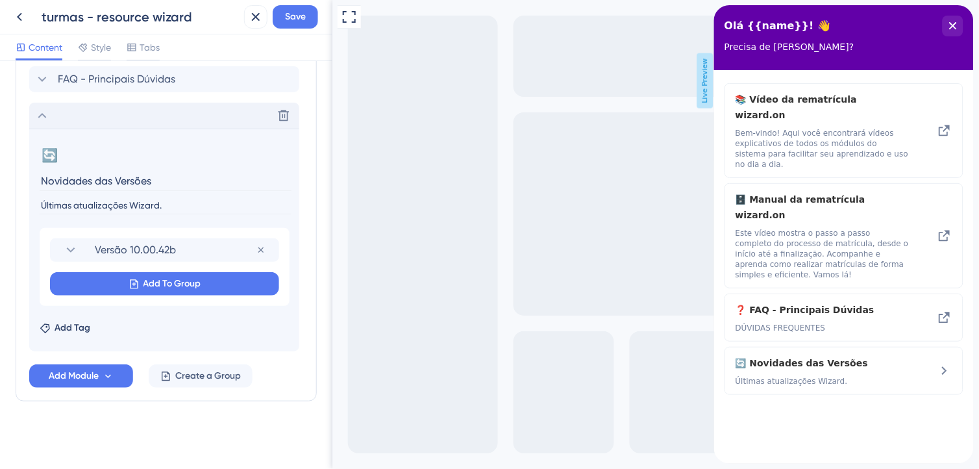
scroll to position [403, 0]
click at [69, 248] on icon at bounding box center [71, 250] width 16 height 16
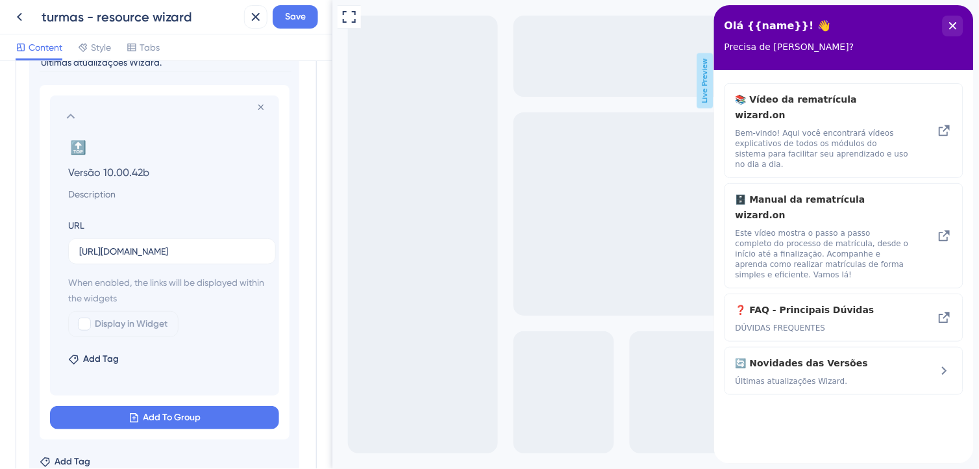
scroll to position [547, 0]
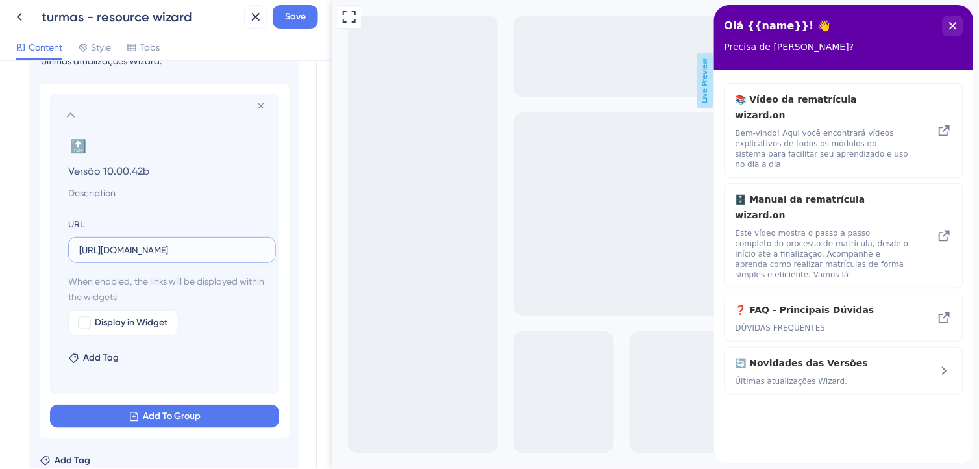
click at [177, 245] on input "[URL][DOMAIN_NAME]" at bounding box center [172, 250] width 186 height 14
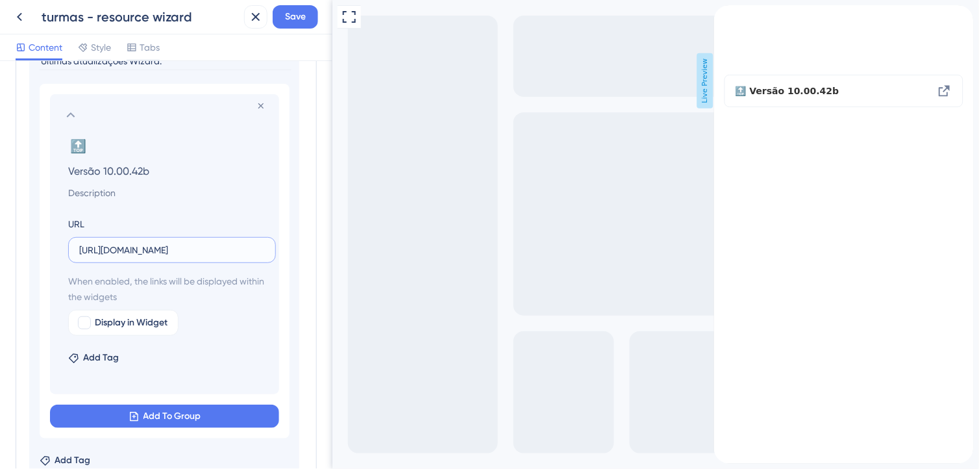
click at [177, 245] on input "[URL][DOMAIN_NAME]" at bounding box center [172, 250] width 186 height 14
click at [58, 115] on section "Remove from group 🔝 Change emoji Remove emoji Versão 10.00.42b URL [URL][DOMAIN…" at bounding box center [164, 244] width 229 height 300
click at [62, 114] on section "Remove from group 🔝 Change emoji Remove emoji Versão 10.00.42b URL [URL][DOMAIN…" at bounding box center [164, 244] width 229 height 300
click at [68, 114] on icon at bounding box center [71, 115] width 16 height 16
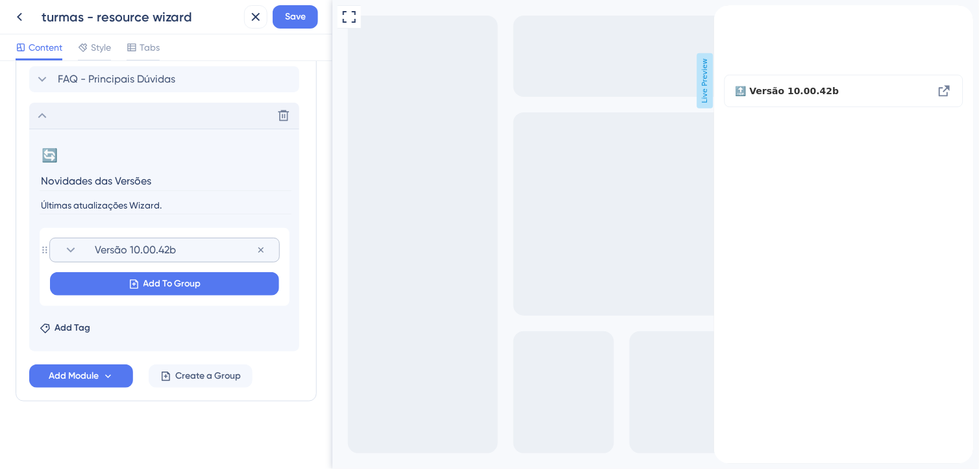
scroll to position [404, 0]
click at [283, 121] on button at bounding box center [283, 115] width 21 height 21
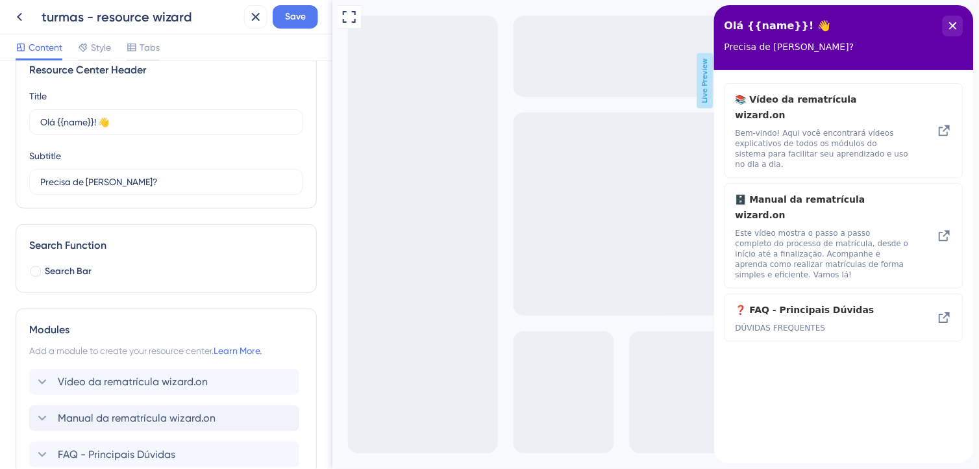
scroll to position [0, 0]
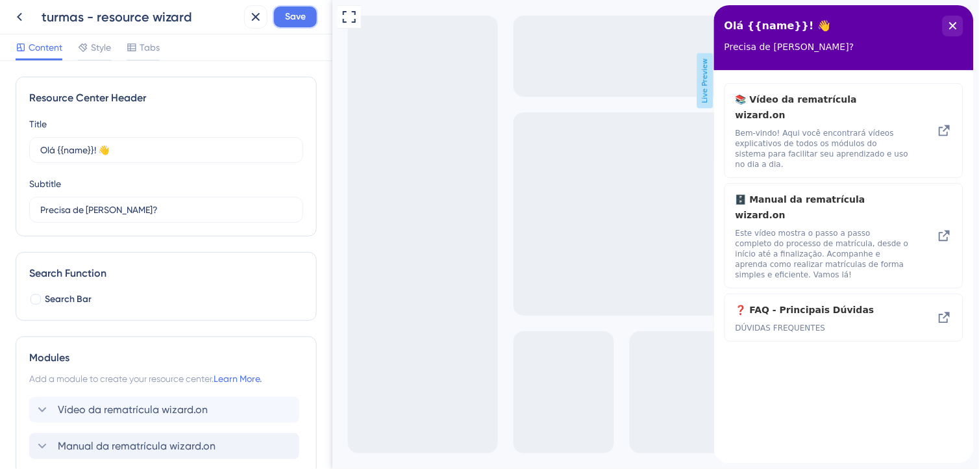
click at [303, 18] on span "Save" at bounding box center [295, 17] width 21 height 16
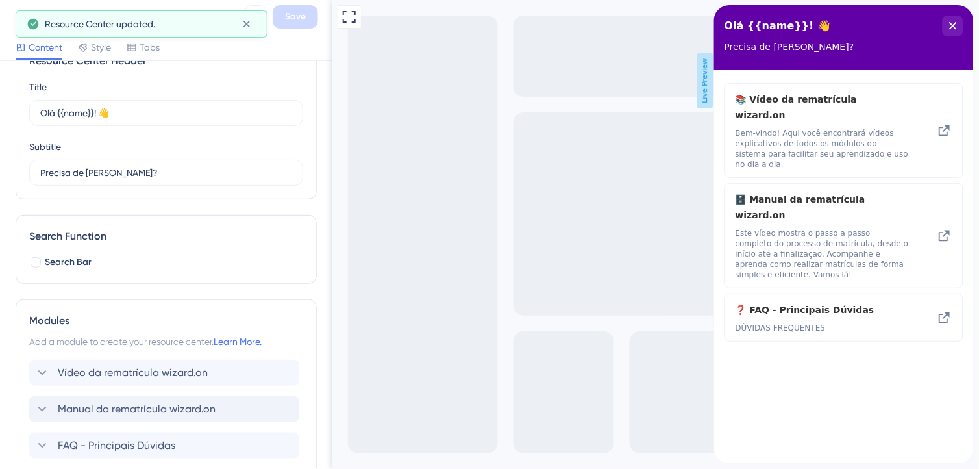
scroll to position [144, 0]
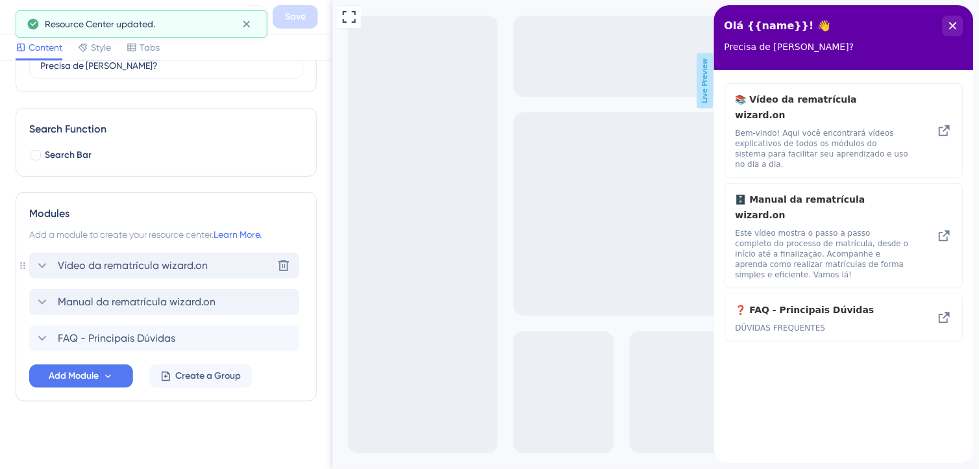
click at [127, 271] on span "Vídeo da rematrícula wizard.on" at bounding box center [133, 266] width 150 height 16
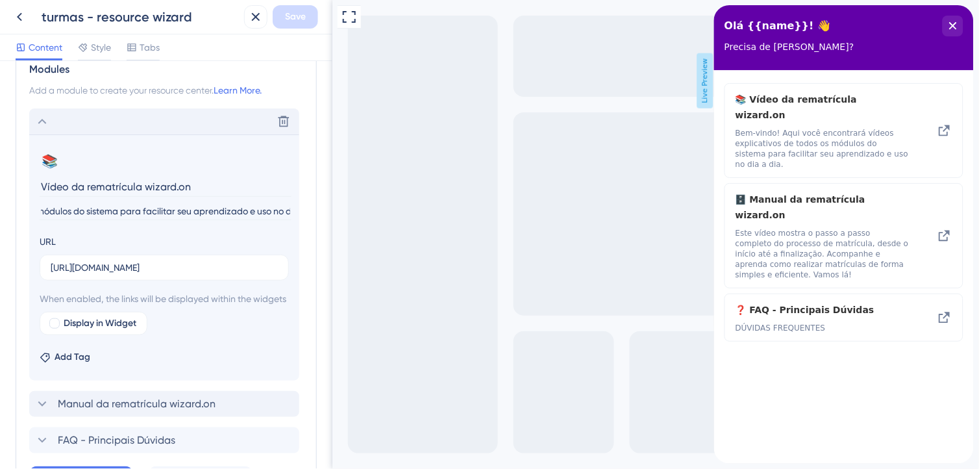
scroll to position [0, 316]
drag, startPoint x: 425, startPoint y: 209, endPoint x: 363, endPoint y: 208, distance: 61.7
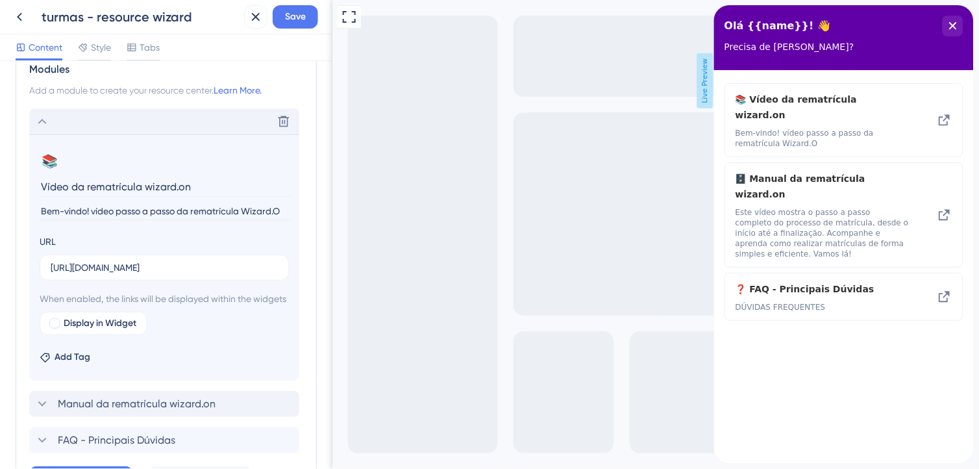
type input "Bem-vindo! vídeo passo a passo da rematrícula Wizard.On"
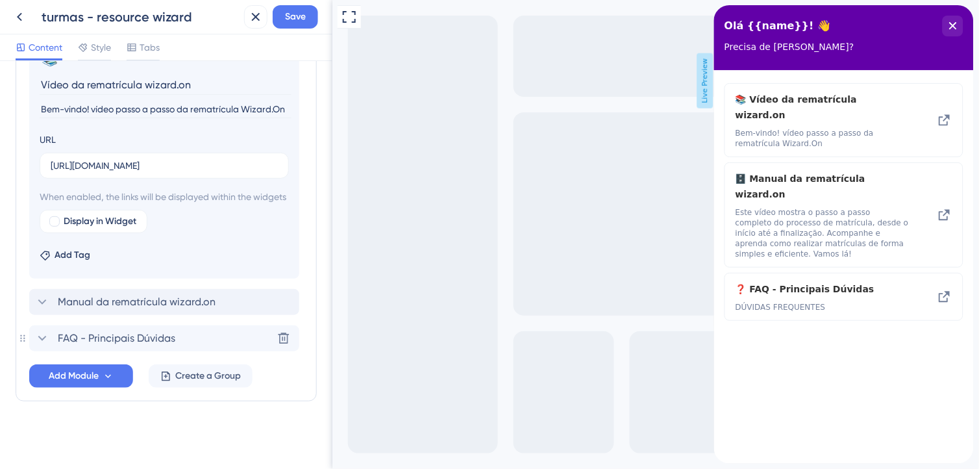
scroll to position [406, 0]
click at [134, 307] on span "Manual da rematrícula wizard.on" at bounding box center [137, 302] width 158 height 16
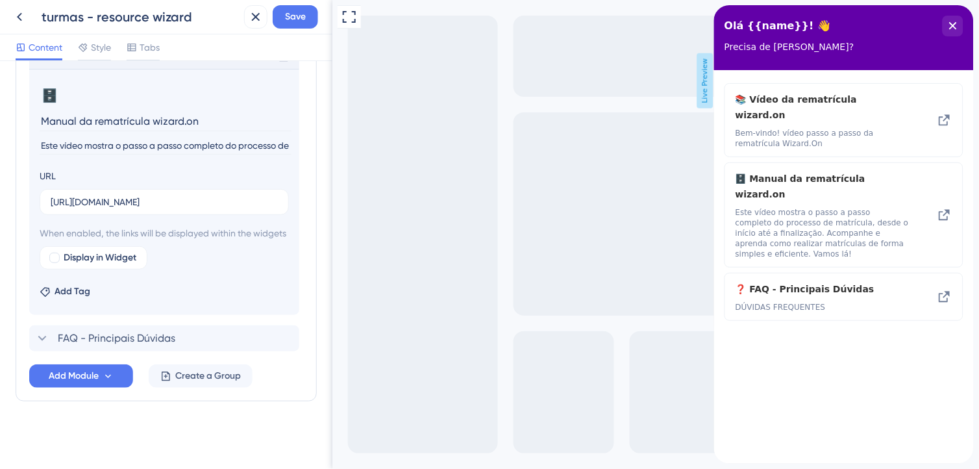
click at [42, 137] on input "Este vídeo mostra o passo a passo completo do processo de matrícula, desde o in…" at bounding box center [166, 146] width 252 height 18
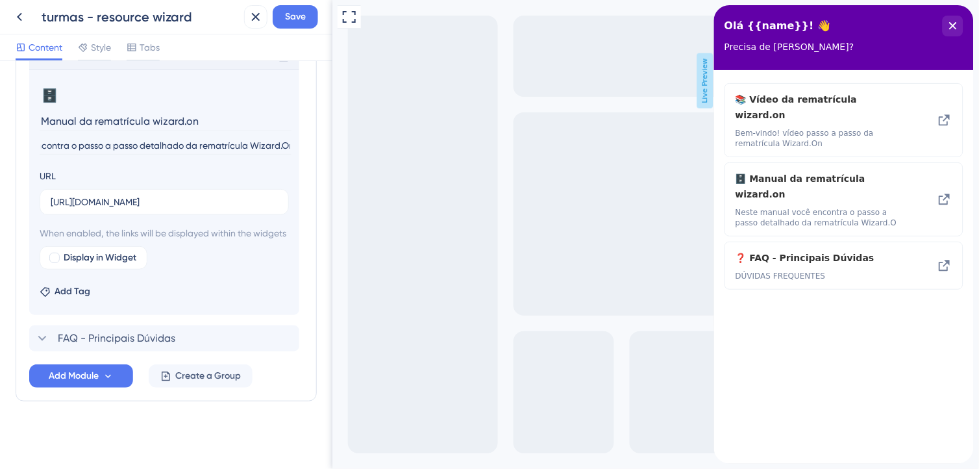
scroll to position [0, 95]
type input "Neste manual você encontra o passo a passo detalhado da rematrícula Wizard.On"
click at [294, 16] on span "Save" at bounding box center [295, 17] width 21 height 16
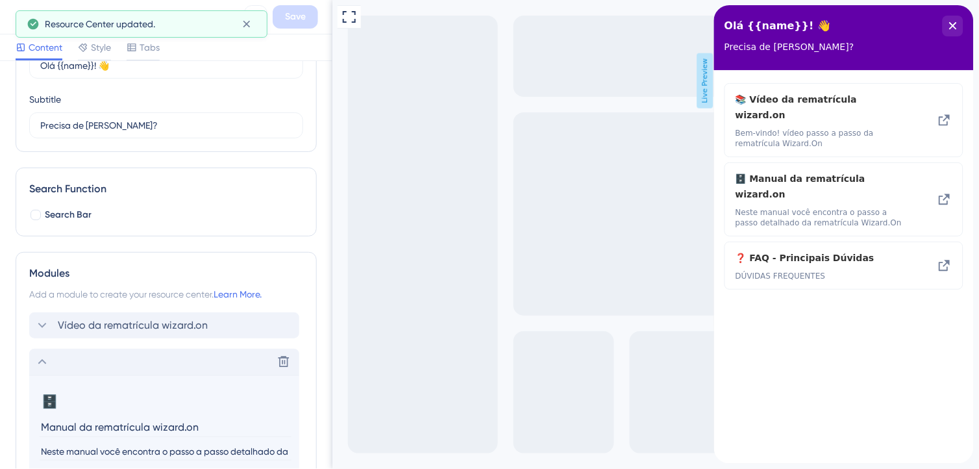
scroll to position [118, 0]
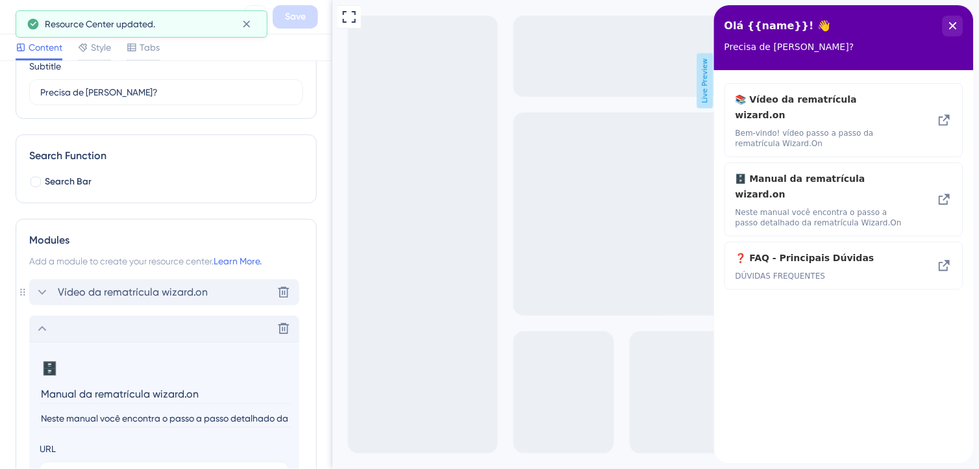
click at [70, 290] on span "Vídeo da rematrícula wizard.on" at bounding box center [133, 292] width 150 height 16
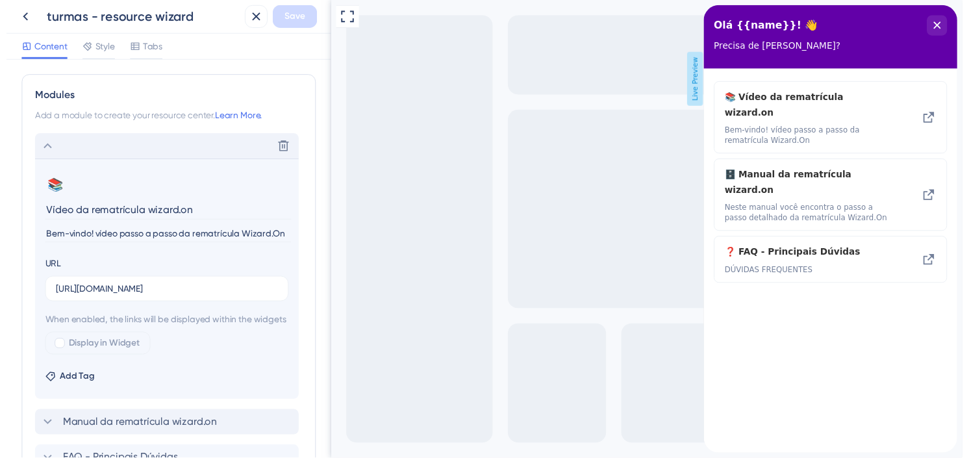
scroll to position [262, 0]
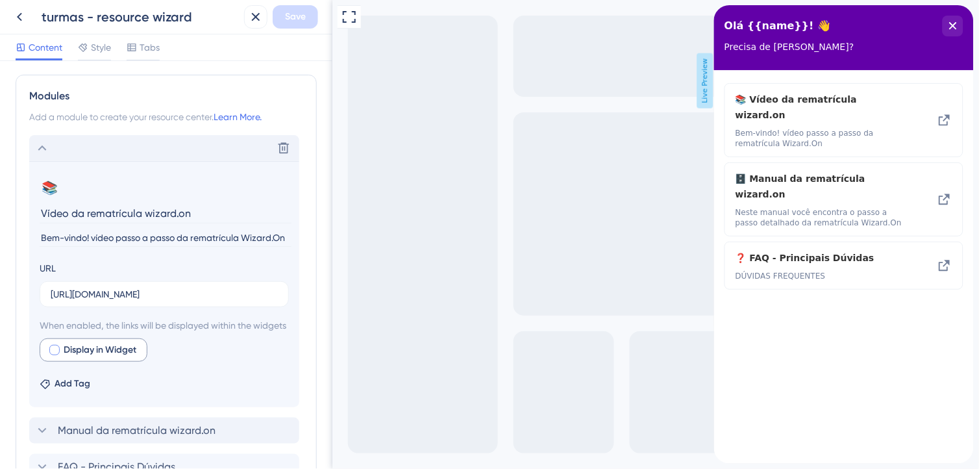
click at [54, 355] on div at bounding box center [54, 350] width 10 height 10
checkbox input "true"
click at [295, 18] on span "Save" at bounding box center [295, 17] width 21 height 16
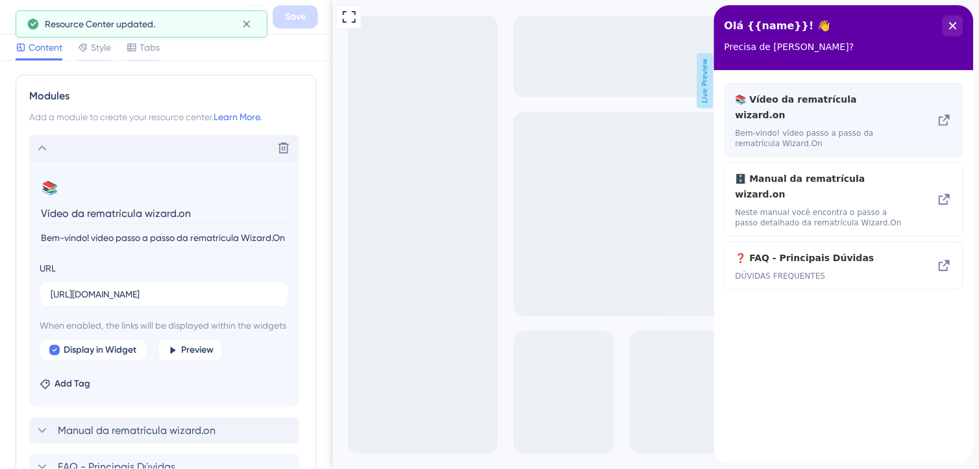
click at [898, 128] on span "Bem-vindo! vídeo passo a passo da rematrícula Wizard.On" at bounding box center [821, 138] width 173 height 21
click at [942, 115] on icon at bounding box center [944, 120] width 11 height 11
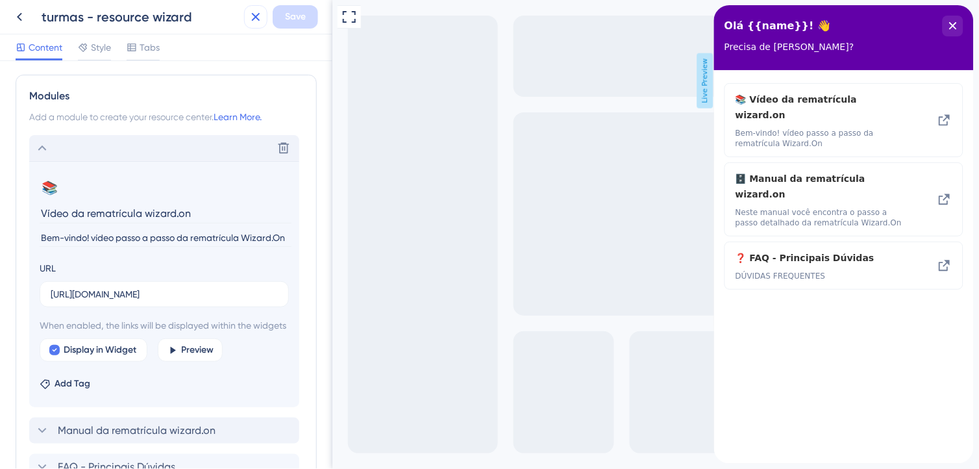
click at [250, 18] on icon at bounding box center [256, 17] width 16 height 16
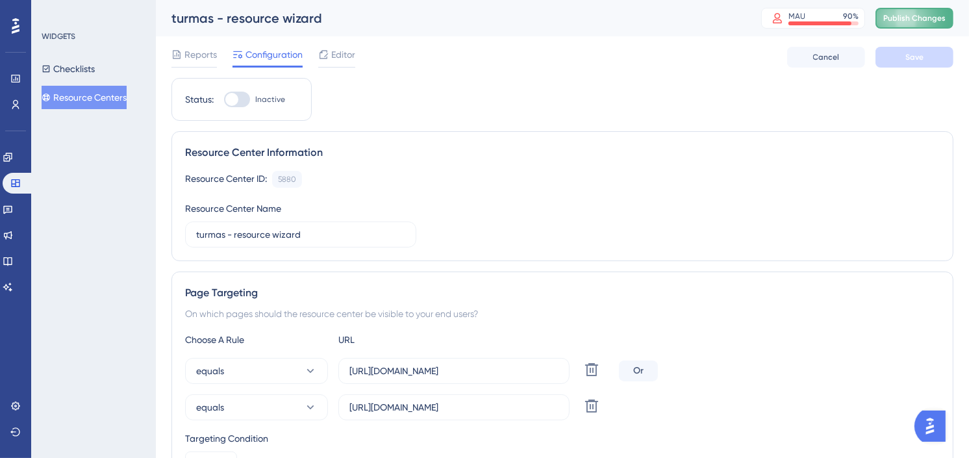
click at [906, 18] on span "Publish Changes" at bounding box center [914, 18] width 62 height 10
click at [229, 100] on div at bounding box center [231, 99] width 13 height 13
click at [224, 100] on input "Inactive" at bounding box center [223, 99] width 1 height 1
checkbox input "true"
click at [922, 56] on span "Save" at bounding box center [914, 57] width 18 height 10
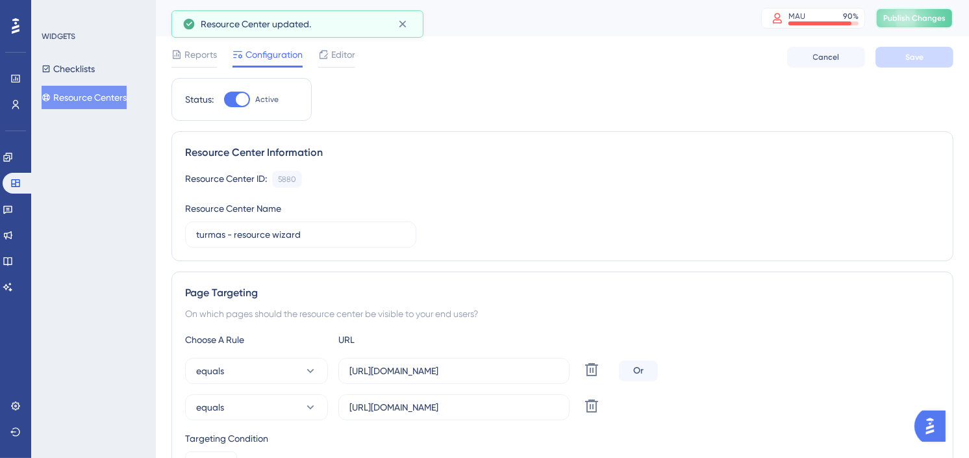
click at [935, 16] on span "Publish Changes" at bounding box center [914, 18] width 62 height 10
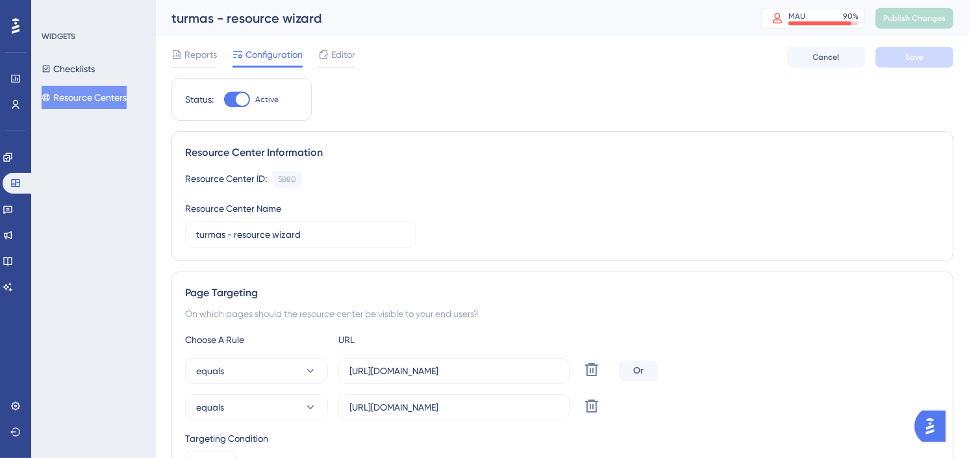
click at [97, 95] on button "Resource Centers" at bounding box center [84, 97] width 85 height 23
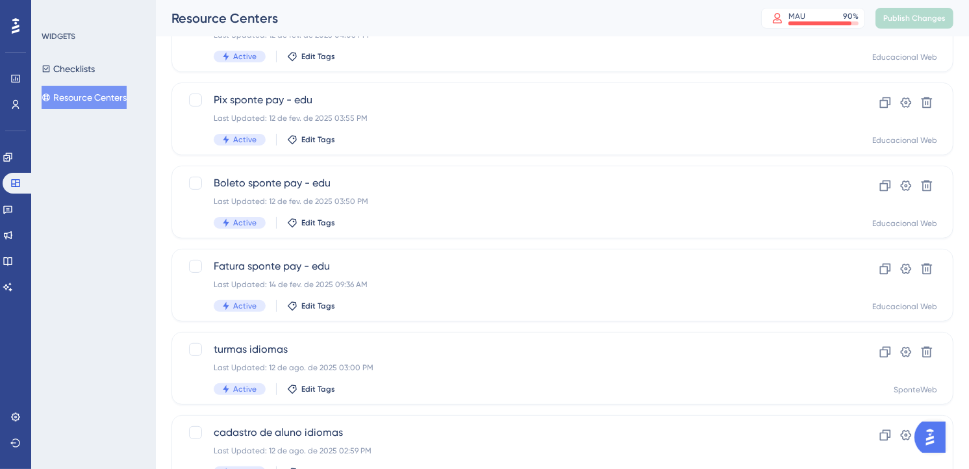
scroll to position [539, 0]
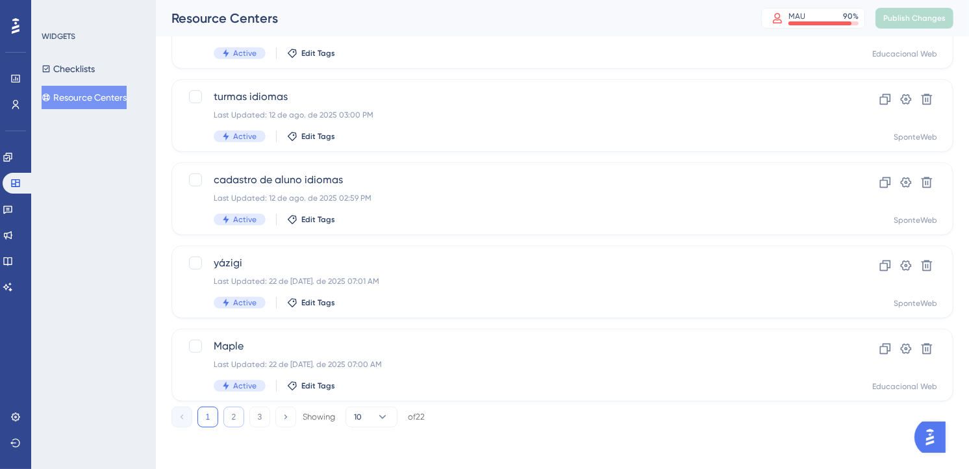
click at [235, 416] on button "2" at bounding box center [233, 417] width 21 height 21
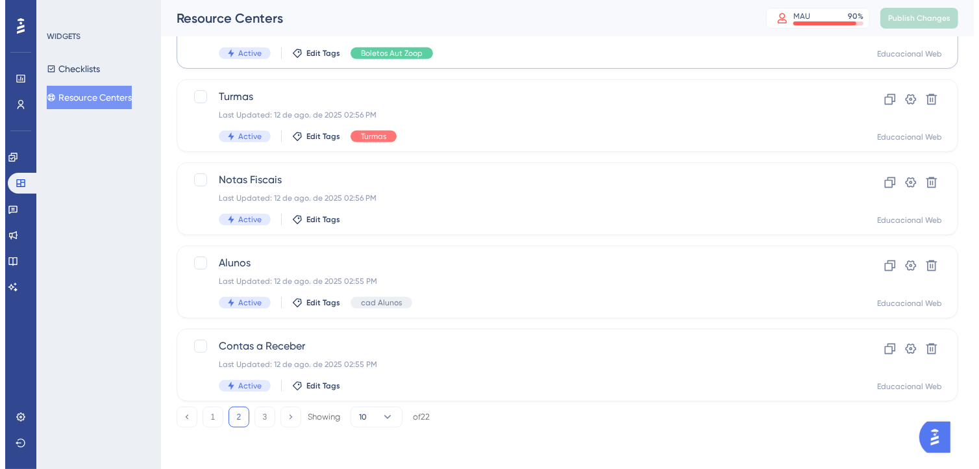
scroll to position [0, 0]
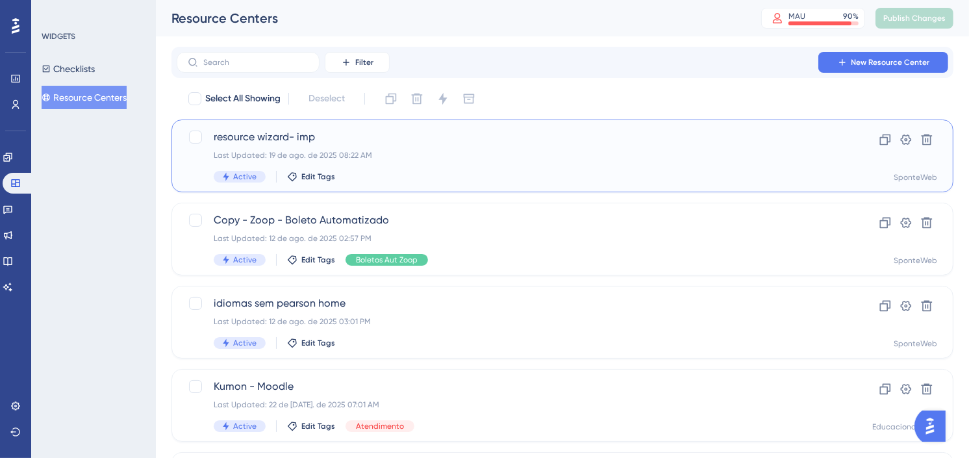
click at [351, 135] on span "resource wizard- imp" at bounding box center [511, 137] width 594 height 16
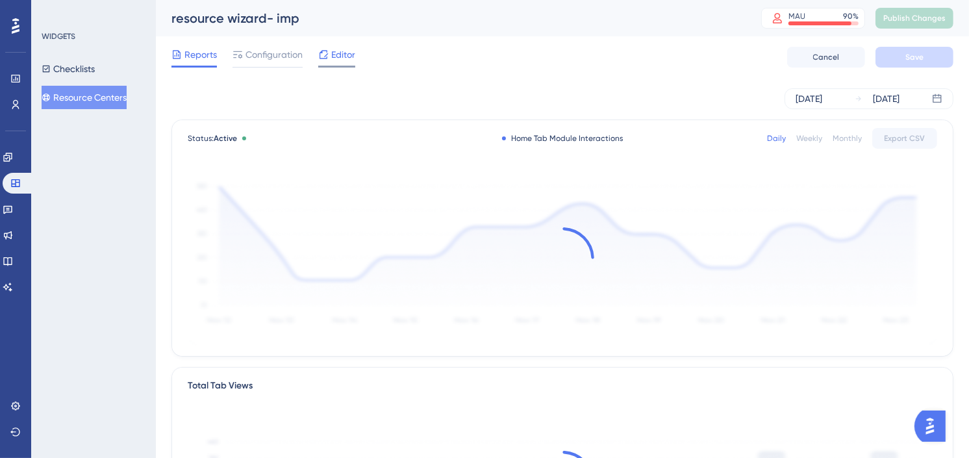
click at [342, 55] on span "Editor" at bounding box center [343, 55] width 24 height 16
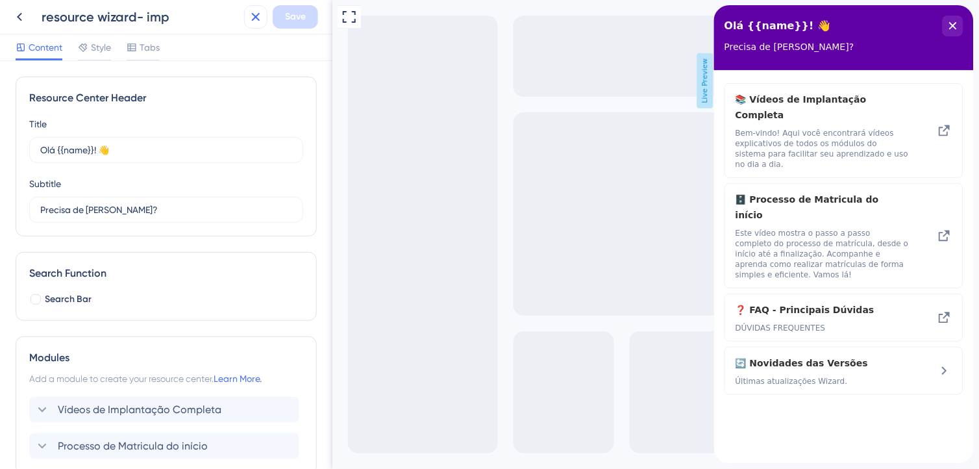
click at [251, 19] on icon at bounding box center [256, 17] width 16 height 16
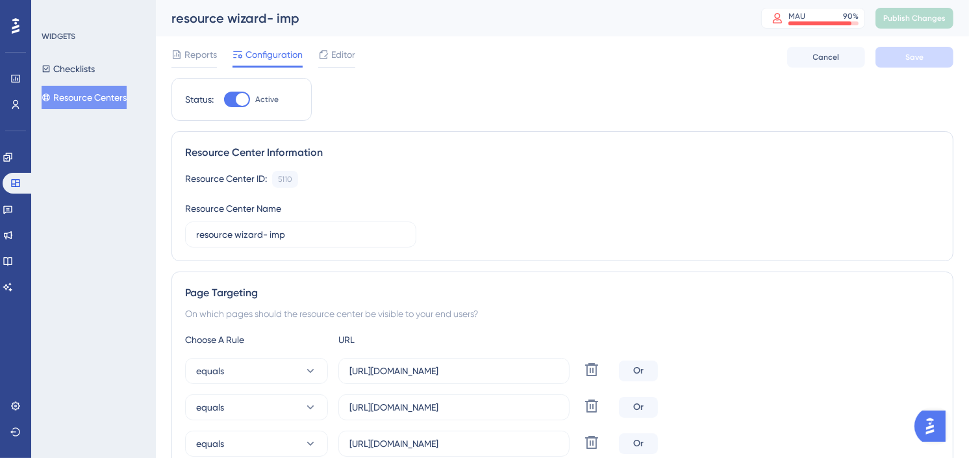
click at [257, 55] on span "Configuration" at bounding box center [273, 55] width 57 height 16
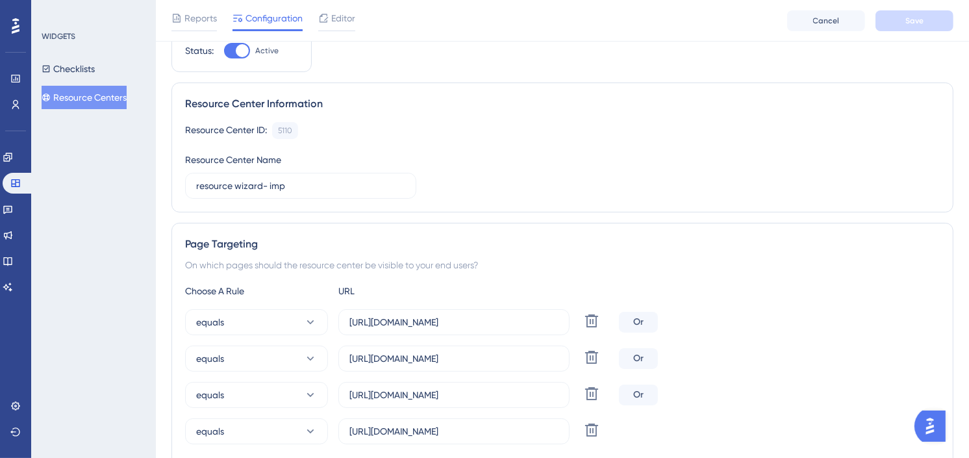
scroll to position [144, 0]
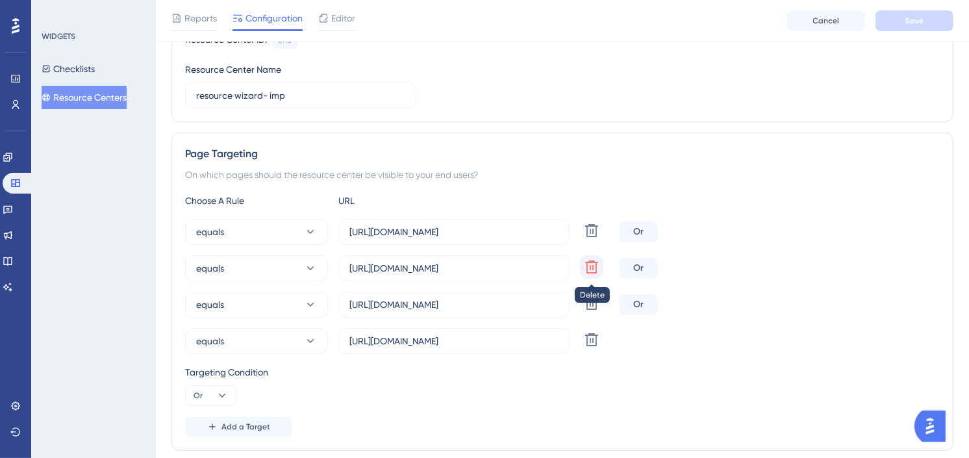
click at [589, 238] on icon at bounding box center [592, 231] width 16 height 16
type input "[URL][DOMAIN_NAME]"
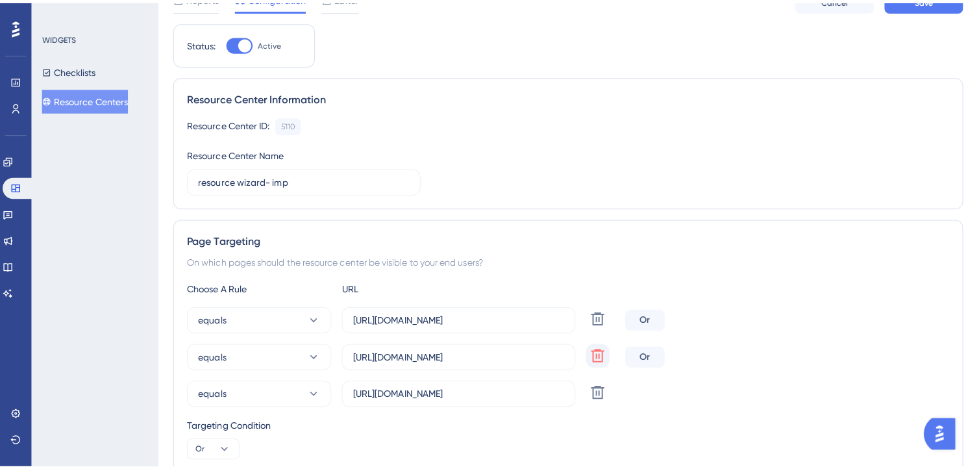
scroll to position [0, 0]
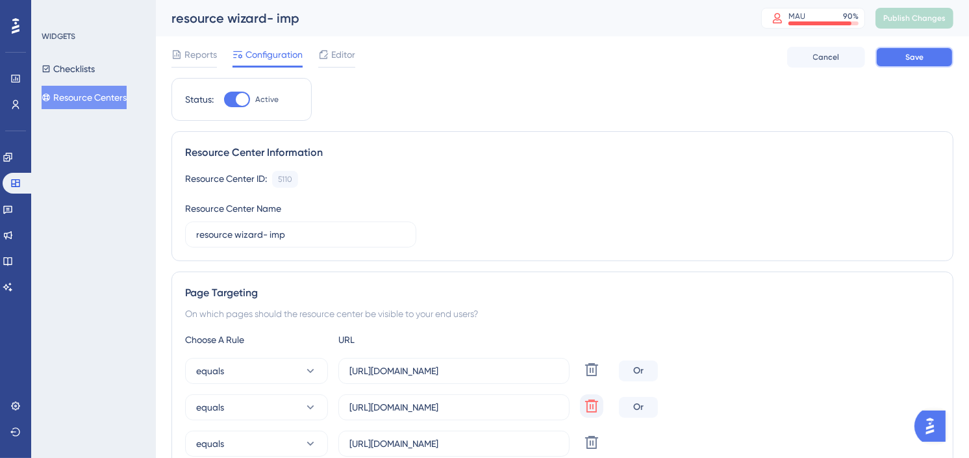
click at [901, 62] on button "Save" at bounding box center [914, 57] width 78 height 21
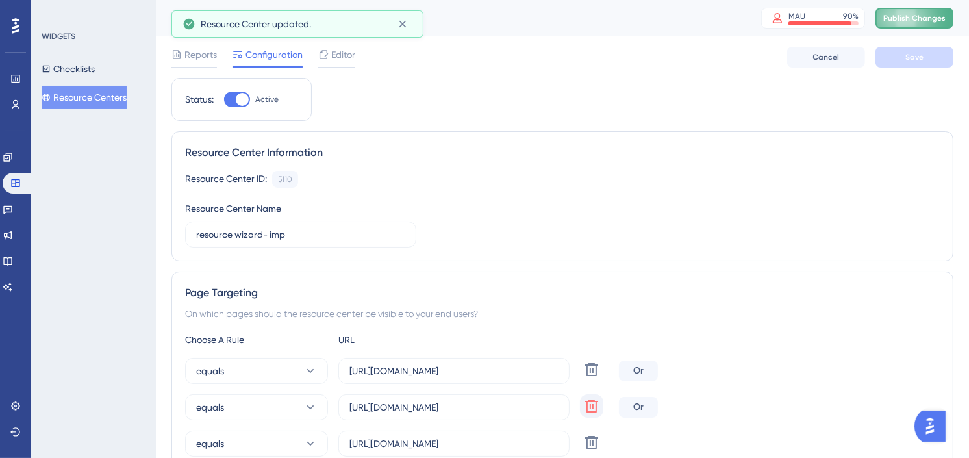
click at [916, 17] on span "Publish Changes" at bounding box center [914, 18] width 62 height 10
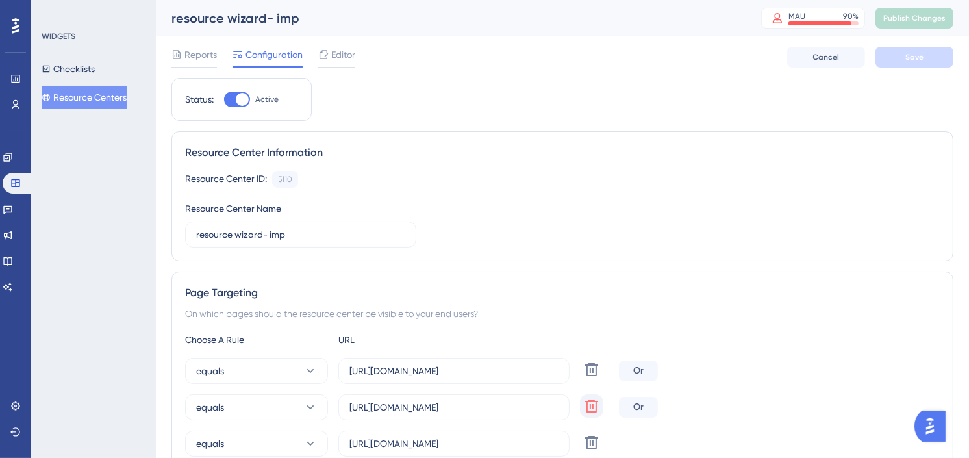
click at [88, 92] on button "Resource Centers" at bounding box center [84, 97] width 85 height 23
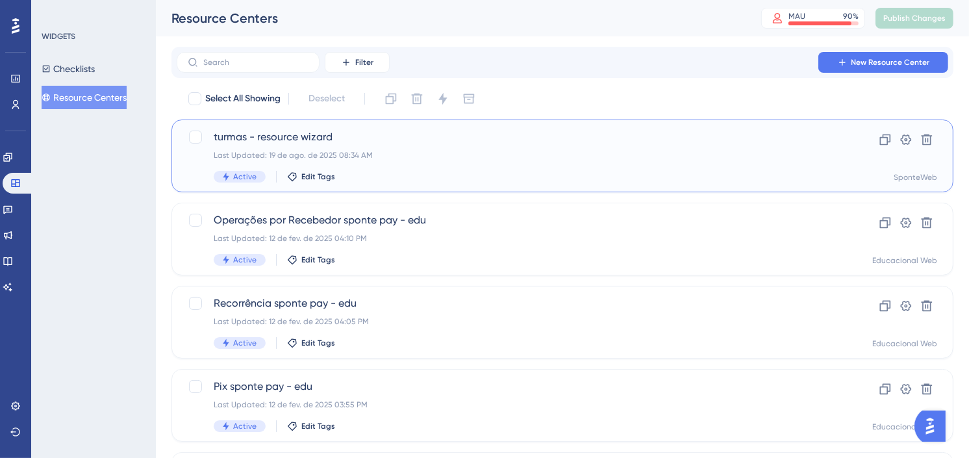
click at [270, 141] on span "turmas - resource wizard" at bounding box center [511, 137] width 594 height 16
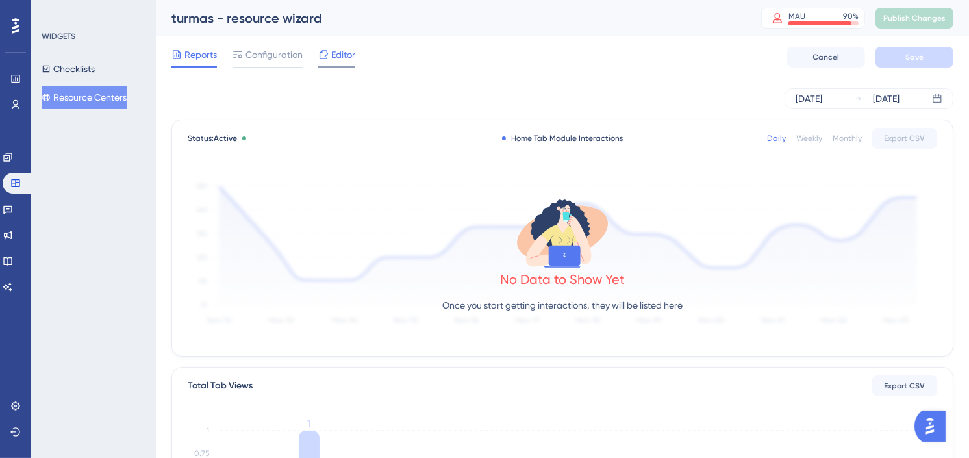
click at [339, 49] on span "Editor" at bounding box center [343, 55] width 24 height 16
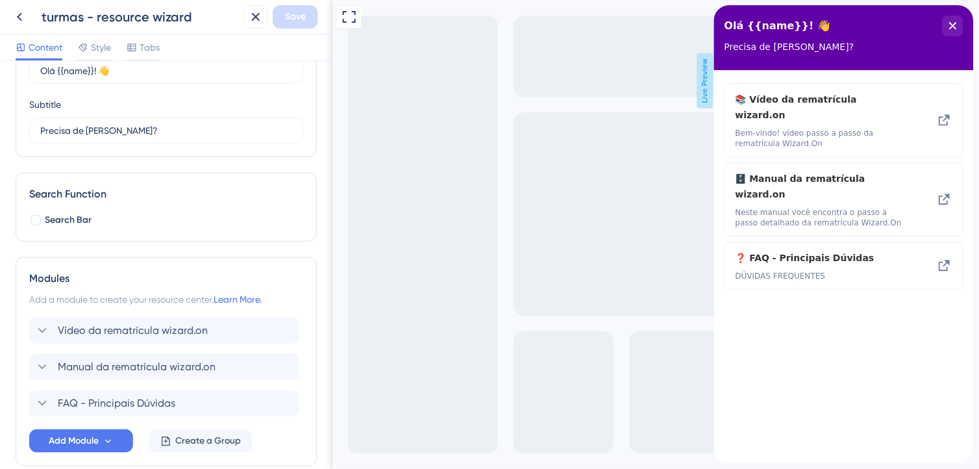
scroll to position [144, 0]
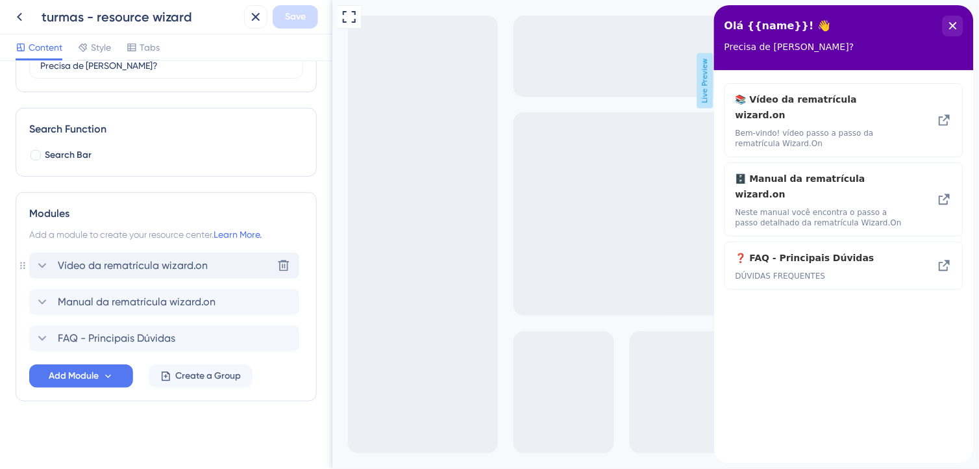
click at [62, 271] on span "Vídeo da rematrícula wizard.on" at bounding box center [133, 266] width 150 height 16
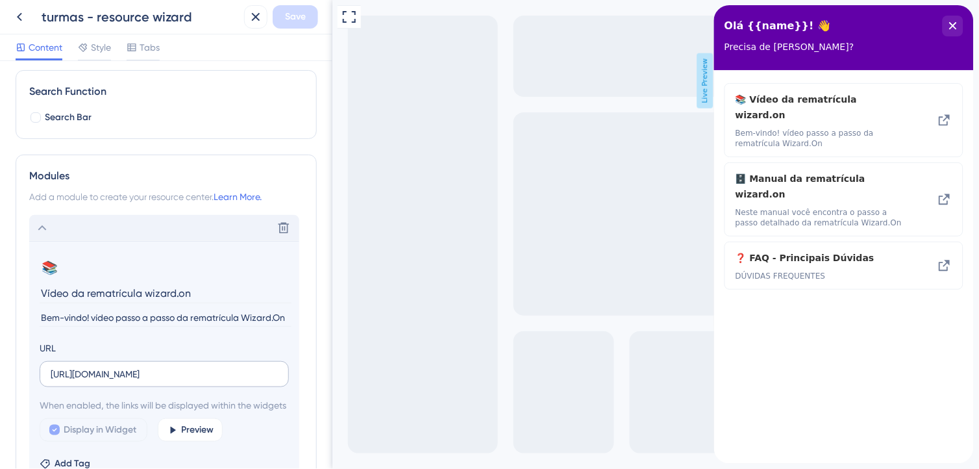
scroll to position [288, 0]
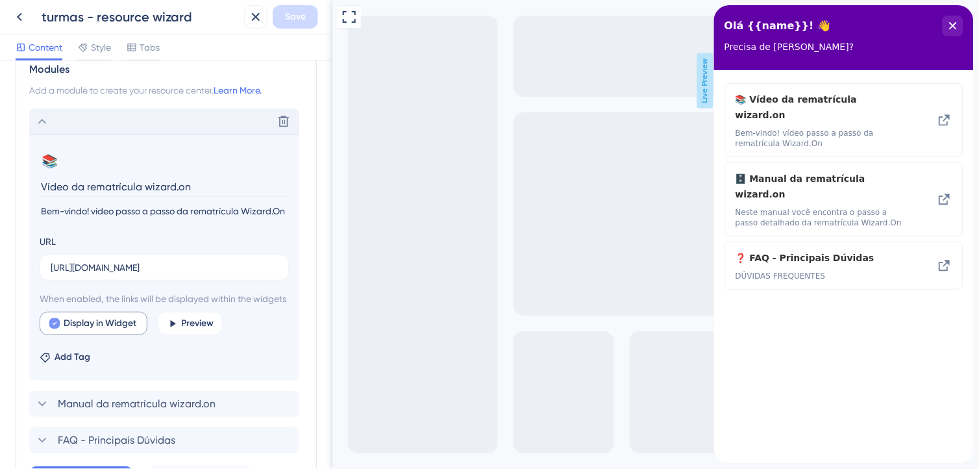
click at [96, 331] on span "Display in Widget" at bounding box center [100, 324] width 73 height 16
checkbox input "false"
click at [290, 22] on span "Save" at bounding box center [295, 17] width 21 height 16
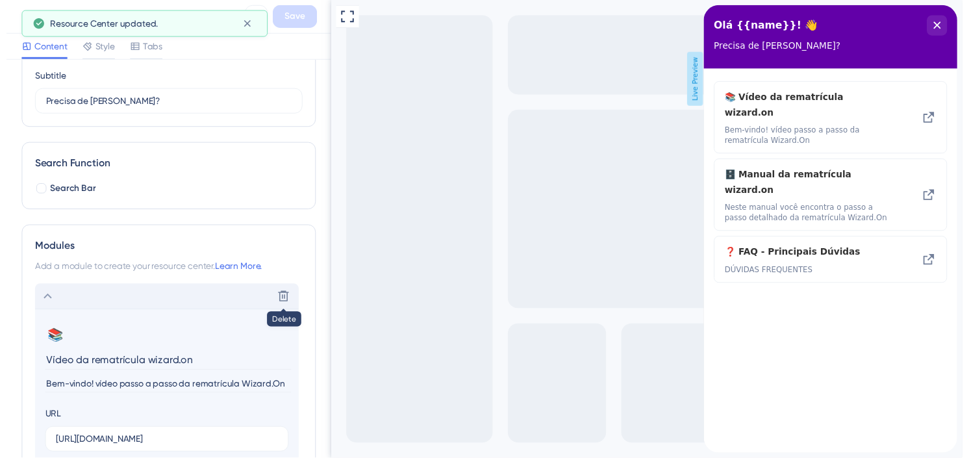
scroll to position [0, 0]
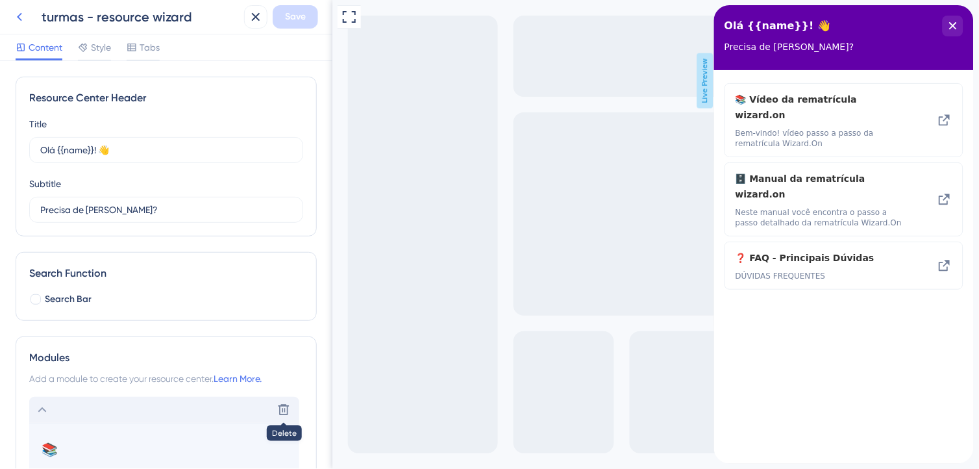
click at [25, 16] on icon at bounding box center [20, 17] width 16 height 16
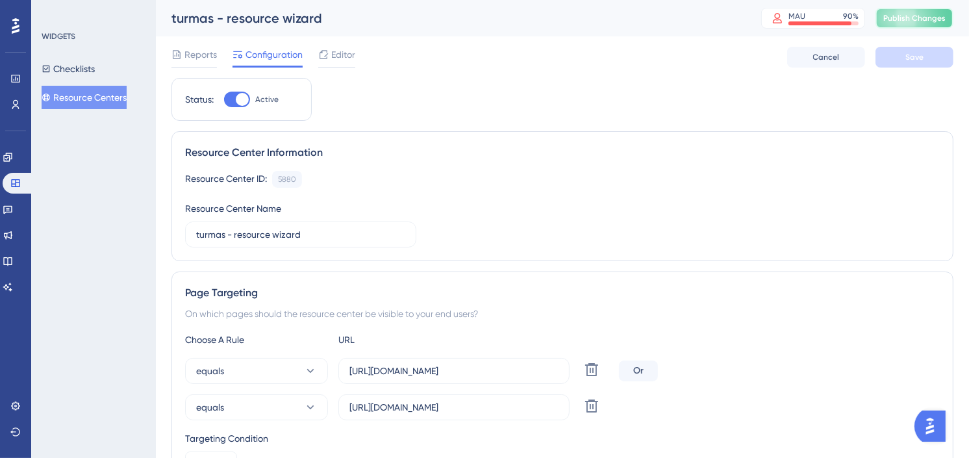
click at [925, 19] on span "Publish Changes" at bounding box center [914, 18] width 62 height 10
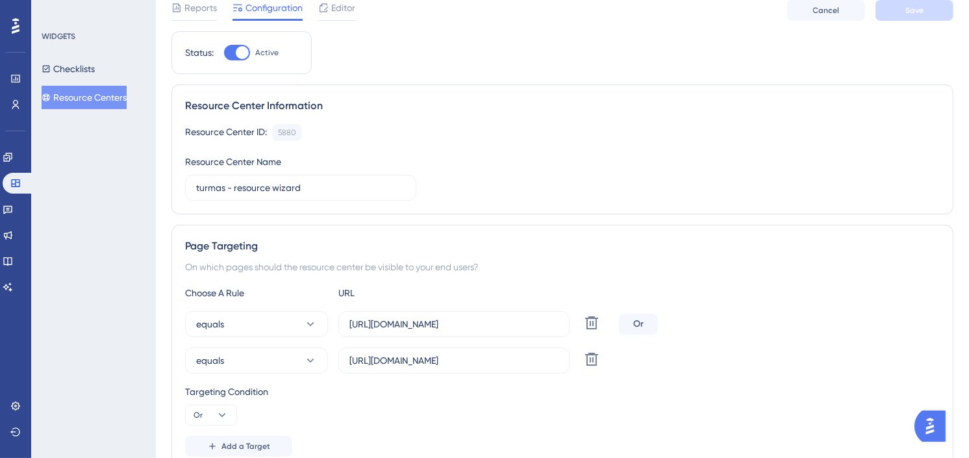
scroll to position [72, 0]
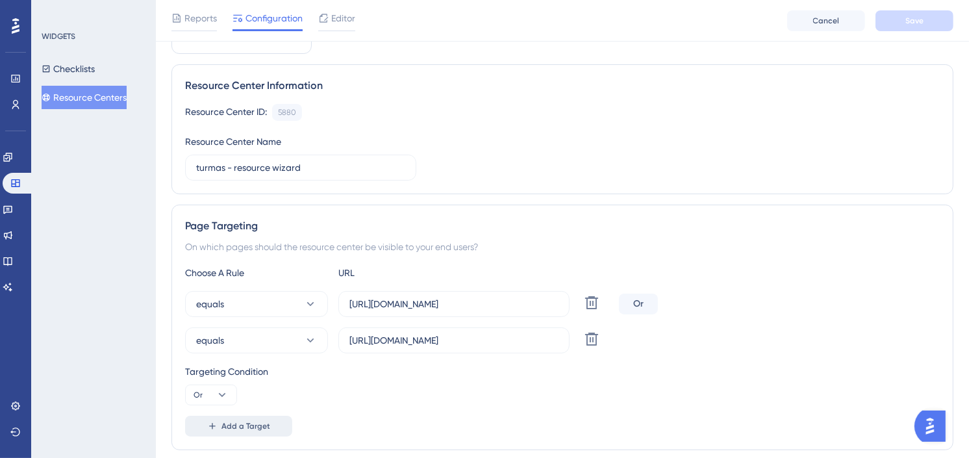
click at [282, 424] on button "Add a Target" at bounding box center [238, 426] width 107 height 21
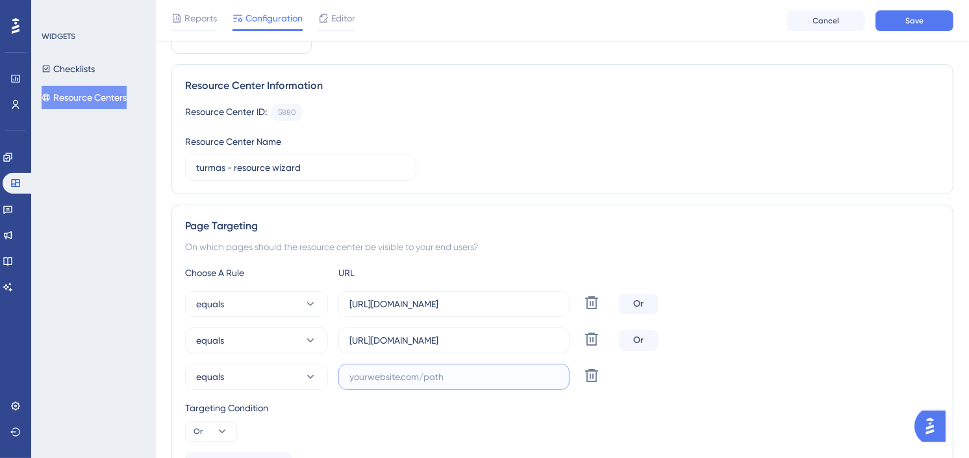
click at [455, 381] on input "text" at bounding box center [453, 376] width 209 height 14
paste input "[URL][DOMAIN_NAME]"
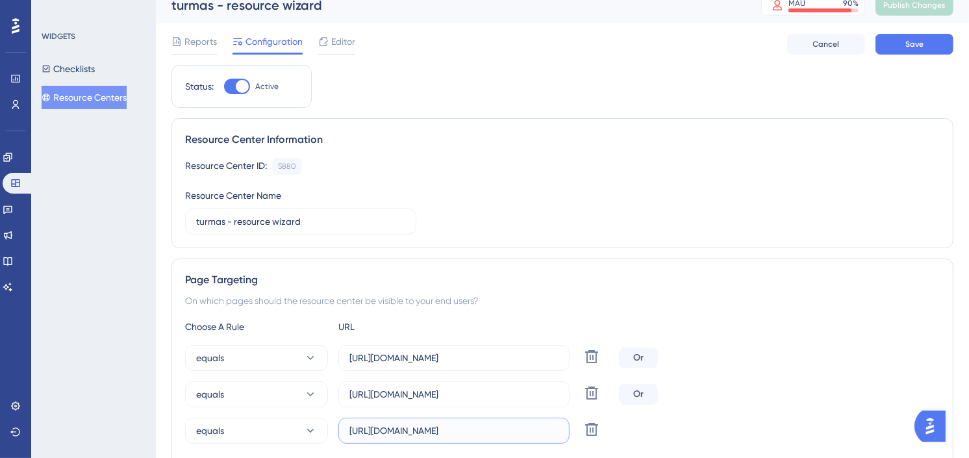
scroll to position [0, 0]
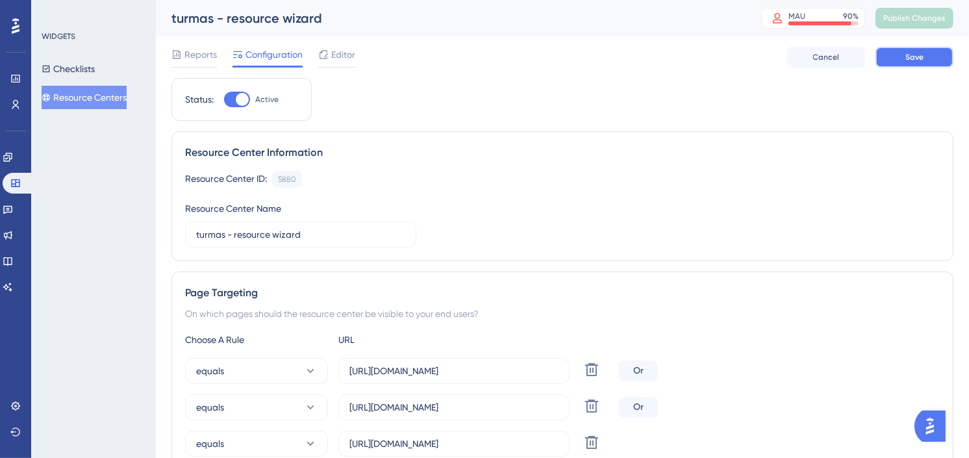
click at [929, 55] on button "Save" at bounding box center [914, 57] width 78 height 21
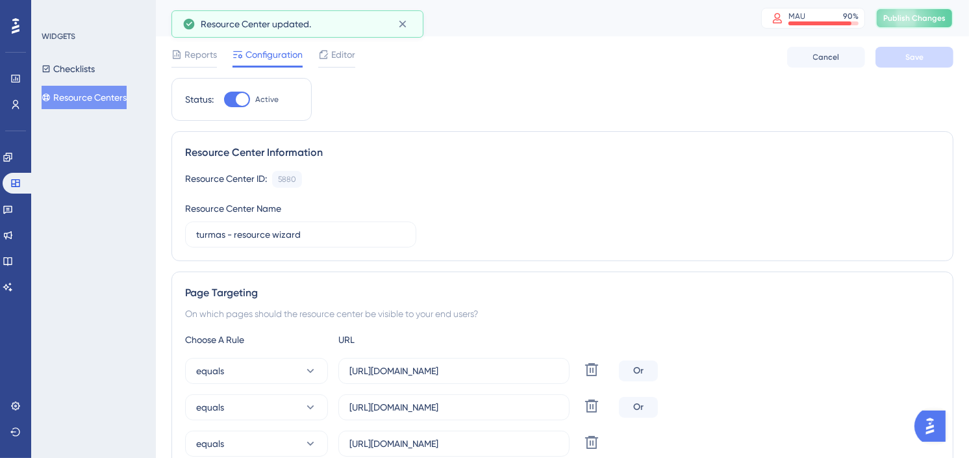
click at [936, 18] on span "Publish Changes" at bounding box center [914, 18] width 62 height 10
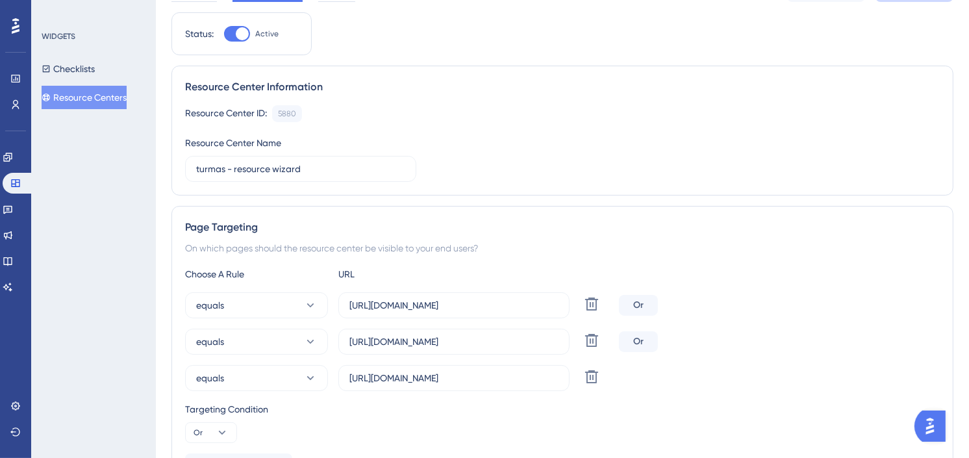
scroll to position [72, 0]
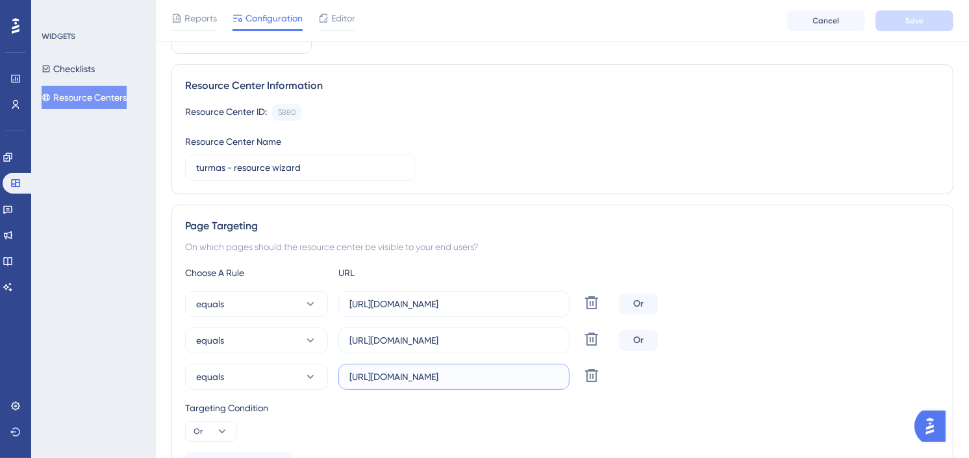
click at [520, 379] on input "[URL][DOMAIN_NAME]" at bounding box center [453, 376] width 209 height 14
paste input "SPDid/Turmas"
type input "[URL][DOMAIN_NAME]"
click at [891, 14] on button "Save" at bounding box center [914, 20] width 78 height 21
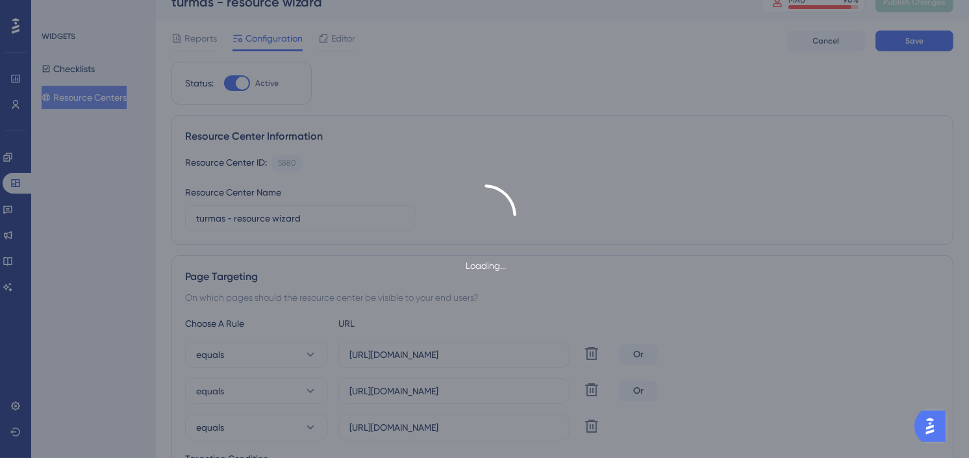
scroll to position [0, 0]
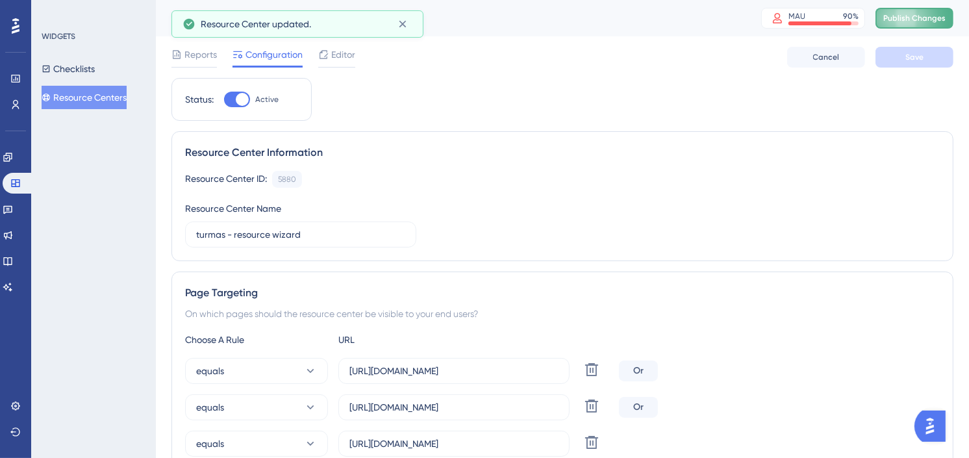
click at [922, 13] on span "Publish Changes" at bounding box center [914, 18] width 62 height 10
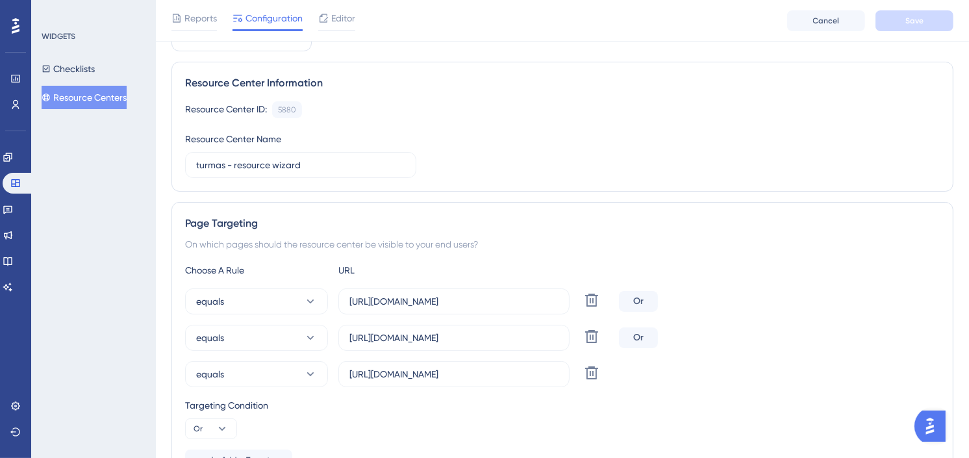
scroll to position [144, 0]
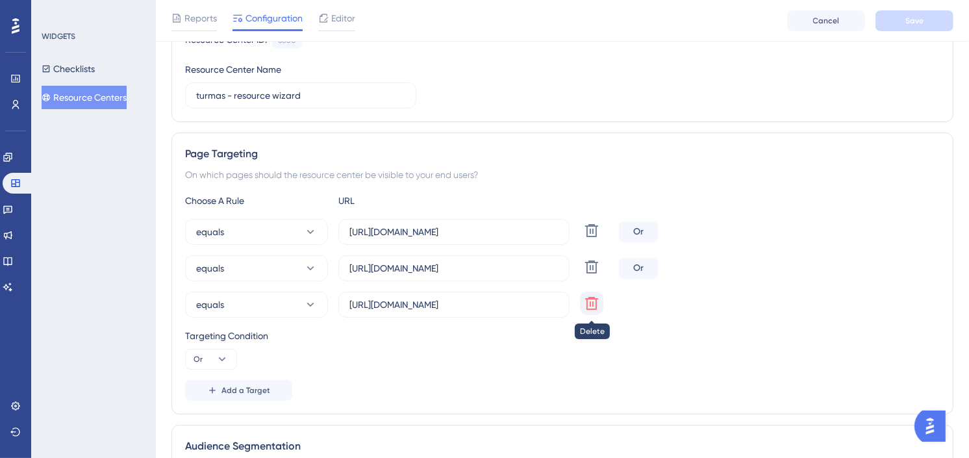
click at [591, 237] on icon at bounding box center [591, 230] width 13 height 13
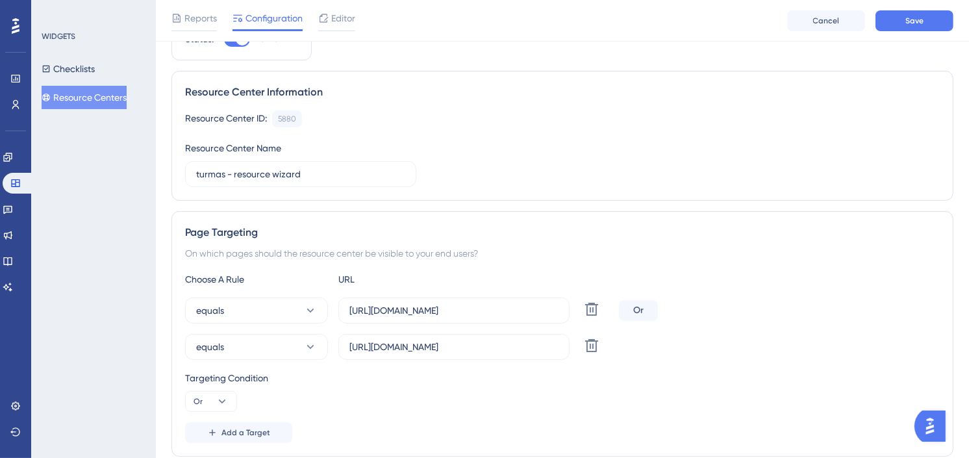
scroll to position [0, 0]
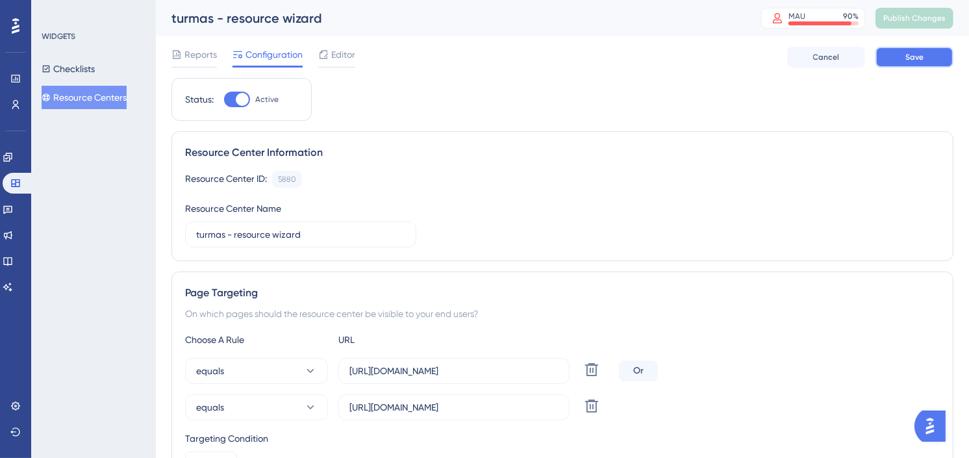
click at [917, 56] on span "Save" at bounding box center [914, 57] width 18 height 10
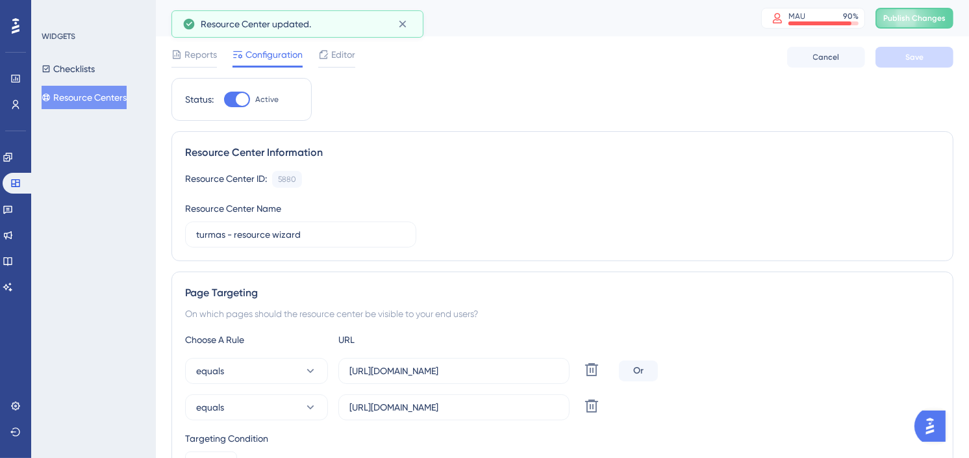
click at [927, 19] on span "Publish Changes" at bounding box center [914, 18] width 62 height 10
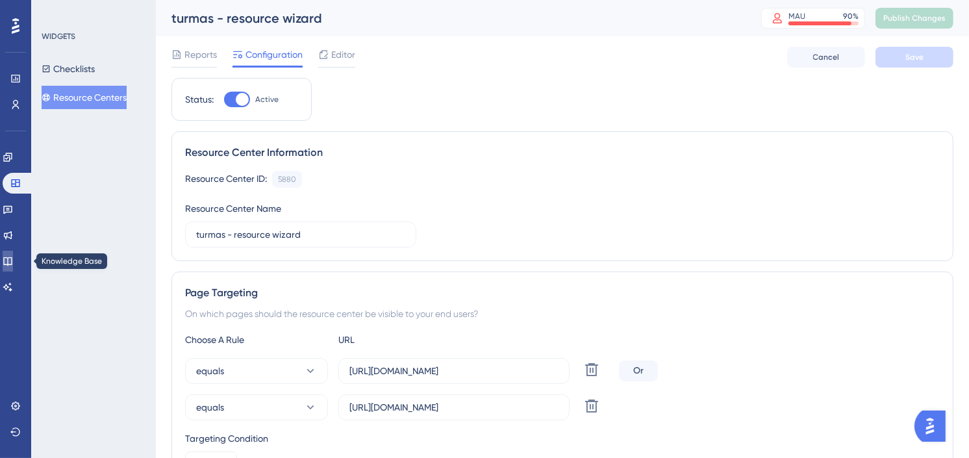
click at [13, 260] on icon at bounding box center [8, 261] width 10 height 10
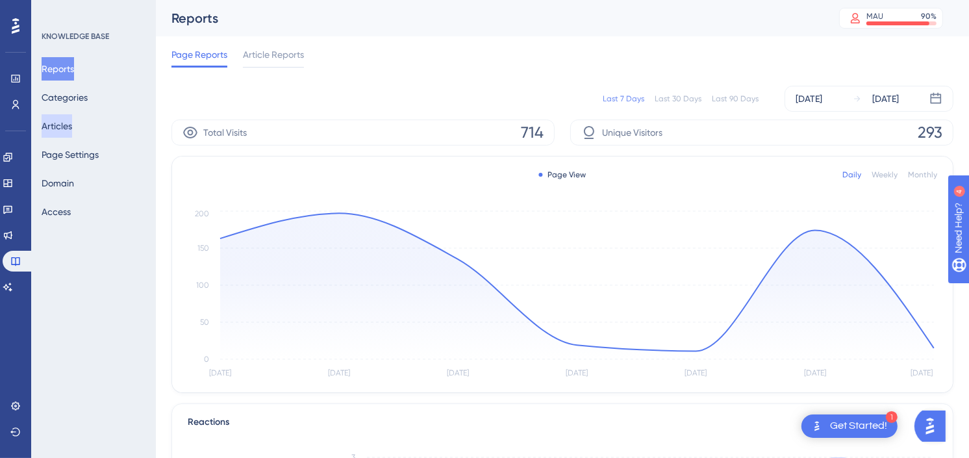
click at [54, 121] on button "Articles" at bounding box center [57, 125] width 31 height 23
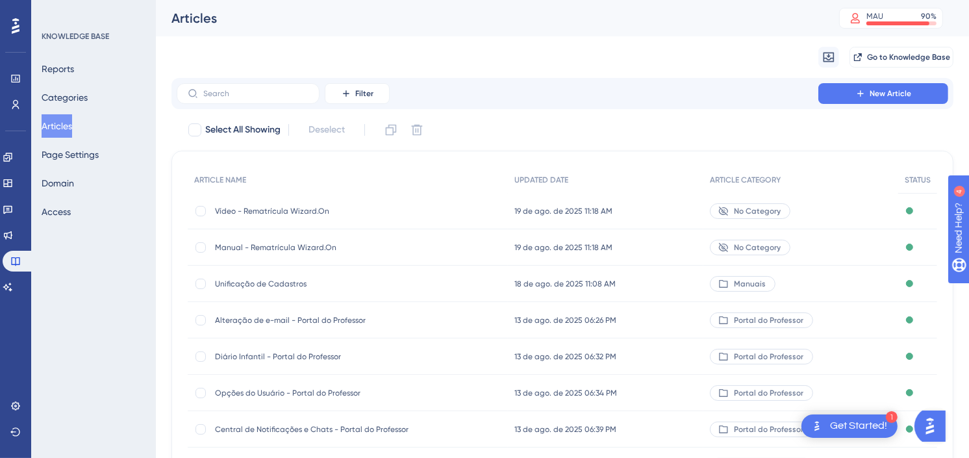
click at [314, 204] on div "Vídeo - Rematrícula Wizard.On Vídeo - Rematrícula Wizard.On" at bounding box center [319, 211] width 208 height 36
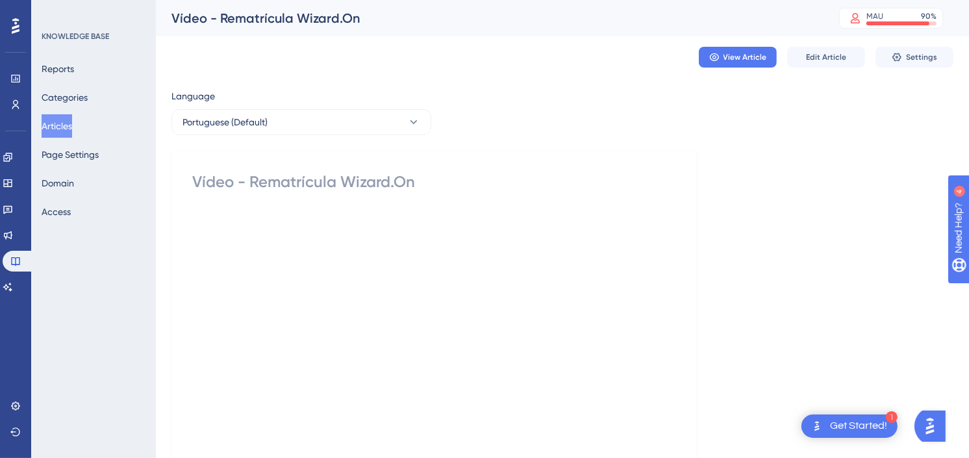
click at [72, 125] on button "Articles" at bounding box center [57, 125] width 31 height 23
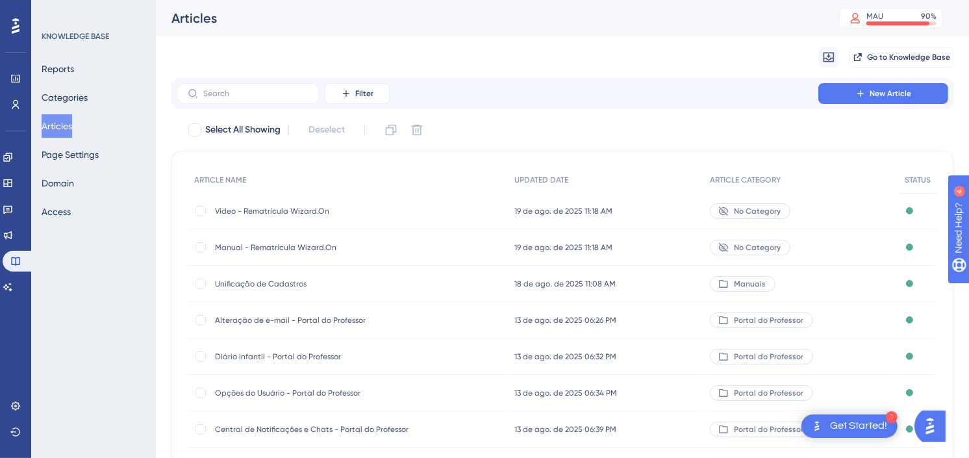
click at [314, 245] on span "Manual - Rematrícula Wizard.On" at bounding box center [319, 247] width 208 height 10
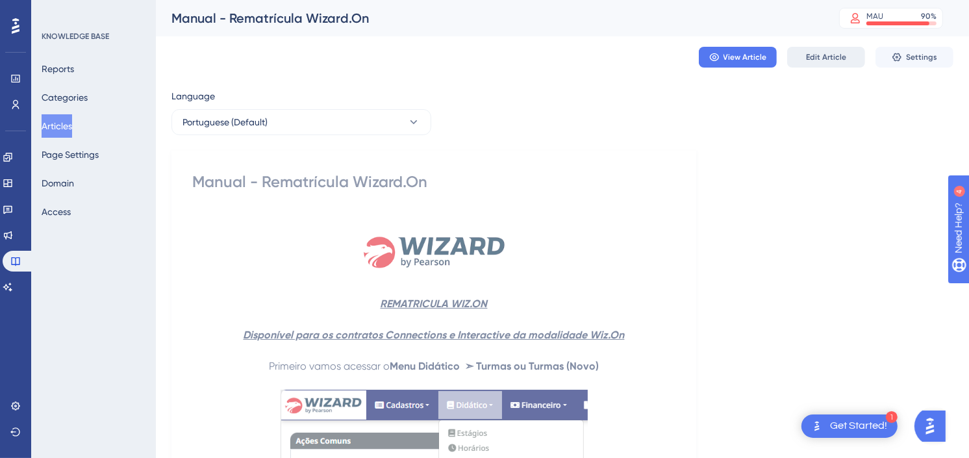
click at [858, 55] on button "Edit Article" at bounding box center [826, 57] width 78 height 21
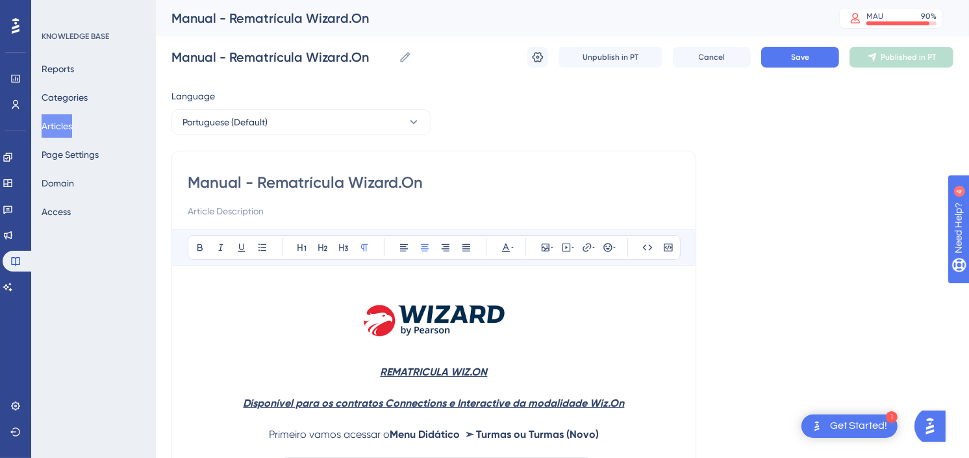
click at [62, 130] on button "Articles" at bounding box center [57, 125] width 31 height 23
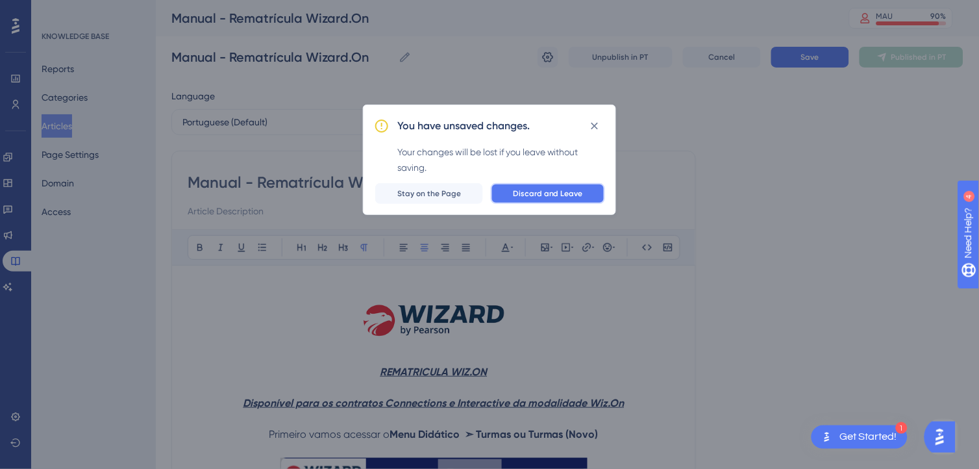
click at [529, 195] on span "Discard and Leave" at bounding box center [548, 193] width 70 height 10
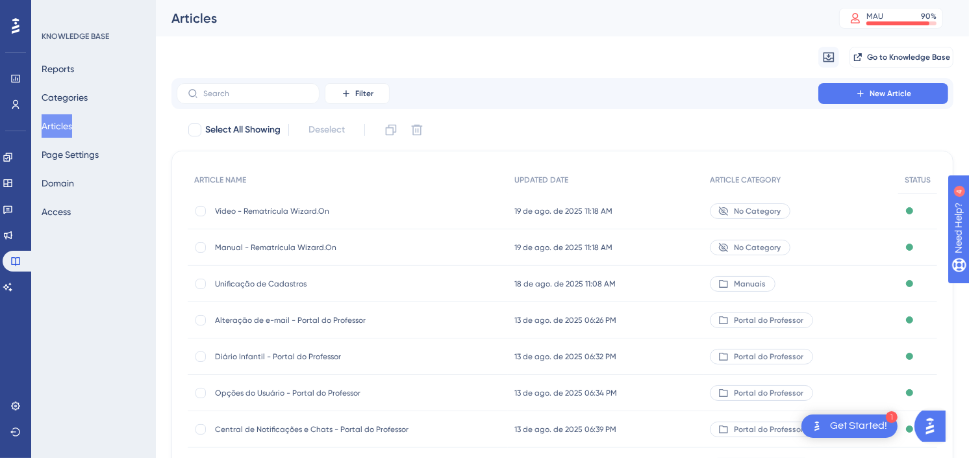
click at [334, 207] on span "Vídeo - Rematrícula Wizard.On" at bounding box center [319, 211] width 208 height 10
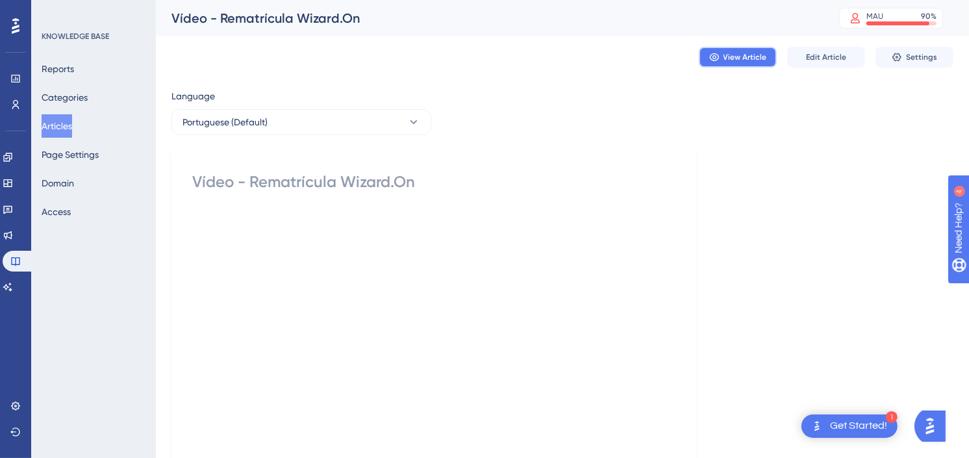
click at [767, 60] on button "View Article" at bounding box center [738, 57] width 78 height 21
click at [60, 126] on button "Articles" at bounding box center [57, 125] width 31 height 23
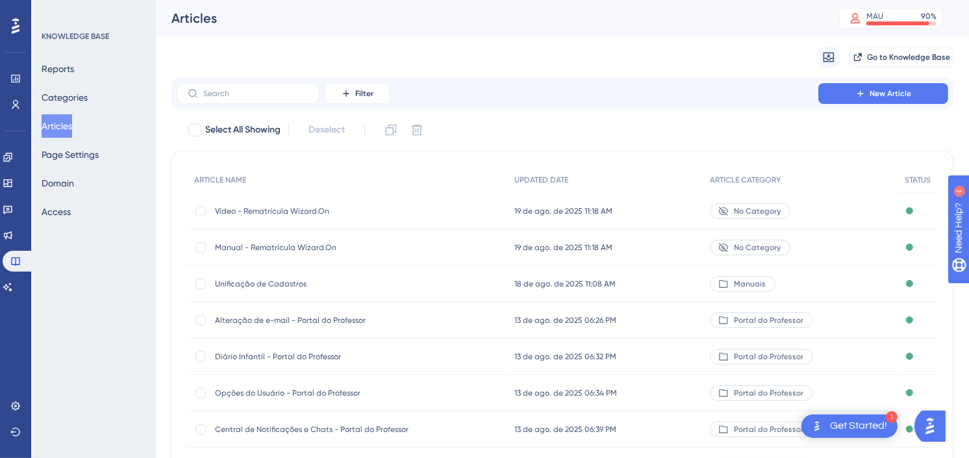
click at [306, 244] on span "Manual - Rematrícula Wizard.On" at bounding box center [319, 247] width 208 height 10
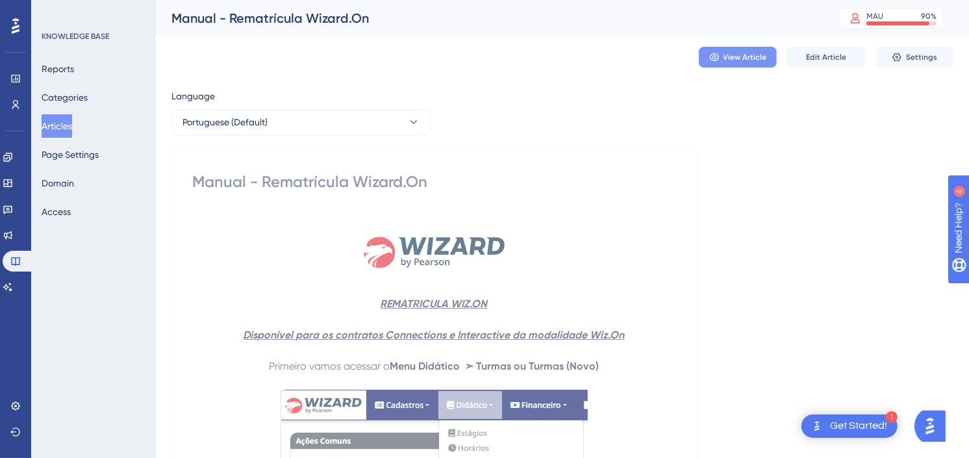
click at [721, 56] on button "View Article" at bounding box center [738, 57] width 78 height 21
click at [59, 121] on button "Articles" at bounding box center [57, 125] width 31 height 23
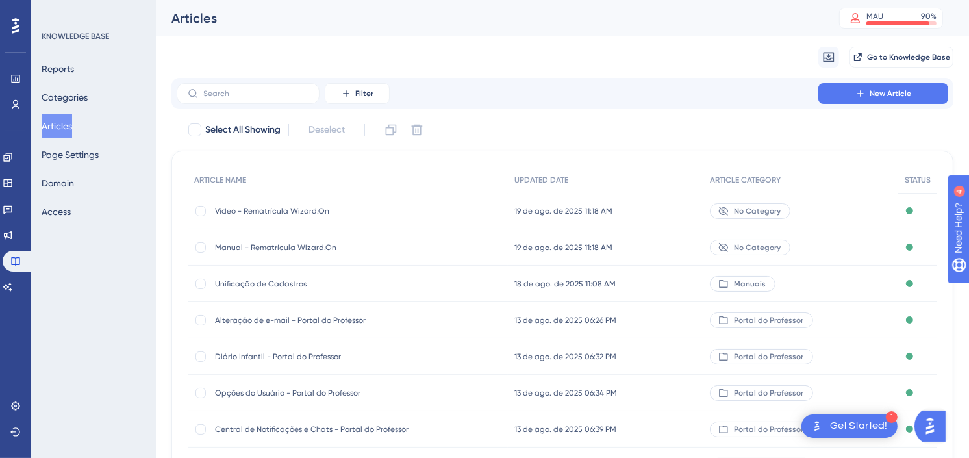
click at [378, 206] on span "Vídeo - Rematrícula Wizard.On" at bounding box center [319, 211] width 208 height 10
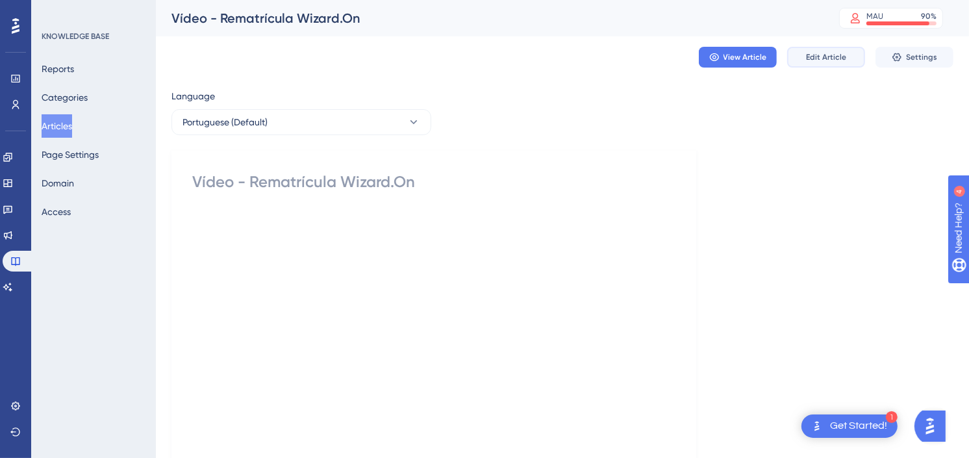
click at [833, 54] on span "Edit Article" at bounding box center [826, 57] width 40 height 10
